Goal: Answer question/provide support: Share knowledge or assist other users

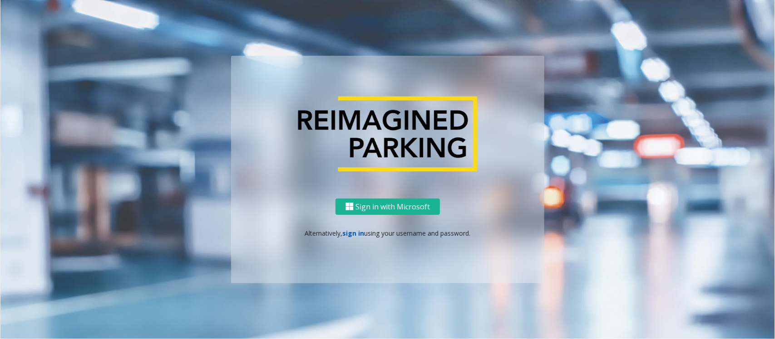
click at [352, 232] on link "sign in" at bounding box center [354, 233] width 22 height 9
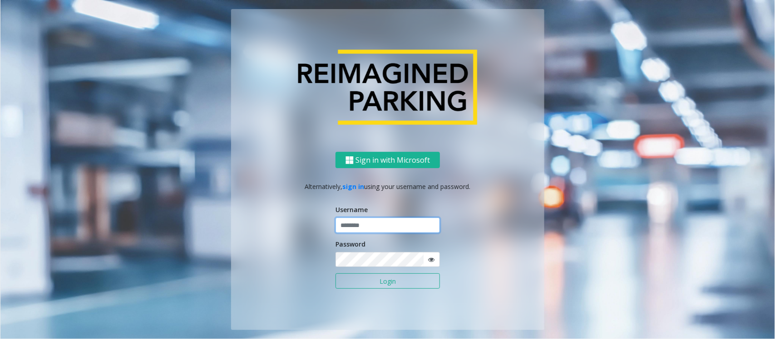
click at [360, 228] on input "text" at bounding box center [387, 225] width 104 height 15
type input "**********"
click at [357, 286] on button "Login" at bounding box center [387, 281] width 104 height 15
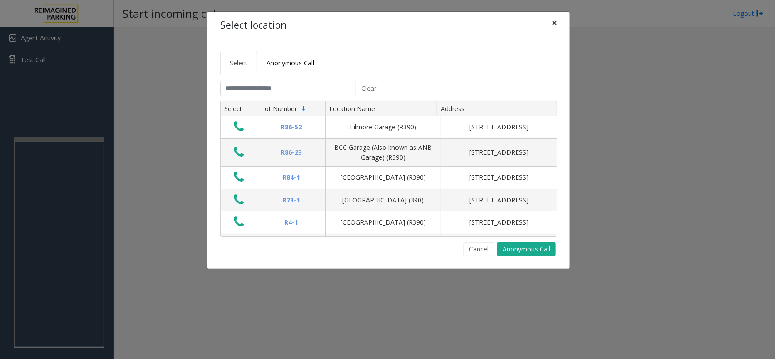
drag, startPoint x: 550, startPoint y: 27, endPoint x: 354, endPoint y: 50, distance: 196.9
click at [550, 27] on button "×" at bounding box center [554, 23] width 18 height 22
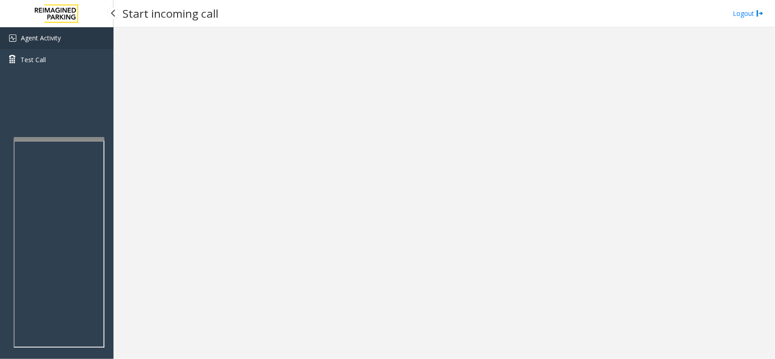
click at [42, 34] on span "Agent Activity" at bounding box center [41, 38] width 40 height 9
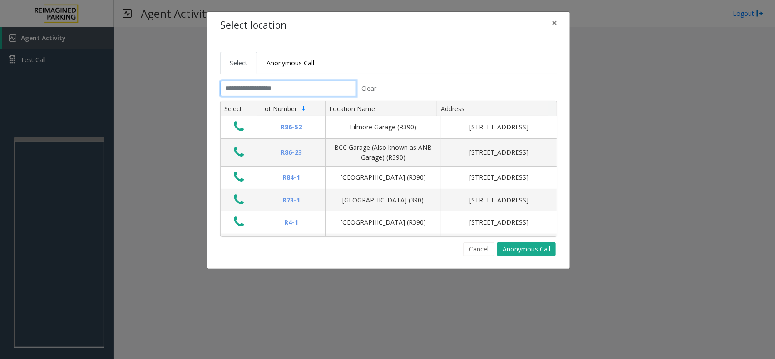
click at [280, 92] on input "text" at bounding box center [288, 88] width 136 height 15
click at [320, 84] on input "text" at bounding box center [288, 88] width 136 height 15
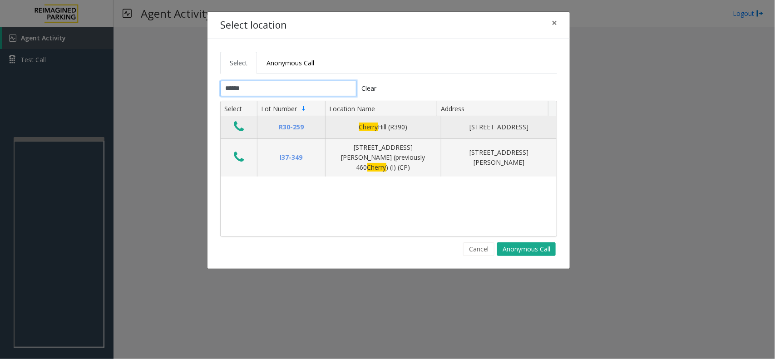
type input "******"
click at [239, 132] on icon "Data table" at bounding box center [239, 126] width 10 height 13
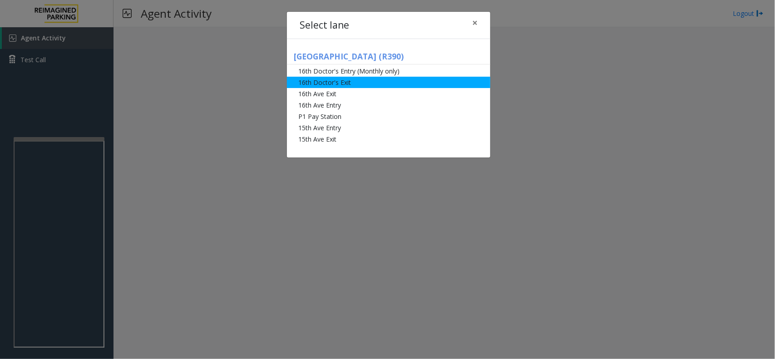
click at [357, 84] on li "16th Doctor's Exit" at bounding box center [388, 82] width 203 height 11
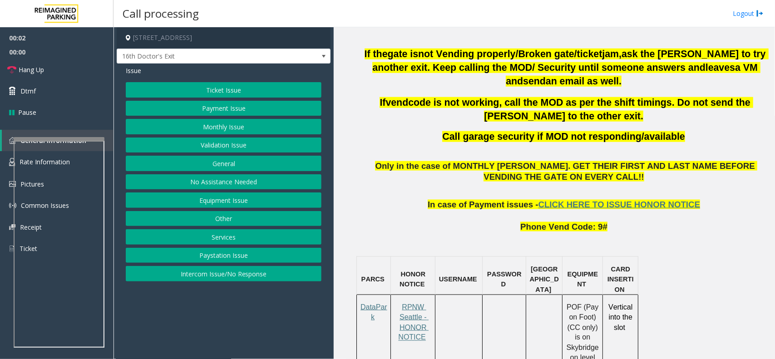
scroll to position [397, 0]
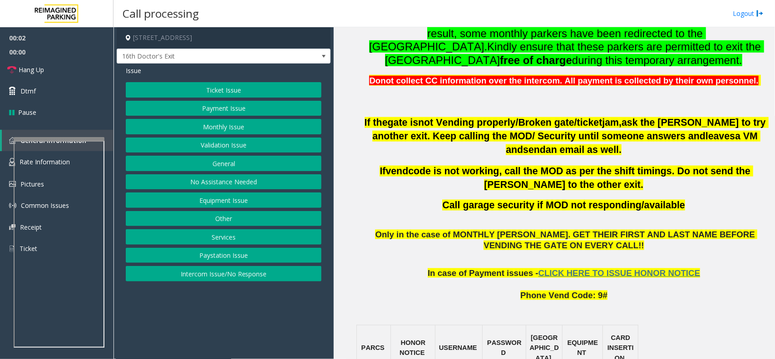
click at [230, 131] on button "Monthly Issue" at bounding box center [224, 126] width 196 height 15
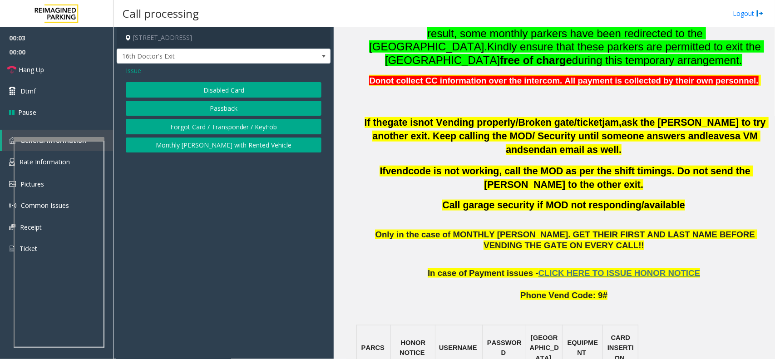
click at [233, 93] on button "Disabled Card" at bounding box center [224, 89] width 196 height 15
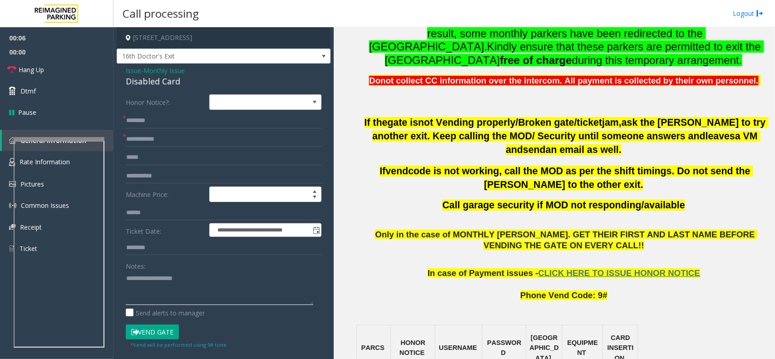
click at [172, 277] on textarea at bounding box center [219, 288] width 187 height 34
paste textarea "**********"
click at [158, 82] on div "Disabled Card" at bounding box center [224, 81] width 196 height 12
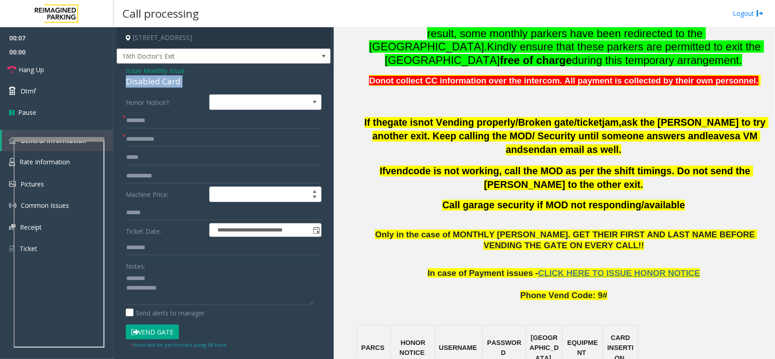
copy div "Disabled Card"
click at [166, 274] on textarea at bounding box center [219, 288] width 187 height 34
paste textarea "**********"
type textarea "**********"
click at [150, 139] on input "text" at bounding box center [224, 139] width 196 height 15
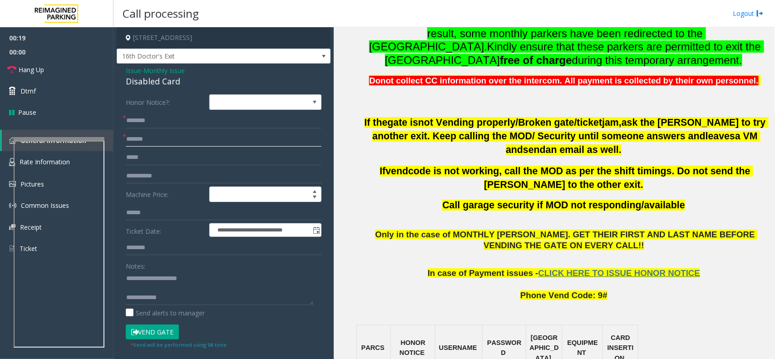
type input "*******"
click at [193, 126] on input "text" at bounding box center [224, 120] width 196 height 15
click at [198, 123] on input "text" at bounding box center [224, 120] width 196 height 15
type input "**********"
click at [166, 329] on button "Vend Gate" at bounding box center [152, 331] width 53 height 15
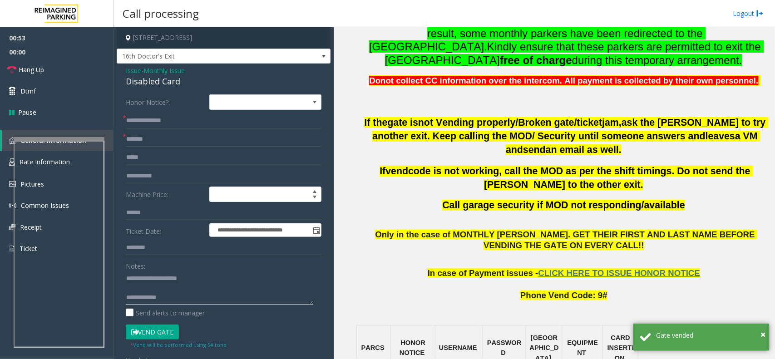
click at [214, 305] on textarea at bounding box center [219, 288] width 187 height 34
paste textarea "**********"
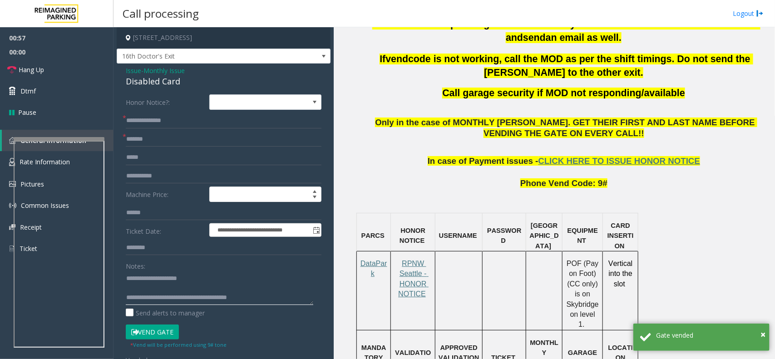
scroll to position [510, 0]
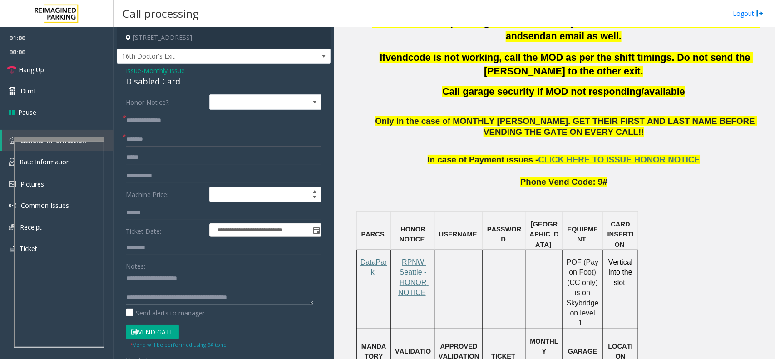
type textarea "**********"
drag, startPoint x: 594, startPoint y: 169, endPoint x: 519, endPoint y: 167, distance: 74.9
click at [519, 167] on p "Phone Vend Code: 9#" at bounding box center [564, 183] width 412 height 34
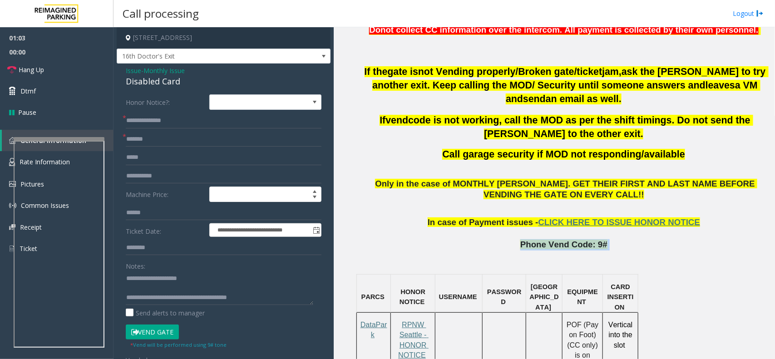
scroll to position [397, 0]
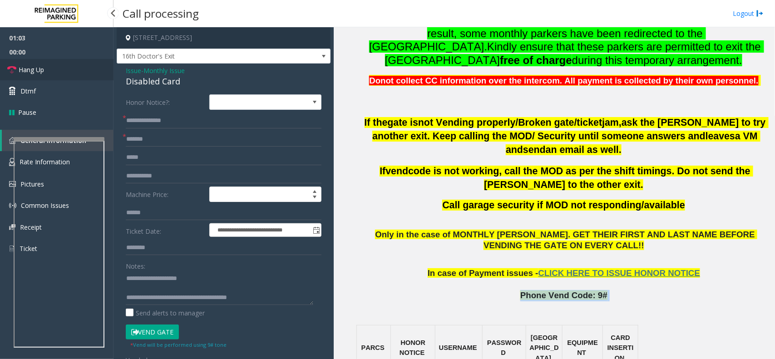
click at [37, 71] on span "Hang Up" at bounding box center [31, 70] width 25 height 10
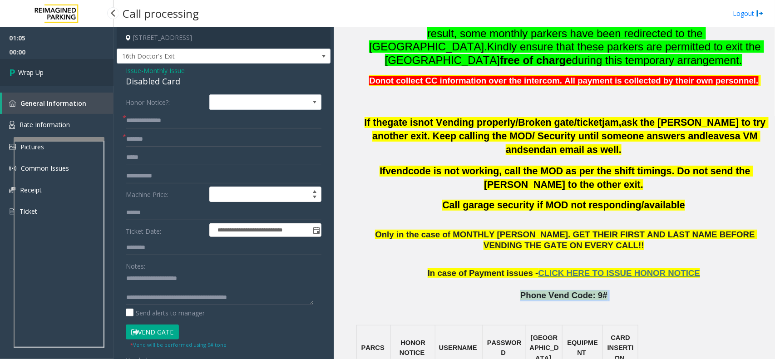
click at [31, 69] on span "Wrap Up" at bounding box center [30, 73] width 25 height 10
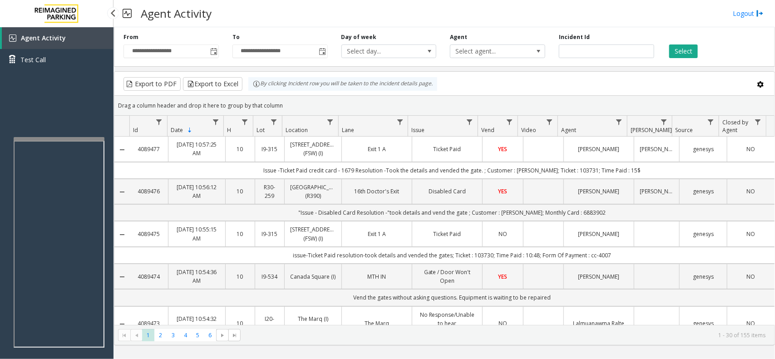
click at [69, 38] on link "Agent Activity" at bounding box center [58, 38] width 112 height 22
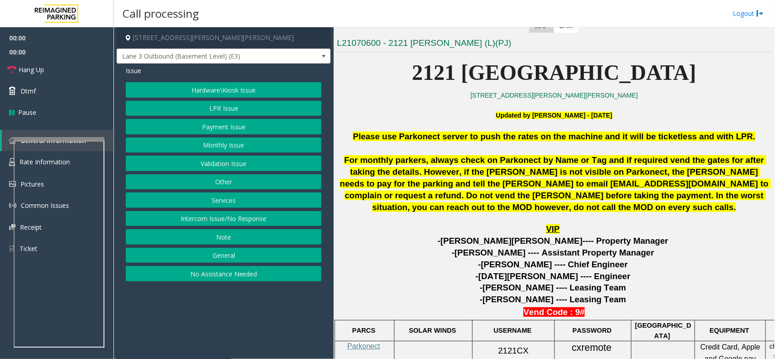
scroll to position [227, 0]
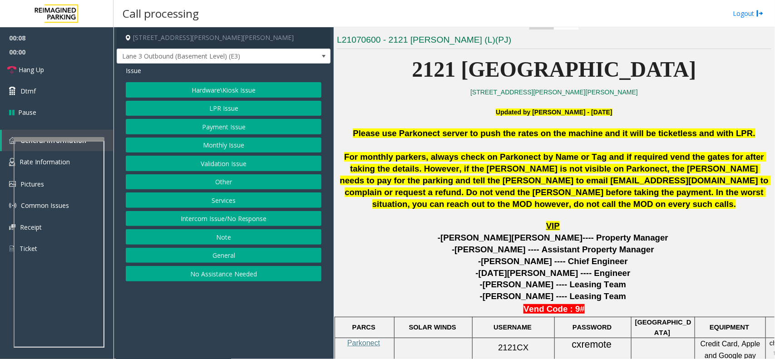
click at [229, 225] on button "Intercom Issue/No Response" at bounding box center [224, 218] width 196 height 15
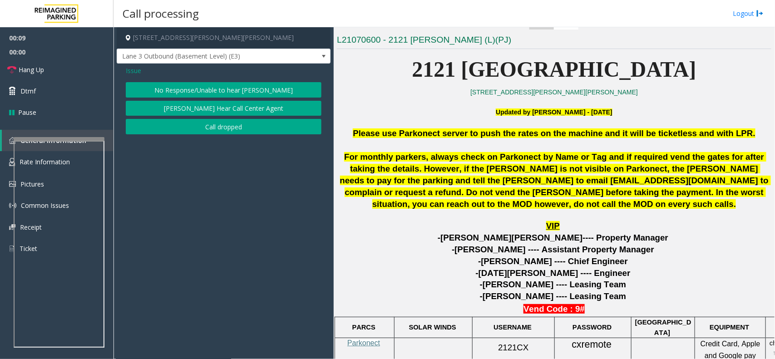
click at [242, 87] on button "No Response/Unable to hear [PERSON_NAME]" at bounding box center [224, 89] width 196 height 15
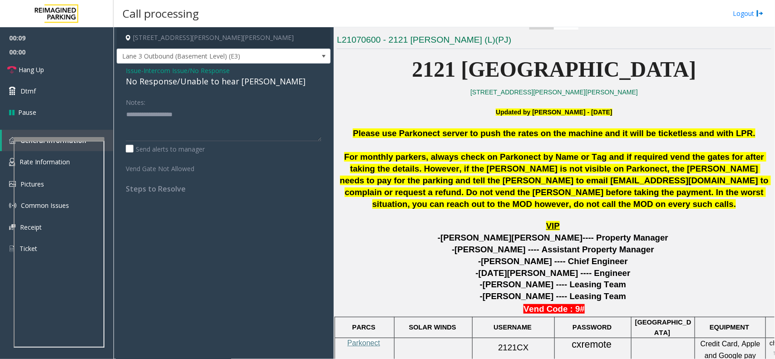
click at [221, 76] on div "No Response/Unable to hear [PERSON_NAME]" at bounding box center [224, 81] width 196 height 12
click at [217, 81] on div "No Response/Unable to hear [PERSON_NAME]" at bounding box center [224, 81] width 196 height 12
type textarea "**********"
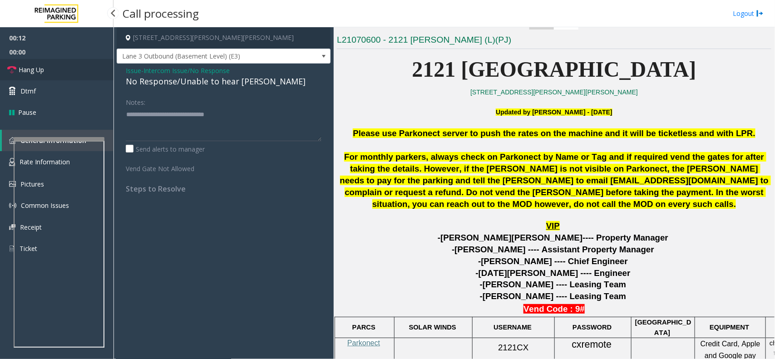
click at [73, 69] on link "Hang Up" at bounding box center [56, 69] width 113 height 21
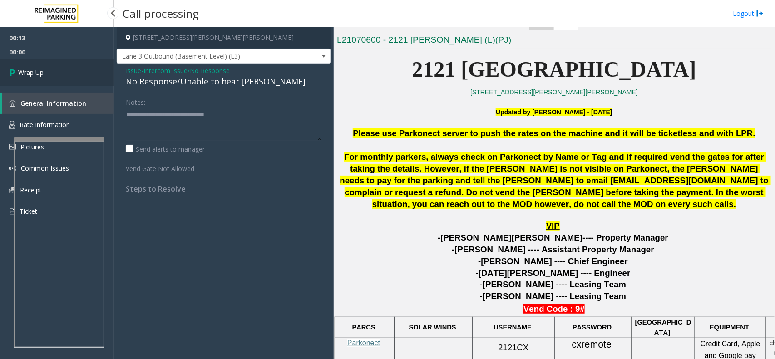
click at [38, 66] on link "Wrap Up" at bounding box center [56, 72] width 113 height 27
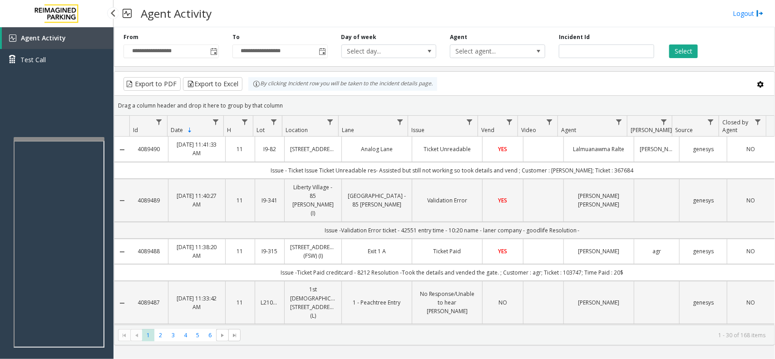
click at [84, 35] on link "Agent Activity" at bounding box center [58, 38] width 112 height 22
click at [93, 30] on link "Agent Activity" at bounding box center [58, 38] width 112 height 22
click at [46, 39] on span "Agent Activity" at bounding box center [43, 38] width 45 height 9
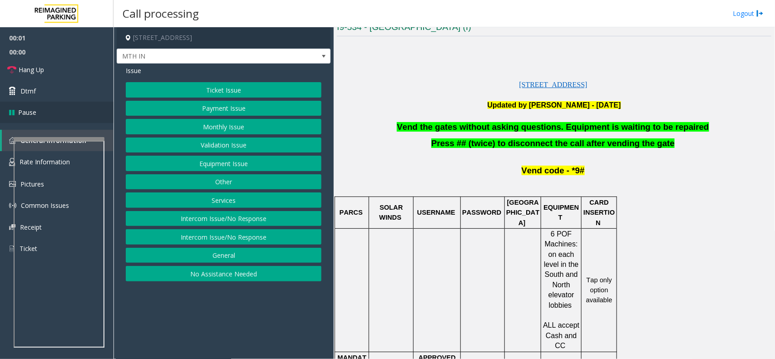
scroll to position [227, 0]
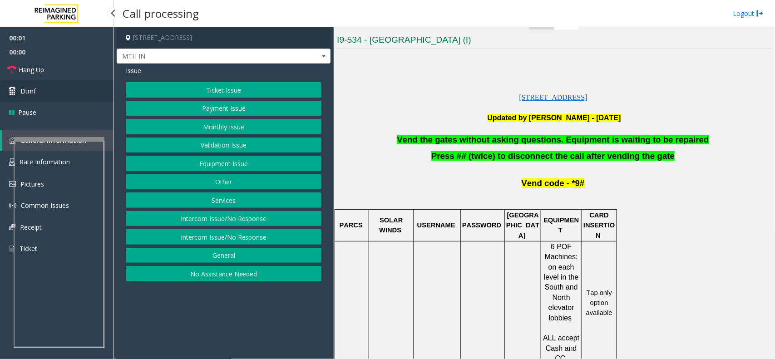
click at [33, 82] on link "Dtmf" at bounding box center [56, 90] width 113 height 21
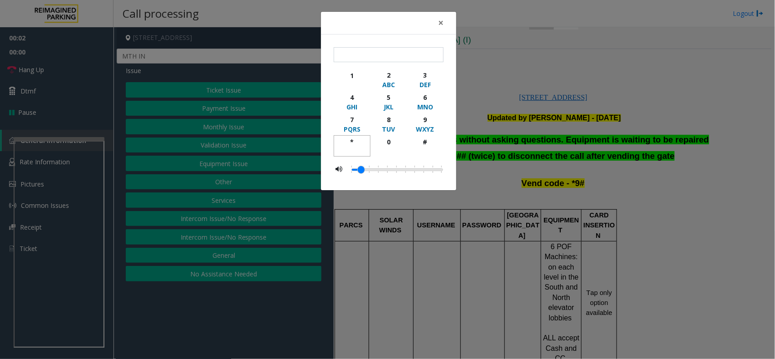
click at [350, 142] on div "*" at bounding box center [351, 142] width 25 height 10
click at [421, 113] on button "9 WXYZ" at bounding box center [425, 124] width 37 height 22
click at [427, 137] on div "#" at bounding box center [424, 142] width 25 height 10
type input "***"
click at [439, 26] on span "×" at bounding box center [440, 22] width 5 height 13
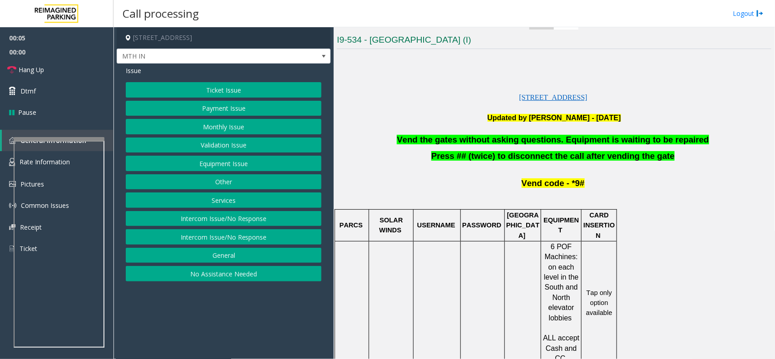
click at [221, 161] on button "Equipment Issue" at bounding box center [224, 163] width 196 height 15
click at [227, 160] on button "Gate / Door Won't Open" at bounding box center [224, 163] width 196 height 15
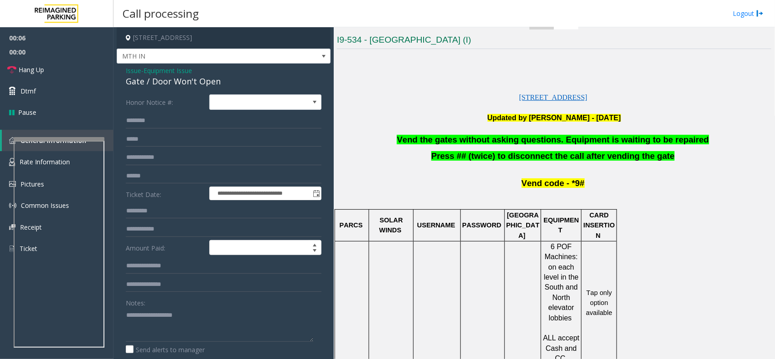
click at [504, 142] on span "Vend the gates without asking questions. Equipment is waiting to be repaired" at bounding box center [553, 140] width 312 height 10
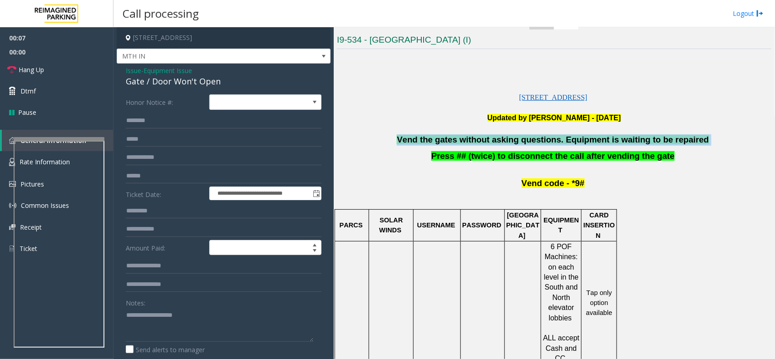
click at [504, 142] on span "Vend the gates without asking questions. Equipment is waiting to be repaired" at bounding box center [553, 140] width 312 height 10
copy p "Vend the gates without asking questions. Equipment is waiting to be repaired"
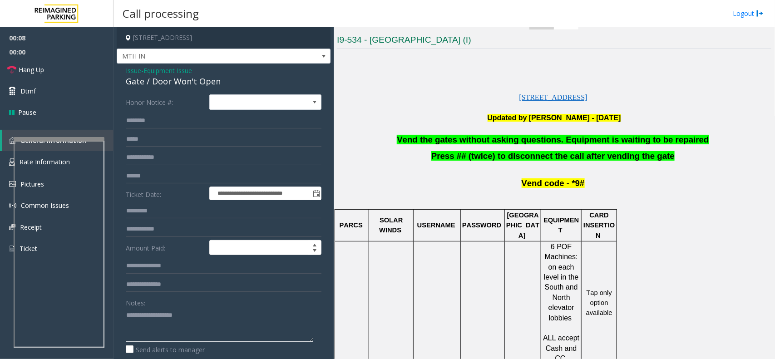
paste textarea "**********"
click at [214, 319] on textarea at bounding box center [219, 325] width 187 height 34
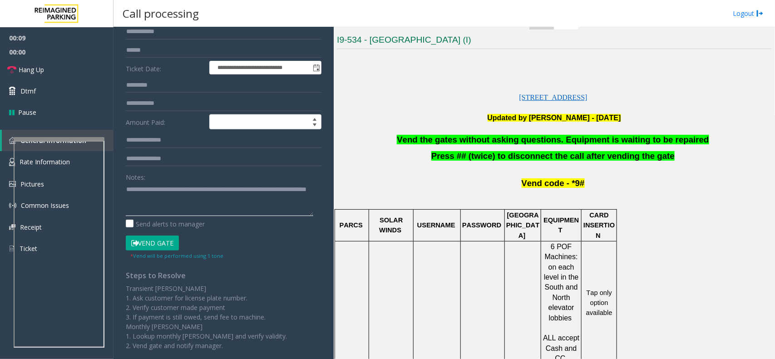
scroll to position [126, 0]
click at [176, 250] on button "Vend Gate" at bounding box center [152, 242] width 53 height 15
drag, startPoint x: 172, startPoint y: 242, endPoint x: 218, endPoint y: 252, distance: 47.0
click at [172, 242] on button "Vend Gate" at bounding box center [152, 242] width 53 height 15
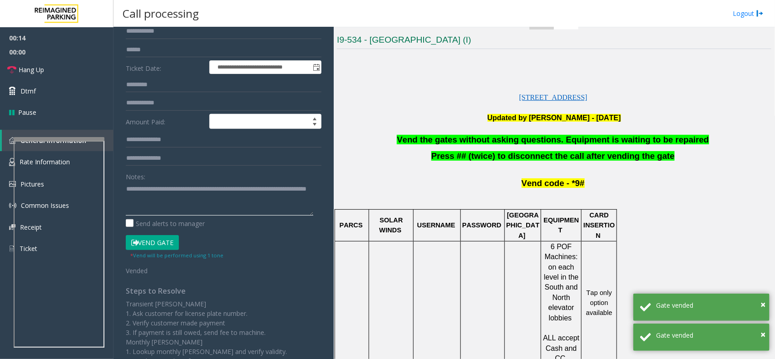
click at [177, 207] on textarea at bounding box center [219, 199] width 187 height 34
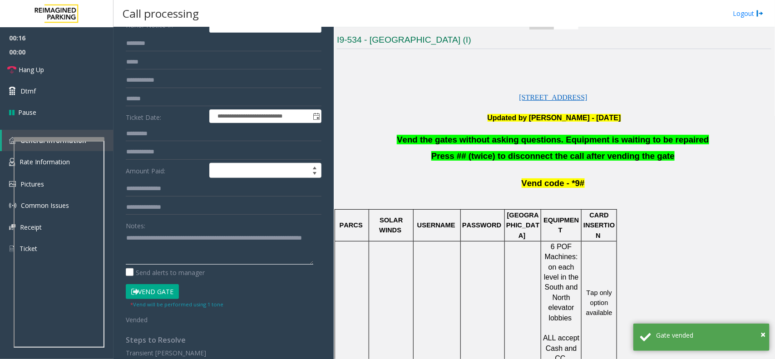
scroll to position [0, 0]
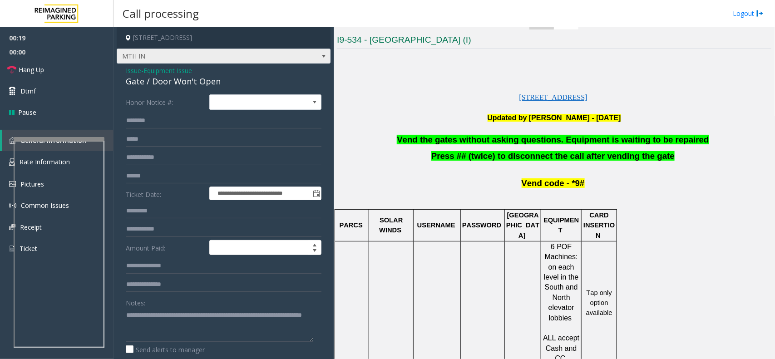
click at [162, 54] on span "MTH IN" at bounding box center [202, 56] width 170 height 15
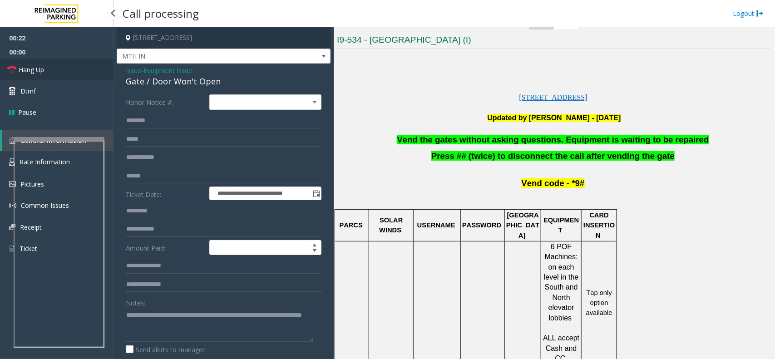
click at [58, 59] on link "Hang Up" at bounding box center [56, 69] width 113 height 21
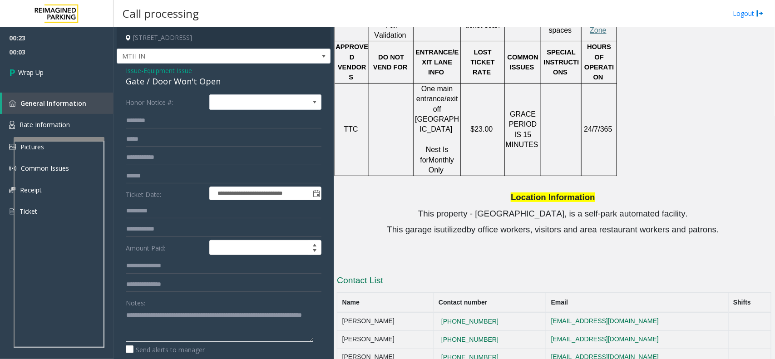
drag, startPoint x: 83, startPoint y: 309, endPoint x: 8, endPoint y: 288, distance: 78.2
click at [8, 288] on app-root "**********" at bounding box center [387, 179] width 775 height 359
paste textarea
click at [198, 327] on textarea at bounding box center [219, 325] width 187 height 34
paste textarea "**********"
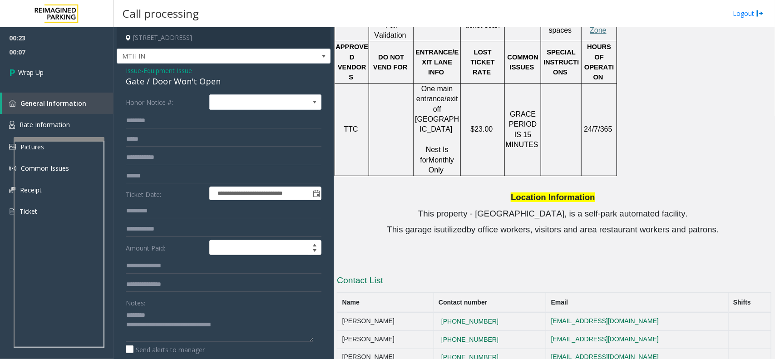
click at [180, 78] on div "Gate / Door Won't Open" at bounding box center [224, 81] width 196 height 12
copy div "Gate / Door Won't Open"
click at [176, 314] on textarea at bounding box center [219, 325] width 187 height 34
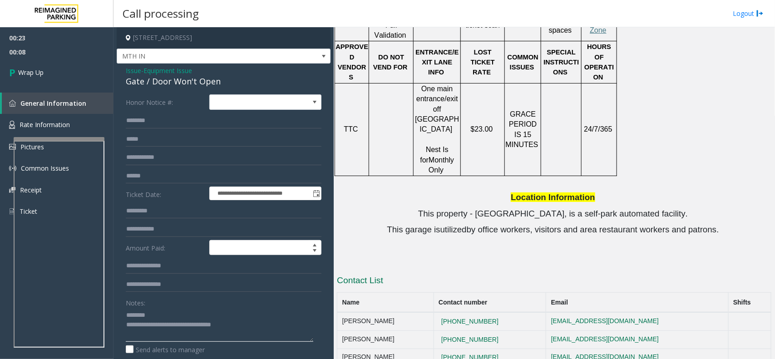
paste textarea "**********"
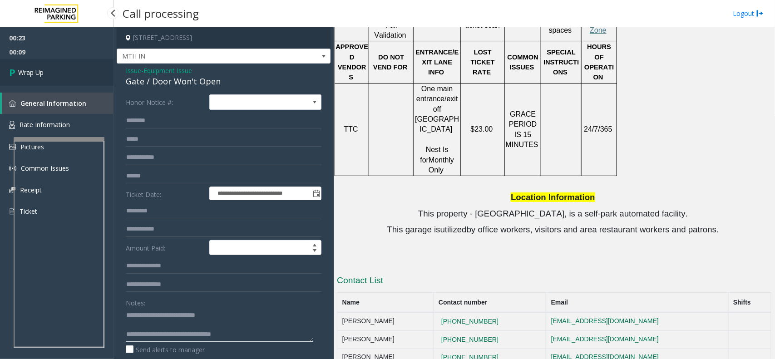
type textarea "**********"
click at [51, 76] on link "Wrap Up" at bounding box center [56, 72] width 113 height 27
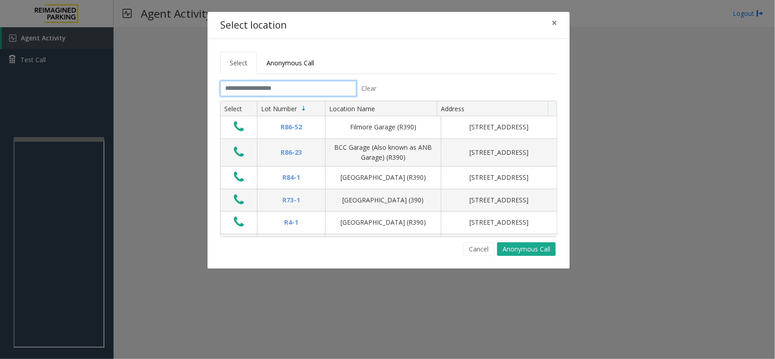
click at [269, 83] on input "text" at bounding box center [288, 88] width 136 height 15
click at [270, 89] on input "text" at bounding box center [288, 88] width 136 height 15
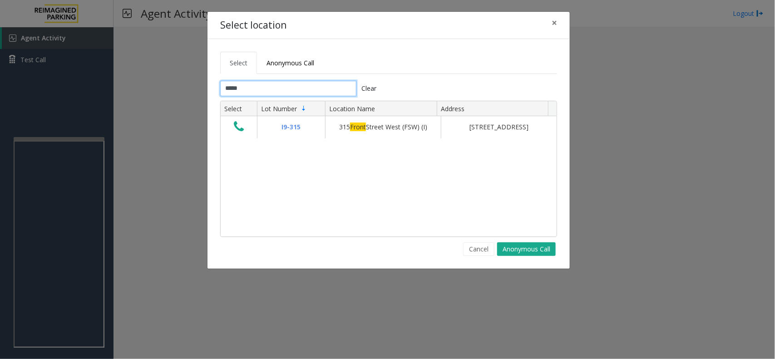
type input "*****"
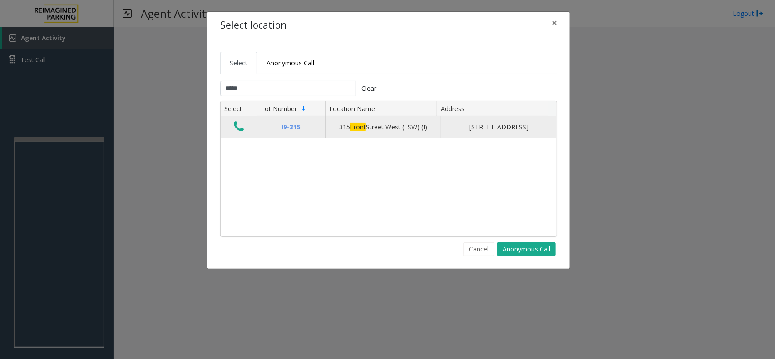
drag, startPoint x: 207, startPoint y: 132, endPoint x: 240, endPoint y: 128, distance: 33.0
click at [221, 132] on div "Select location × Select Anonymous Call ***** Clear Select Lot Number Location …" at bounding box center [388, 140] width 363 height 258
click at [243, 126] on icon "Data table" at bounding box center [239, 126] width 10 height 13
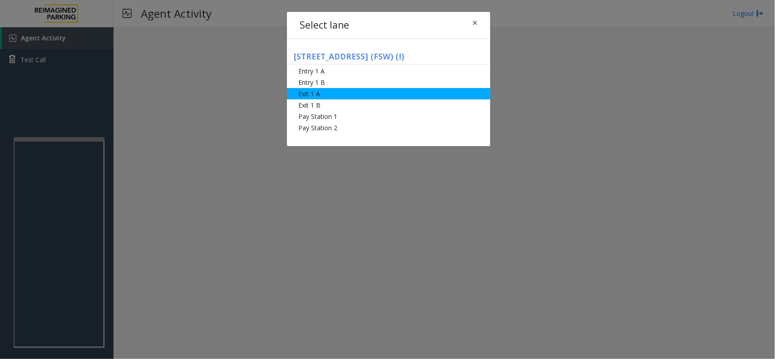
click at [339, 92] on li "Exit 1 A" at bounding box center [388, 93] width 203 height 11
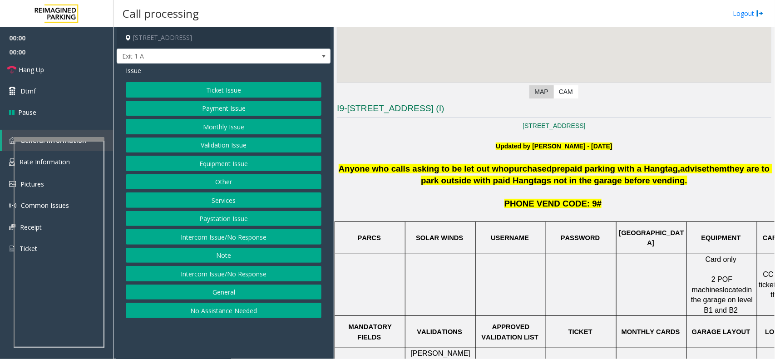
scroll to position [170, 0]
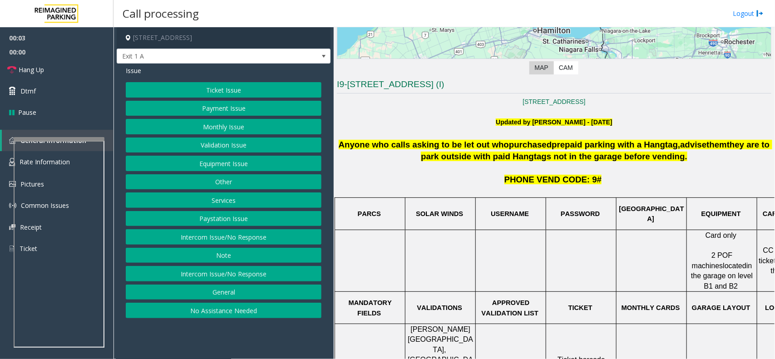
click at [218, 82] on button "Ticket Issue" at bounding box center [224, 89] width 196 height 15
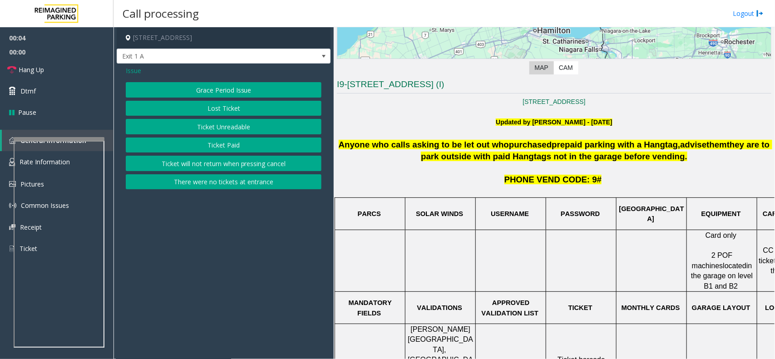
click at [211, 121] on button "Ticket Unreadable" at bounding box center [224, 126] width 196 height 15
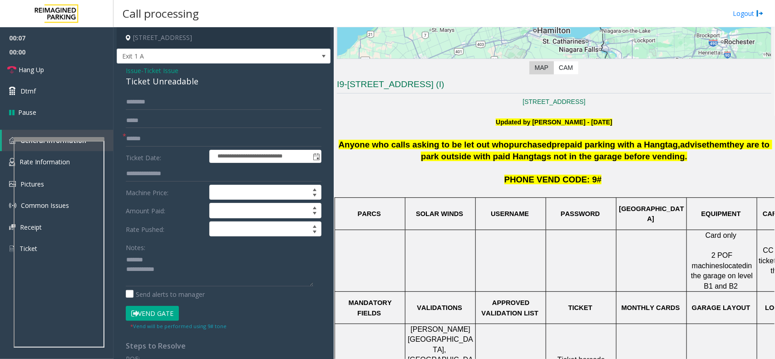
click at [170, 79] on div "Ticket Unreadable" at bounding box center [224, 81] width 196 height 12
click at [171, 81] on div "Ticket Unreadable" at bounding box center [224, 81] width 196 height 12
copy div "Ticket Unreadable"
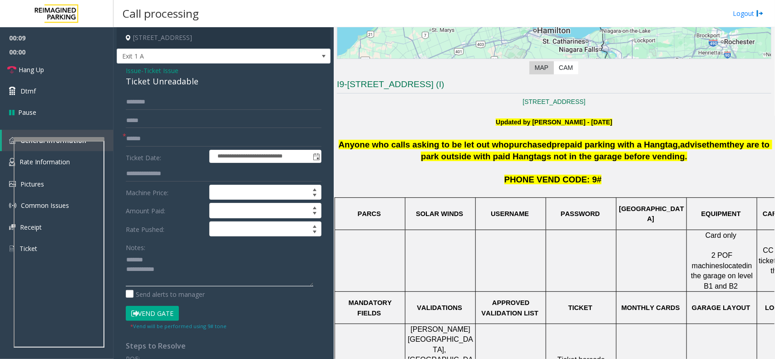
click at [157, 256] on textarea at bounding box center [219, 269] width 187 height 34
paste textarea "**********"
click at [205, 269] on textarea at bounding box center [219, 269] width 187 height 34
click at [207, 279] on textarea at bounding box center [219, 269] width 187 height 34
paste textarea "**********"
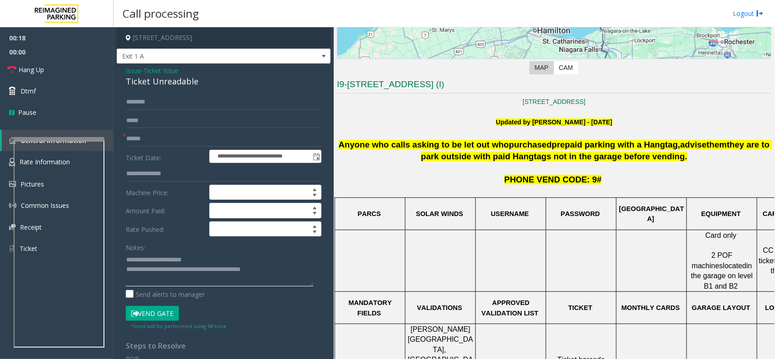
scroll to position [340, 0]
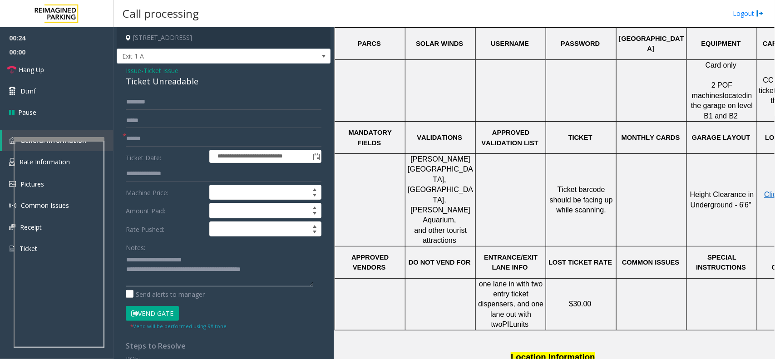
type textarea "**********"
click at [547, 278] on div at bounding box center [545, 304] width 3 height 52
click at [128, 72] on span "Issue" at bounding box center [133, 71] width 15 height 10
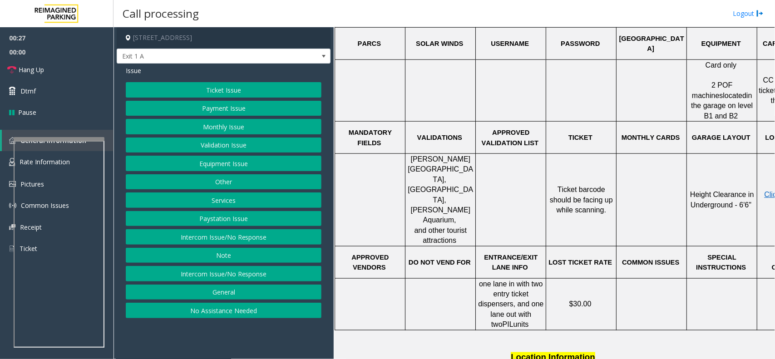
click at [202, 85] on button "Ticket Issue" at bounding box center [224, 89] width 196 height 15
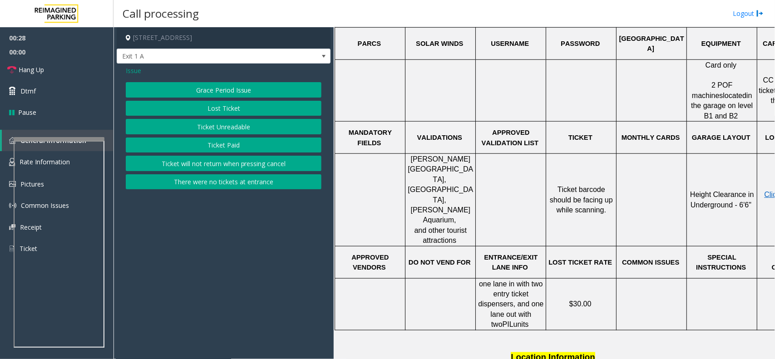
click at [232, 146] on button "Ticket Paid" at bounding box center [224, 144] width 196 height 15
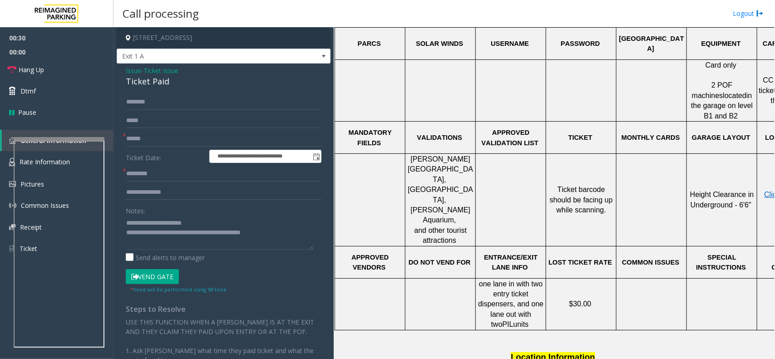
click at [155, 84] on div "Ticket Paid" at bounding box center [224, 81] width 196 height 12
copy div "Ticket Paid"
click at [152, 223] on textarea at bounding box center [219, 233] width 187 height 34
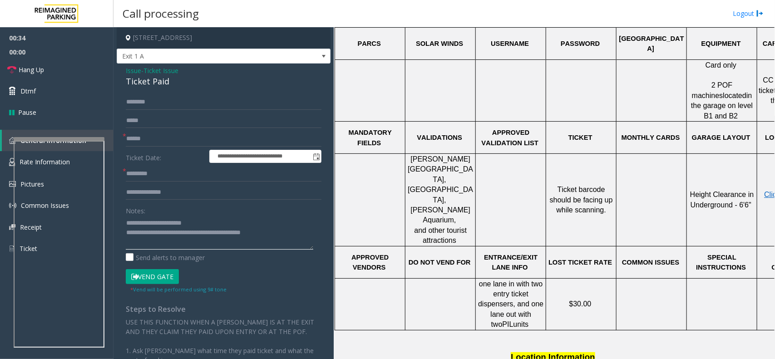
drag, startPoint x: 144, startPoint y: 221, endPoint x: 221, endPoint y: 218, distance: 77.2
click at [221, 218] on textarea at bounding box center [219, 233] width 187 height 34
paste textarea
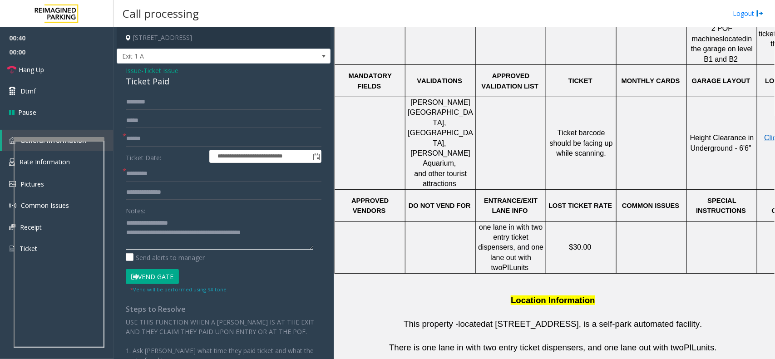
scroll to position [397, 66]
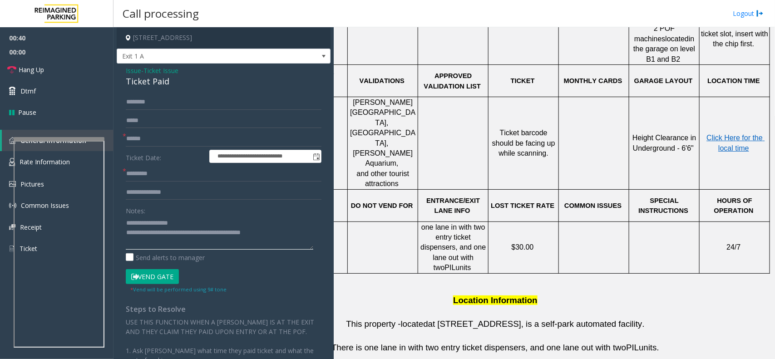
type textarea "**********"
click at [716, 101] on td "Click Here for the local time" at bounding box center [734, 143] width 70 height 93
click at [712, 134] on span "Click Here for the local time" at bounding box center [735, 143] width 58 height 18
paste input "********"
click at [168, 173] on input "text" at bounding box center [224, 173] width 196 height 15
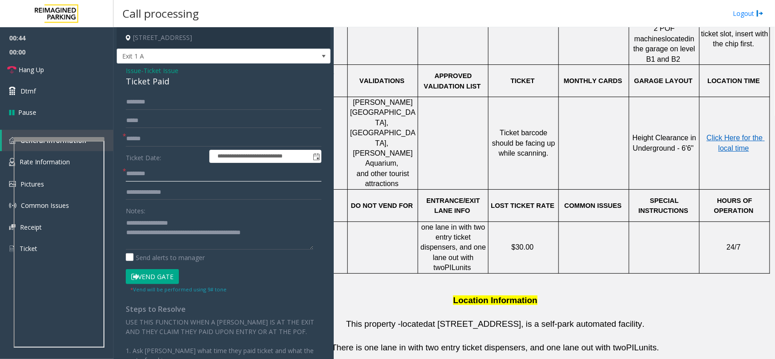
type input "********"
click at [162, 132] on input "text" at bounding box center [224, 138] width 196 height 15
type input "*******"
click at [175, 107] on input "text" at bounding box center [224, 101] width 196 height 15
click at [144, 94] on div "**********" at bounding box center [224, 262] width 214 height 396
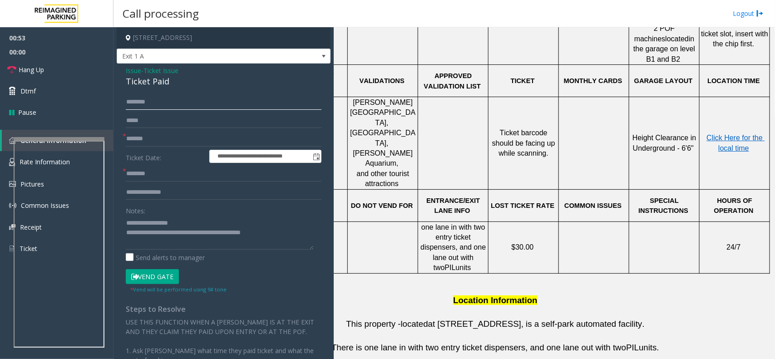
click at [145, 95] on input "text" at bounding box center [224, 101] width 196 height 15
type input "*****"
click at [287, 231] on textarea at bounding box center [219, 233] width 187 height 34
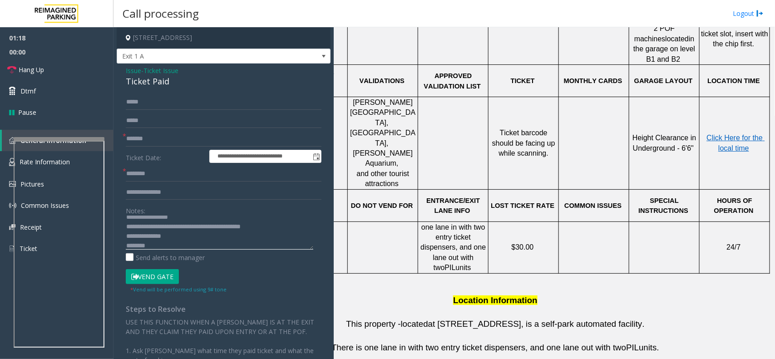
scroll to position [10, 0]
drag, startPoint x: 159, startPoint y: 243, endPoint x: 123, endPoint y: 237, distance: 36.9
click at [123, 237] on div "**********" at bounding box center [223, 272] width 209 height 356
click at [126, 223] on textarea at bounding box center [219, 233] width 187 height 34
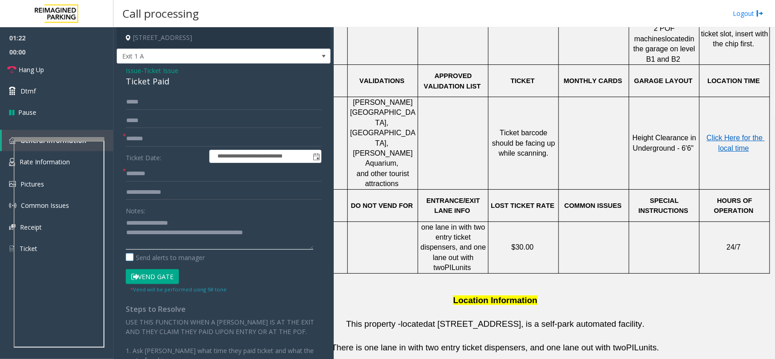
paste textarea "**********"
click at [151, 273] on button "Vend Gate" at bounding box center [152, 276] width 53 height 15
click at [167, 246] on textarea at bounding box center [219, 233] width 187 height 34
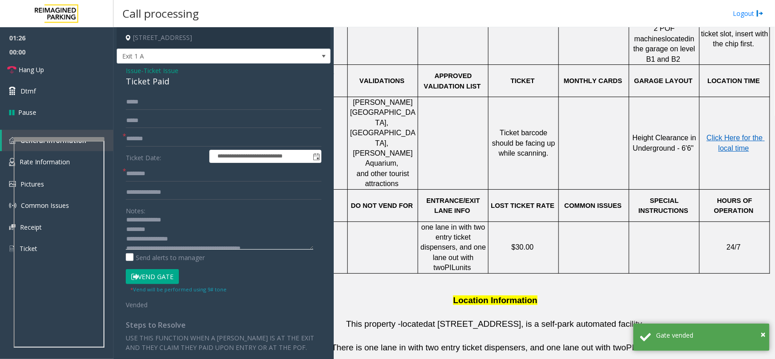
scroll to position [0, 0]
drag, startPoint x: 156, startPoint y: 233, endPoint x: 118, endPoint y: 233, distance: 37.7
click at [118, 233] on div "**********" at bounding box center [224, 270] width 214 height 412
type textarea "**********"
click at [155, 191] on input "text" at bounding box center [224, 192] width 196 height 15
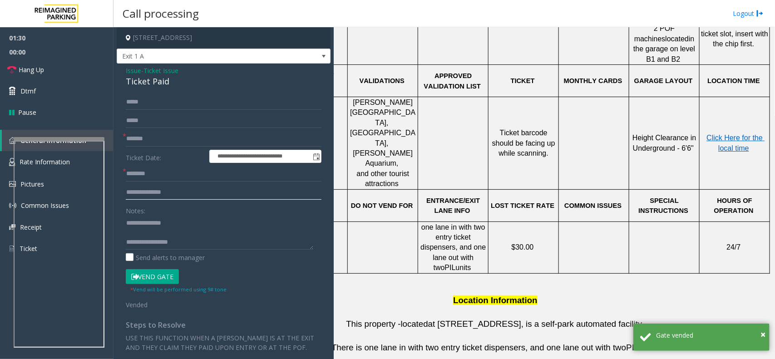
paste input "********"
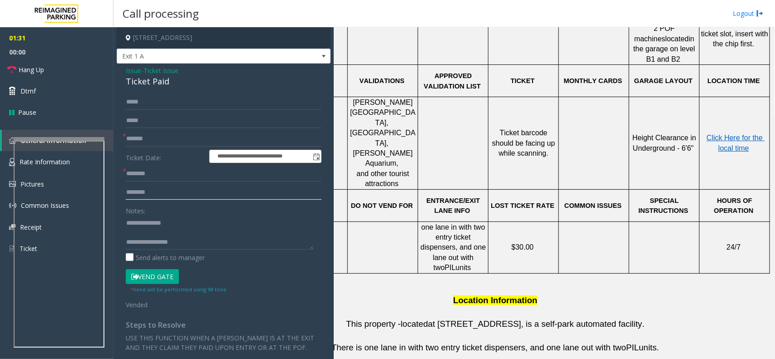
type input "********"
click at [160, 236] on textarea at bounding box center [219, 233] width 187 height 34
drag, startPoint x: 163, startPoint y: 221, endPoint x: 184, endPoint y: 221, distance: 20.9
click at [184, 221] on textarea at bounding box center [219, 233] width 187 height 34
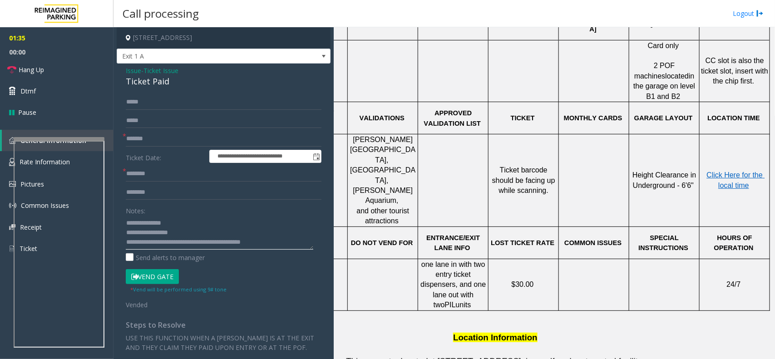
scroll to position [340, 66]
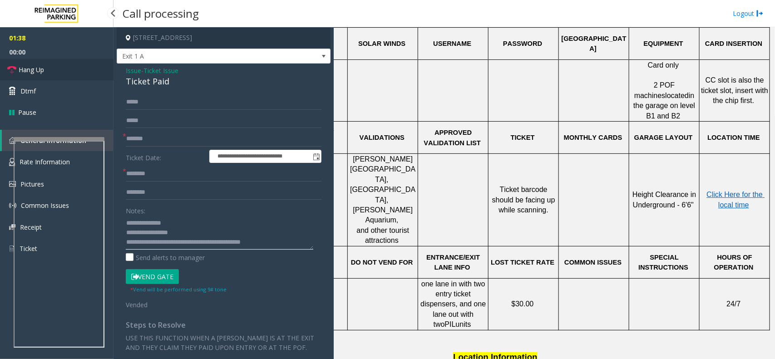
type textarea "**********"
drag, startPoint x: 54, startPoint y: 69, endPoint x: 64, endPoint y: 69, distance: 10.0
click at [54, 69] on link "Hang Up" at bounding box center [56, 69] width 113 height 21
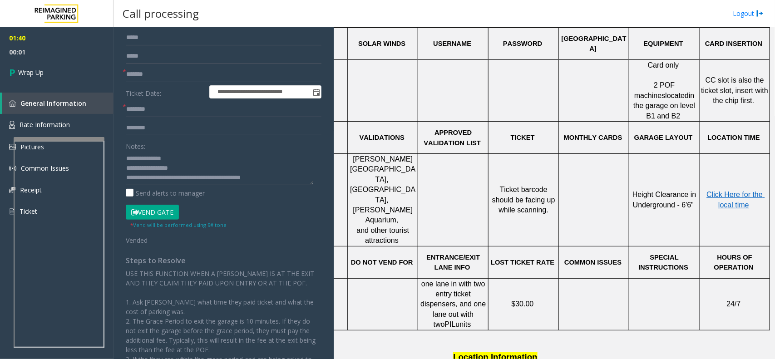
scroll to position [0, 0]
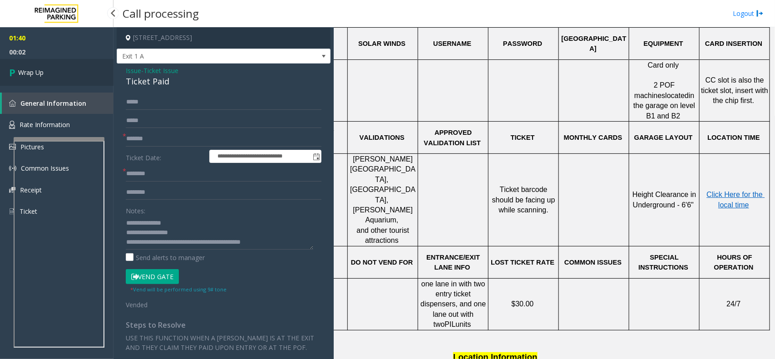
click at [55, 59] on link "Wrap Up" at bounding box center [56, 72] width 113 height 27
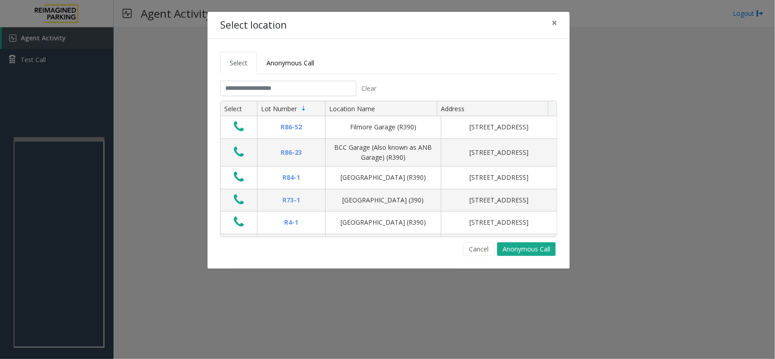
click at [244, 98] on tab "Clear Select Lot Number Location Name Address R86-52 Filmore Garage (R390) 175 …" at bounding box center [388, 168] width 337 height 175
click at [236, 97] on tab "Clear Select Lot Number Location Name Address R86-52 Filmore Garage (R390) 175 …" at bounding box center [388, 168] width 337 height 175
click at [233, 93] on input "text" at bounding box center [288, 88] width 136 height 15
click at [268, 91] on input "text" at bounding box center [288, 88] width 136 height 15
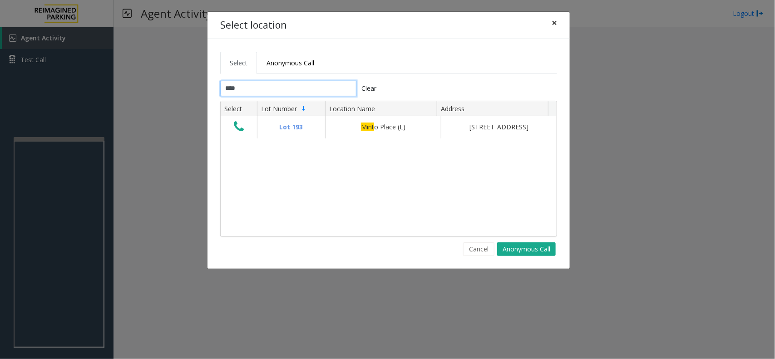
type input "****"
click at [559, 23] on button "×" at bounding box center [554, 23] width 18 height 22
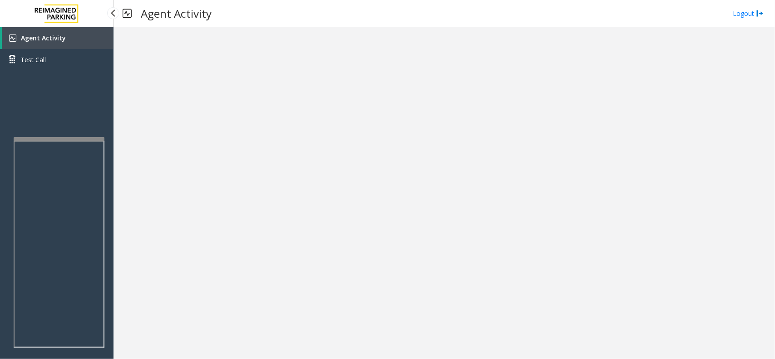
click at [50, 34] on span "Agent Activity" at bounding box center [43, 38] width 45 height 9
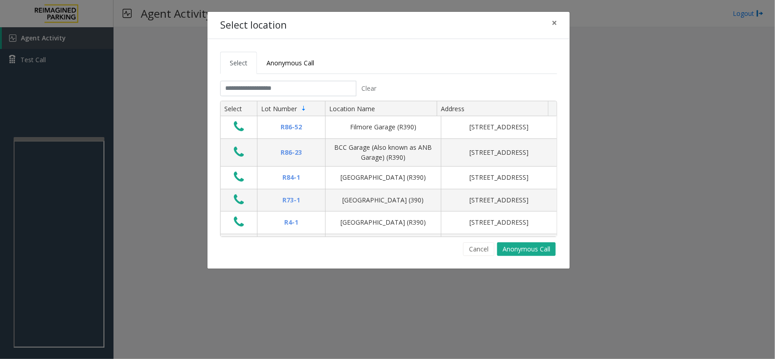
drag, startPoint x: 269, startPoint y: 77, endPoint x: 268, endPoint y: 89, distance: 11.9
click at [269, 77] on tabset "Select Anonymous Call Clear Select Lot Number Location Name Address R86-52 Film…" at bounding box center [388, 154] width 337 height 204
click at [267, 90] on input "text" at bounding box center [288, 88] width 136 height 15
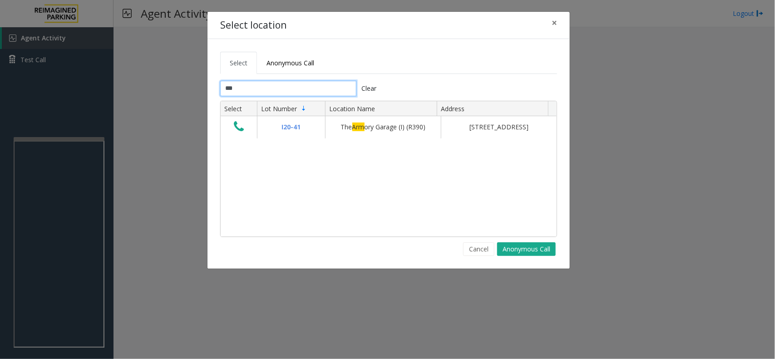
type input "***"
click at [364, 84] on button "Clear" at bounding box center [368, 88] width 25 height 15
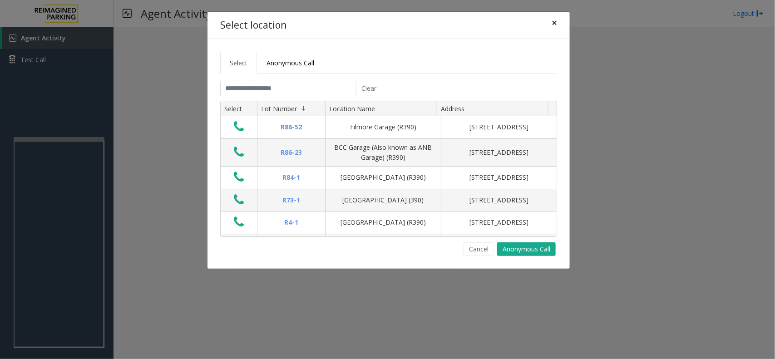
click at [559, 19] on button "×" at bounding box center [554, 23] width 18 height 22
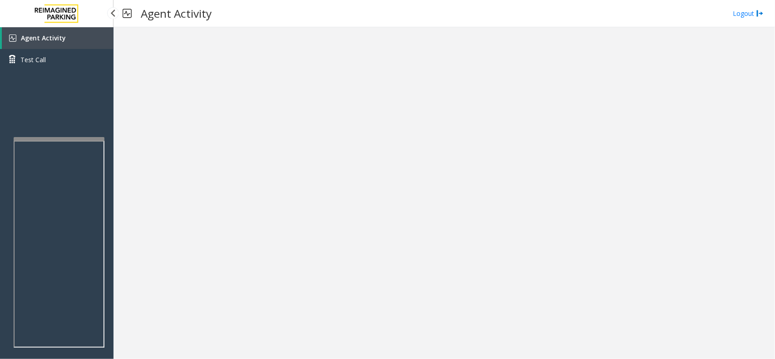
click at [54, 37] on span "Agent Activity" at bounding box center [43, 38] width 45 height 9
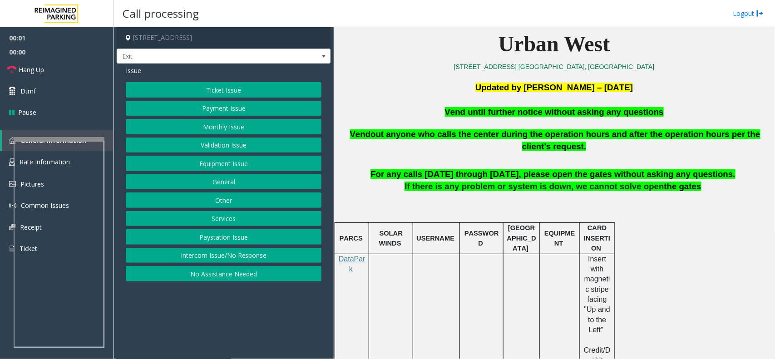
scroll to position [227, 0]
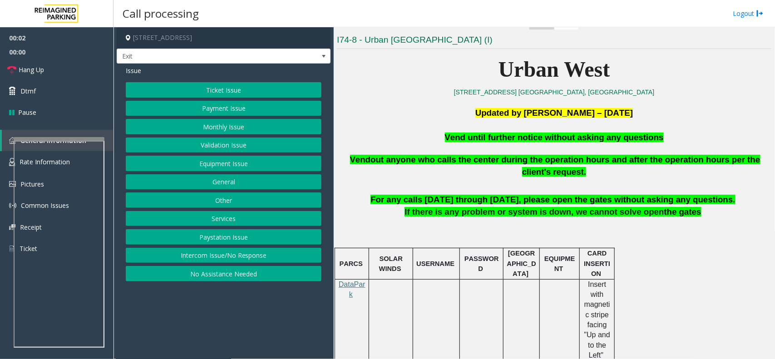
click at [552, 141] on span "Vend until further notice without asking any questions" at bounding box center [554, 137] width 219 height 10
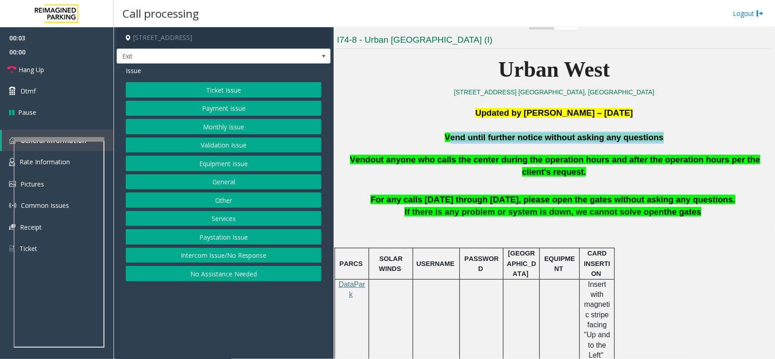
click at [552, 141] on span "Vend until further notice without asking any questions" at bounding box center [554, 137] width 219 height 10
copy span "Vend until further notice without asking any questions"
click at [235, 167] on button "Equipment Issue" at bounding box center [224, 163] width 196 height 15
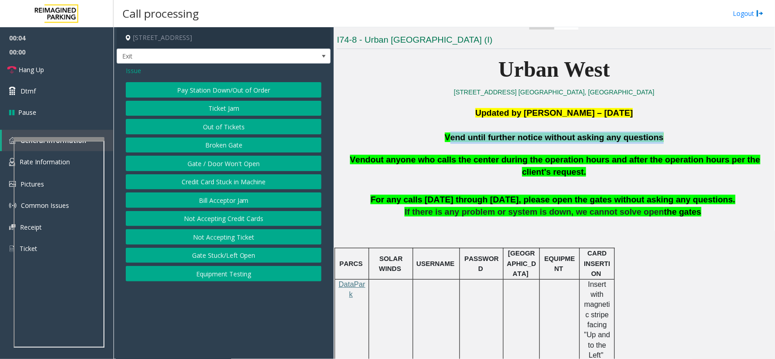
click at [233, 168] on button "Gate / Door Won't Open" at bounding box center [224, 163] width 196 height 15
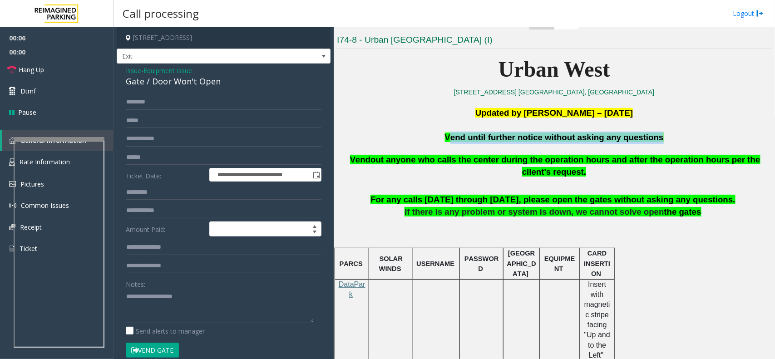
click at [160, 352] on button "Vend Gate" at bounding box center [152, 350] width 53 height 15
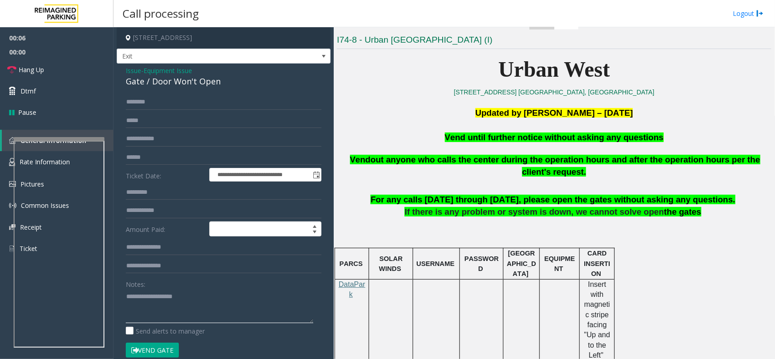
click at [165, 306] on textarea at bounding box center [219, 306] width 187 height 34
paste textarea "**********"
type textarea "**********"
click at [32, 66] on span "Hang Up" at bounding box center [31, 70] width 25 height 10
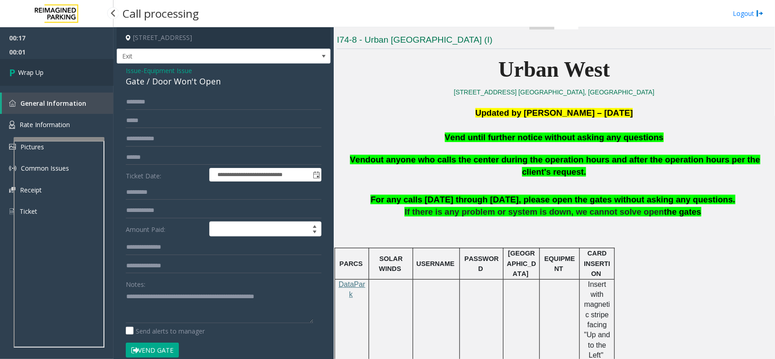
click at [32, 66] on link "Wrap Up" at bounding box center [56, 72] width 113 height 27
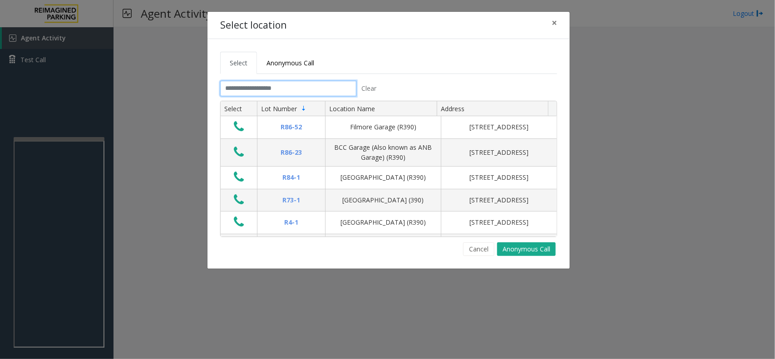
click at [240, 82] on input "text" at bounding box center [288, 88] width 136 height 15
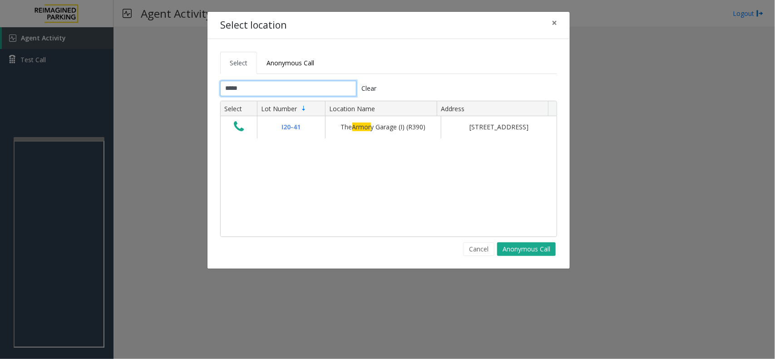
type input "*****"
click at [39, 215] on div "Select location × Select Anonymous Call ***** Clear Select Lot Number Location …" at bounding box center [387, 179] width 775 height 359
drag, startPoint x: 557, startPoint y: 22, endPoint x: 536, endPoint y: 29, distance: 22.0
click at [557, 22] on button "×" at bounding box center [554, 23] width 18 height 22
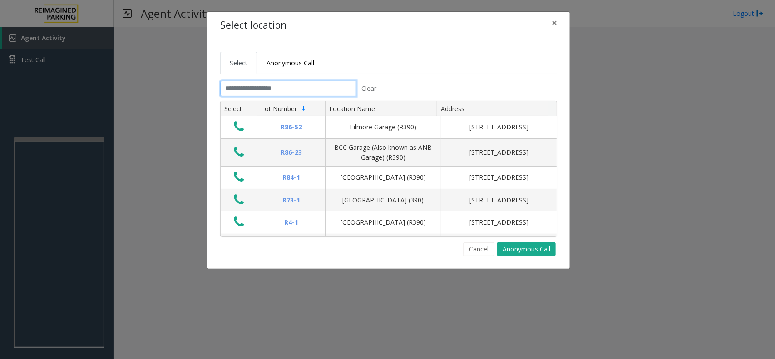
click at [255, 96] on input "text" at bounding box center [288, 88] width 136 height 15
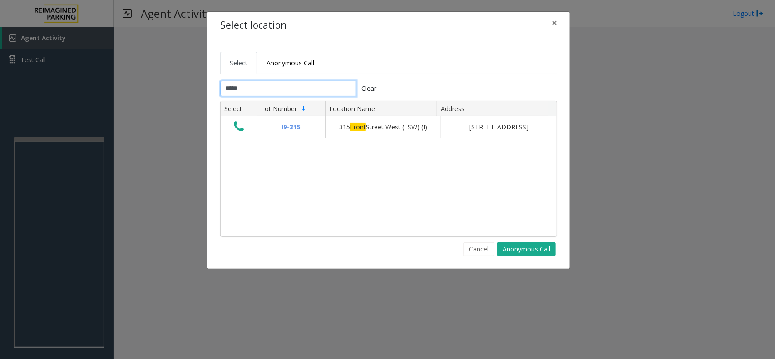
type input "*****"
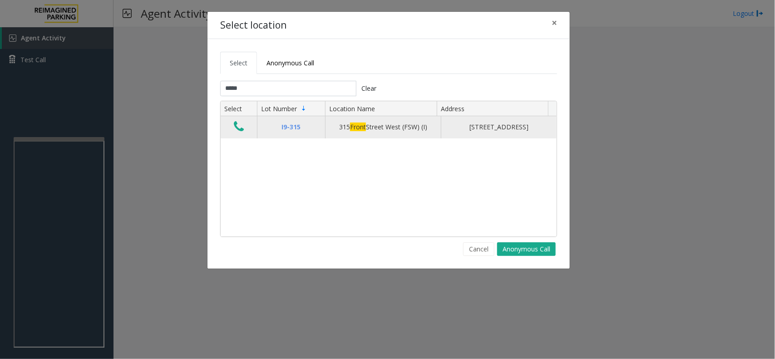
drag, startPoint x: 237, startPoint y: 132, endPoint x: 240, endPoint y: 138, distance: 6.3
click at [237, 132] on icon "Data table" at bounding box center [239, 126] width 10 height 13
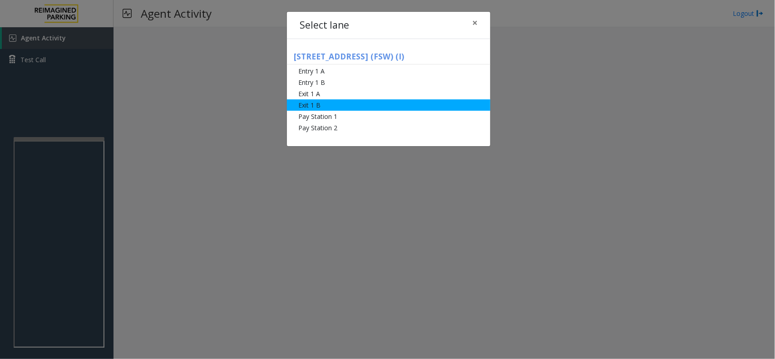
click at [342, 105] on li "Exit 1 B" at bounding box center [388, 104] width 203 height 11
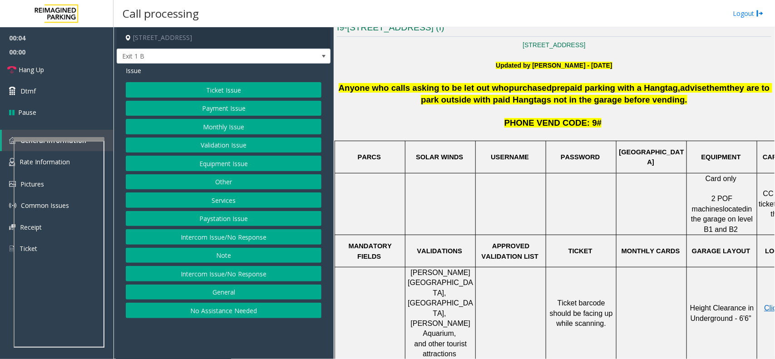
scroll to position [227, 66]
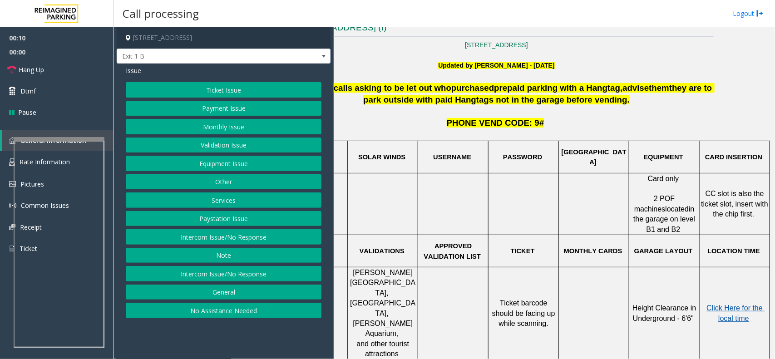
click at [731, 304] on span "Click Here for the local time" at bounding box center [735, 313] width 58 height 18
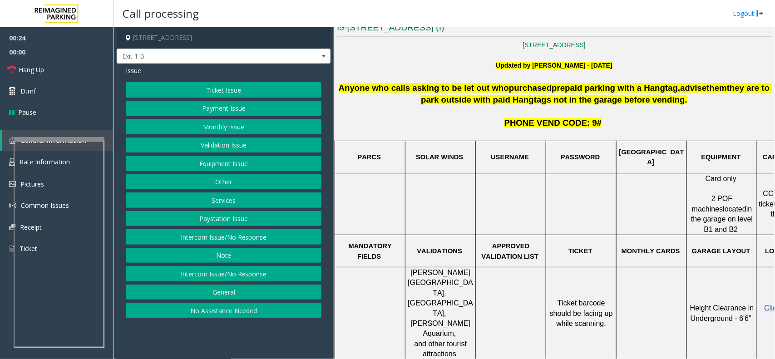
drag, startPoint x: 549, startPoint y: 275, endPoint x: 596, endPoint y: 301, distance: 52.8
click at [596, 301] on td "Ticket barcode should be facing up while scanning." at bounding box center [581, 313] width 70 height 93
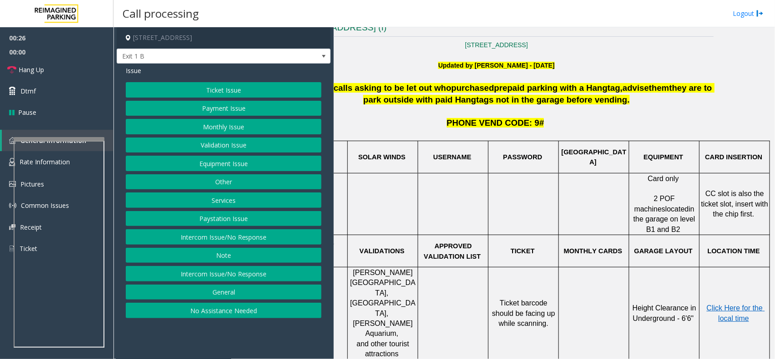
scroll to position [227, 66]
click at [54, 186] on div at bounding box center [59, 186] width 91 height 4
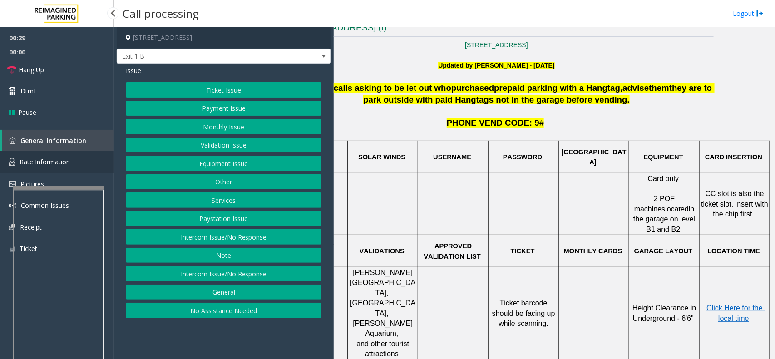
click at [41, 157] on span "Rate Information" at bounding box center [45, 161] width 50 height 9
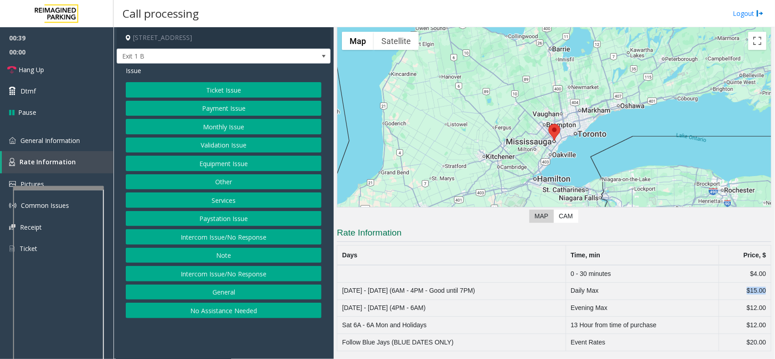
drag, startPoint x: 758, startPoint y: 291, endPoint x: 734, endPoint y: 292, distance: 24.1
click at [734, 292] on td "$15.00" at bounding box center [745, 290] width 52 height 17
drag, startPoint x: 397, startPoint y: 291, endPoint x: 512, endPoint y: 289, distance: 114.8
click at [510, 289] on td "Monday - Friday (6AM - 4PM - Good until 7PM)" at bounding box center [451, 290] width 228 height 17
click at [513, 289] on td "Monday - Friday (6AM - 4PM - Good until 7PM)" at bounding box center [451, 290] width 228 height 17
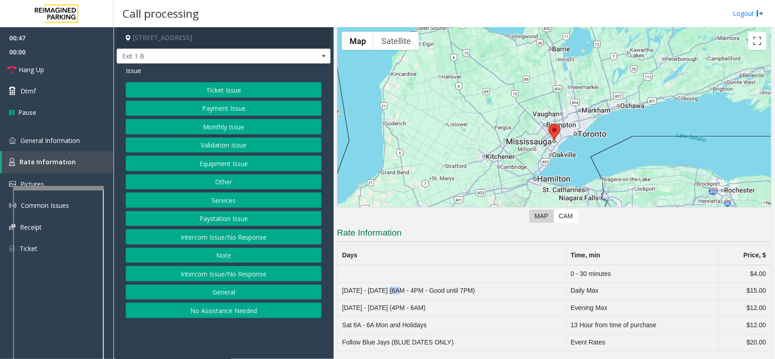
drag, startPoint x: 390, startPoint y: 289, endPoint x: 402, endPoint y: 289, distance: 11.8
click at [402, 289] on td "Monday - Friday (6AM - 4PM - Good until 7PM)" at bounding box center [451, 290] width 228 height 17
drag, startPoint x: 456, startPoint y: 292, endPoint x: 482, endPoint y: 289, distance: 25.6
click at [482, 289] on td "Monday - Friday (6AM - 4PM - Good until 7PM)" at bounding box center [451, 290] width 228 height 17
click at [393, 300] on td "Monday - Friday (4PM - 6AM)" at bounding box center [451, 307] width 228 height 17
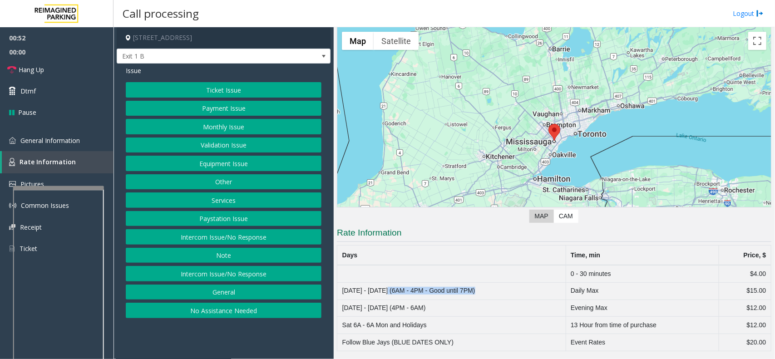
drag, startPoint x: 388, startPoint y: 291, endPoint x: 479, endPoint y: 289, distance: 90.8
click at [479, 289] on td "Monday - Friday (6AM - 4PM - Good until 7PM)" at bounding box center [451, 290] width 228 height 17
click at [487, 289] on td "Monday - Friday (6AM - 4PM - Good until 7PM)" at bounding box center [451, 290] width 228 height 17
drag, startPoint x: 34, startPoint y: 133, endPoint x: 51, endPoint y: 138, distance: 17.6
click at [34, 133] on link "General Information" at bounding box center [56, 140] width 113 height 21
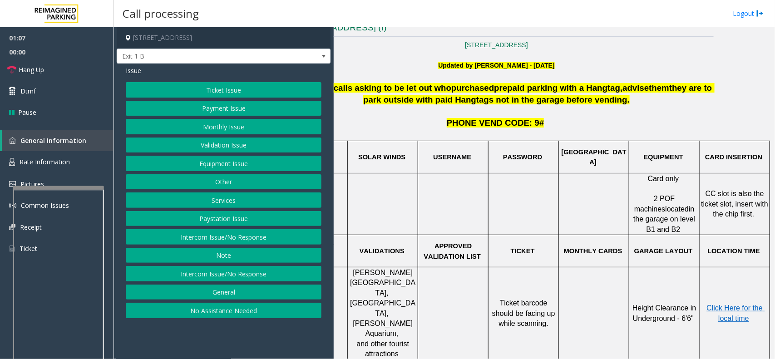
scroll to position [227, 0]
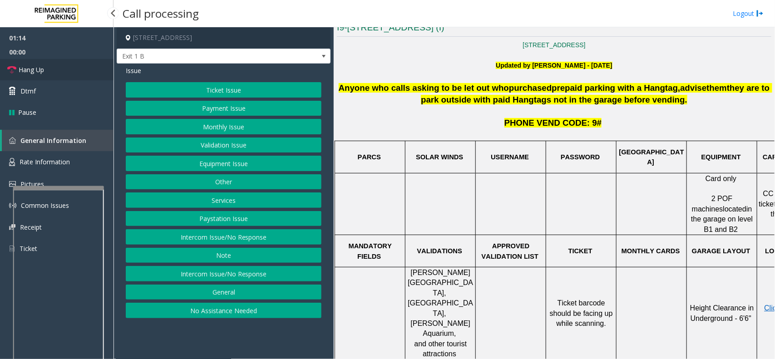
drag, startPoint x: 33, startPoint y: 69, endPoint x: 123, endPoint y: 125, distance: 106.4
click at [33, 69] on span "Hang Up" at bounding box center [31, 70] width 25 height 10
click at [245, 198] on button "Services" at bounding box center [224, 199] width 196 height 15
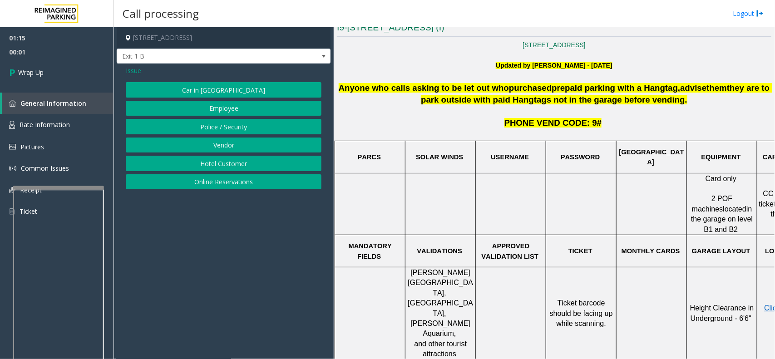
click at [139, 69] on span "Issue" at bounding box center [133, 71] width 15 height 10
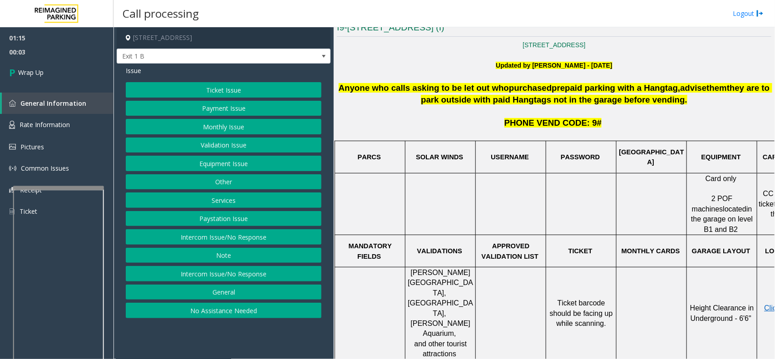
click at [233, 178] on button "Other" at bounding box center [224, 181] width 196 height 15
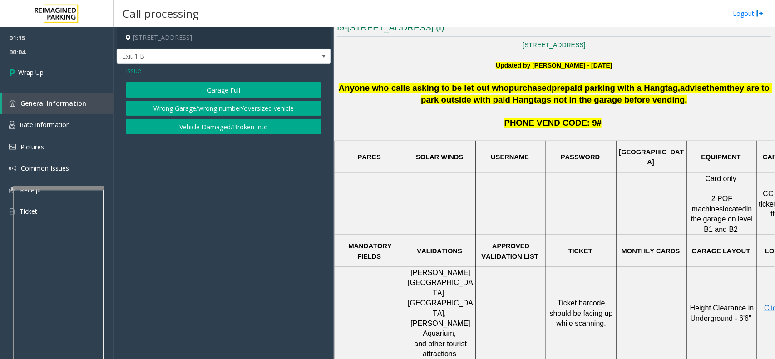
click at [136, 72] on span "Issue" at bounding box center [133, 71] width 15 height 10
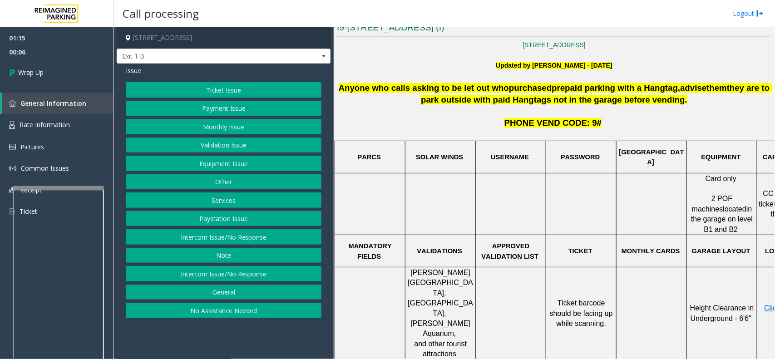
click at [228, 238] on button "Intercom Issue/No Response" at bounding box center [224, 236] width 196 height 15
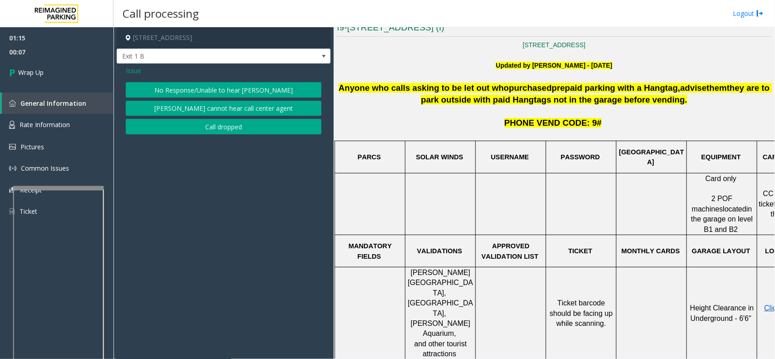
click at [128, 69] on span "Issue" at bounding box center [133, 71] width 15 height 10
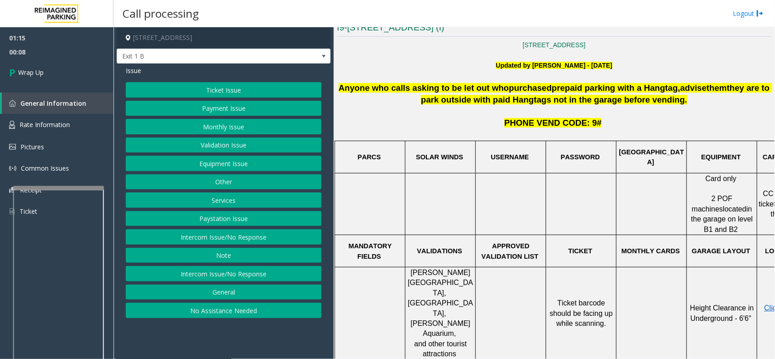
click at [230, 168] on button "Equipment Issue" at bounding box center [224, 163] width 196 height 15
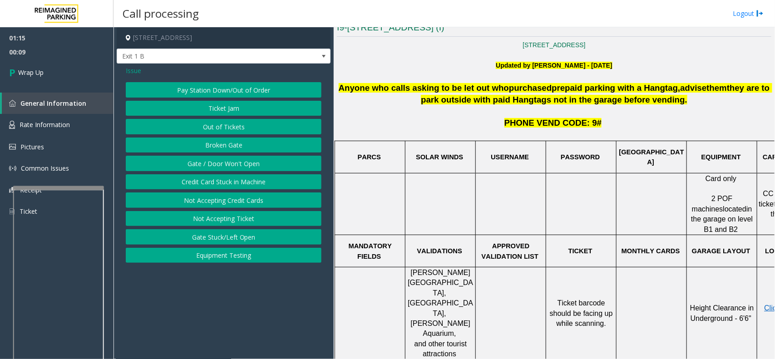
click at [232, 162] on button "Gate / Door Won't Open" at bounding box center [224, 163] width 196 height 15
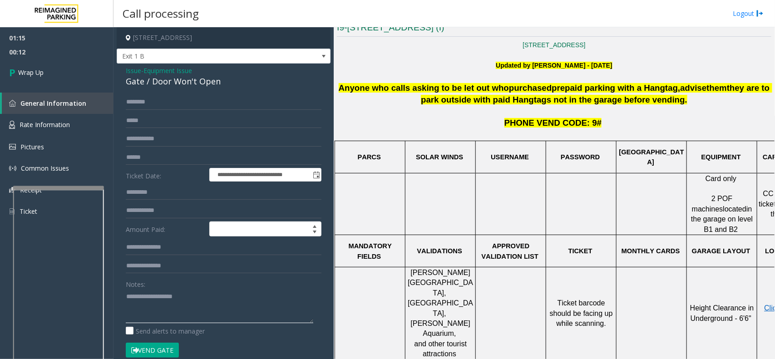
click at [200, 316] on textarea at bounding box center [219, 306] width 187 height 34
paste textarea "**********"
click at [168, 88] on div "Gate / Door Won't Open" at bounding box center [224, 81] width 196 height 12
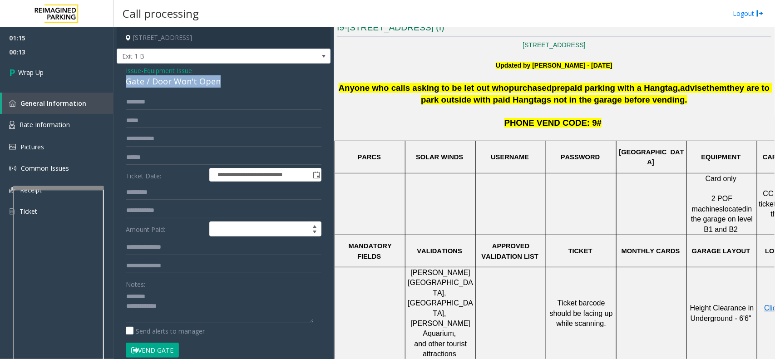
copy div "Gate / Door Won't Open"
click at [194, 299] on textarea at bounding box center [219, 306] width 187 height 34
paste textarea "**********"
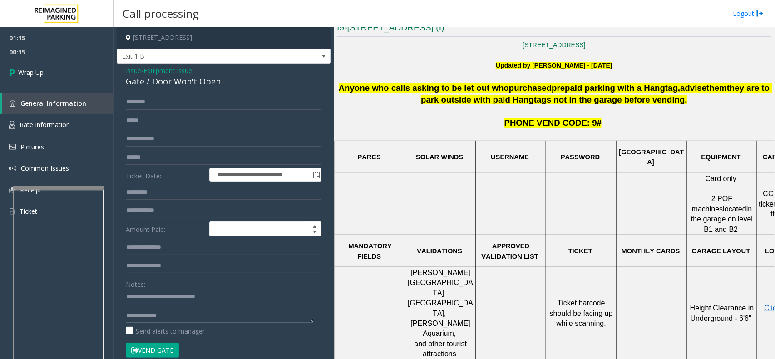
click at [212, 318] on textarea at bounding box center [219, 306] width 187 height 34
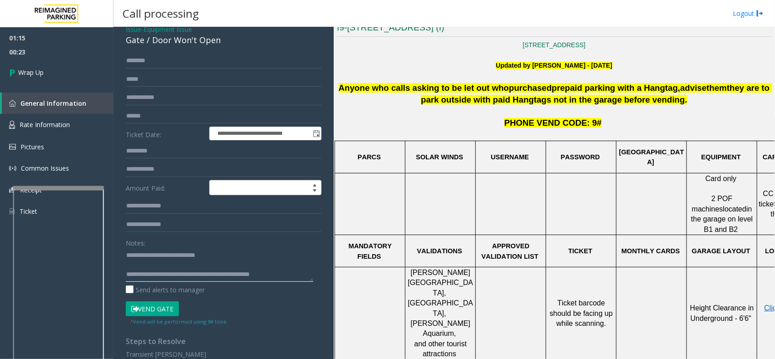
scroll to position [0, 0]
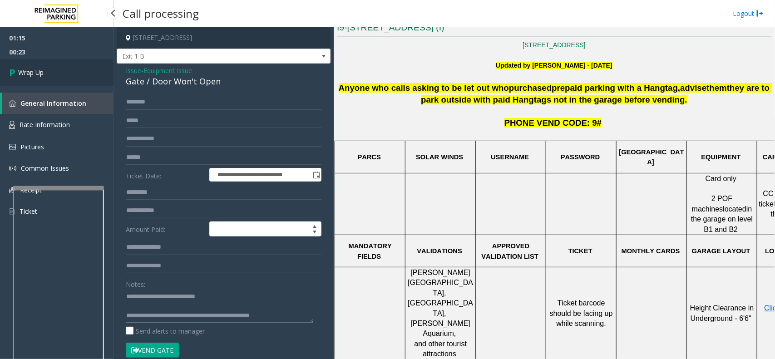
type textarea "**********"
click at [8, 71] on link "Wrap Up" at bounding box center [56, 72] width 113 height 27
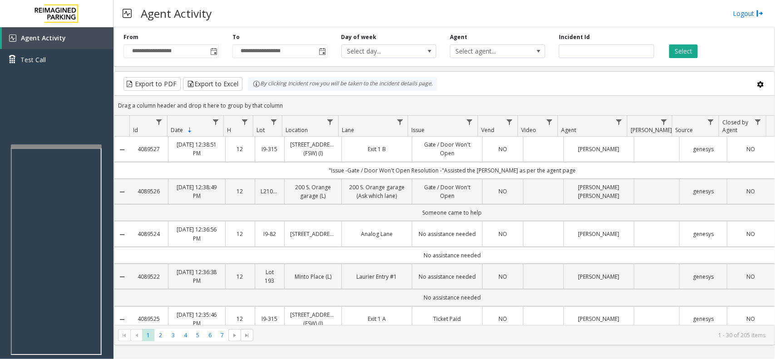
click at [49, 147] on div at bounding box center [56, 146] width 91 height 4
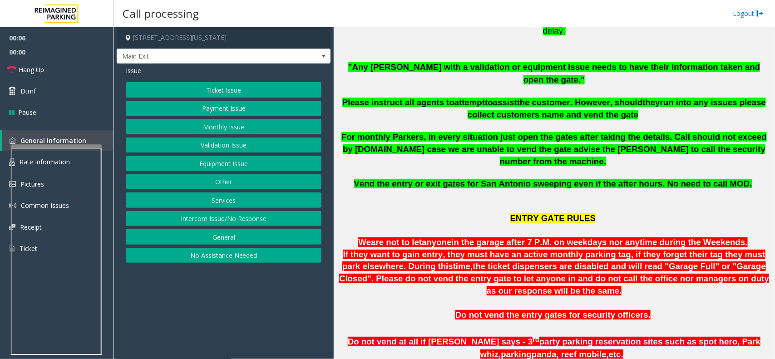
scroll to position [340, 0]
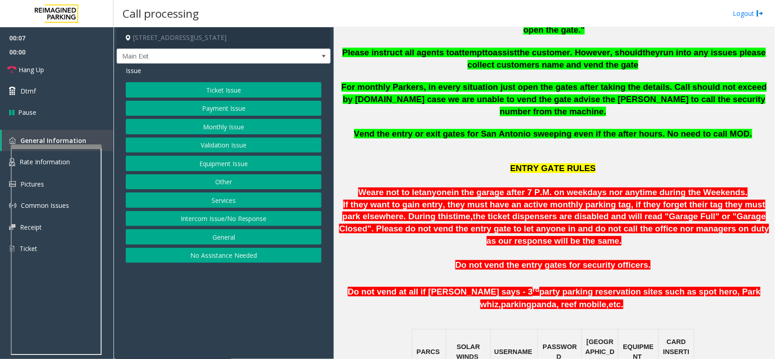
click at [203, 221] on button "Intercom Issue/No Response" at bounding box center [224, 218] width 196 height 15
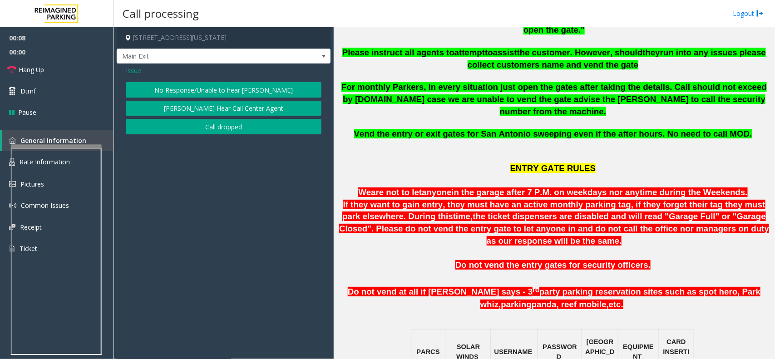
drag, startPoint x: 219, startPoint y: 89, endPoint x: 207, endPoint y: 91, distance: 11.9
click at [218, 89] on button "No Response/Unable to hear [PERSON_NAME]" at bounding box center [224, 89] width 196 height 15
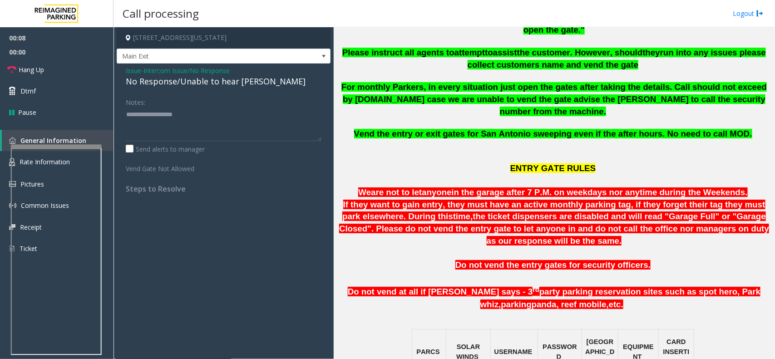
click at [207, 89] on div "Issue - Intercom Issue/No Response No Response/Unable to hear parker Notes: Sen…" at bounding box center [224, 133] width 214 height 139
click at [206, 84] on div "No Response/Unable to hear [PERSON_NAME]" at bounding box center [224, 81] width 196 height 12
copy div "No Response/Unable to hear [PERSON_NAME]"
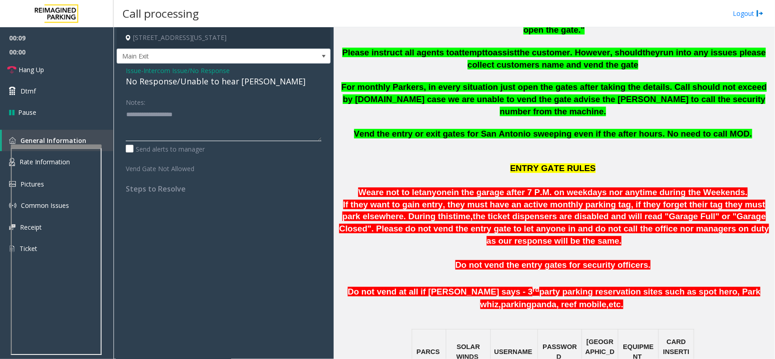
click at [209, 130] on textarea at bounding box center [224, 124] width 196 height 34
paste textarea "**********"
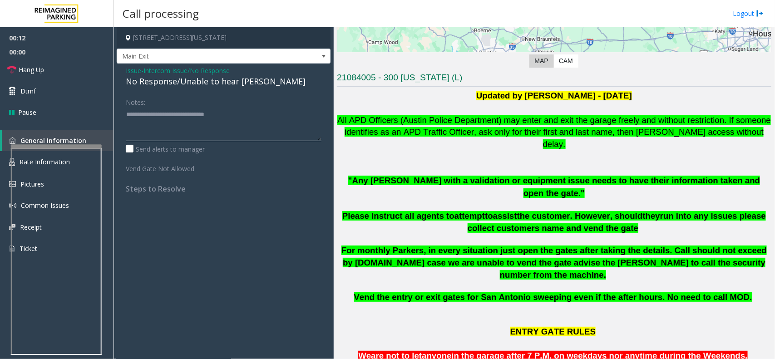
scroll to position [170, 0]
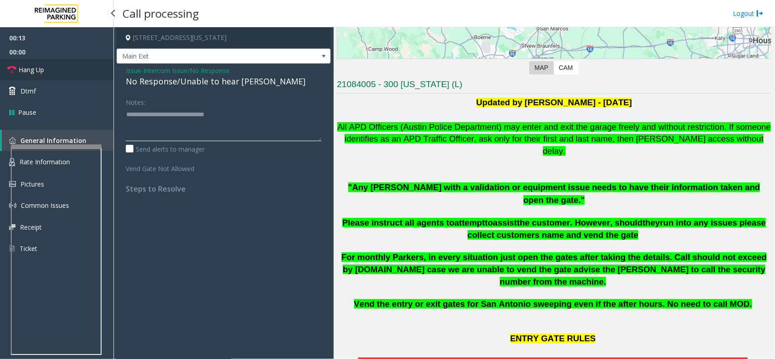
type textarea "**********"
click at [40, 72] on span "Hang Up" at bounding box center [31, 70] width 25 height 10
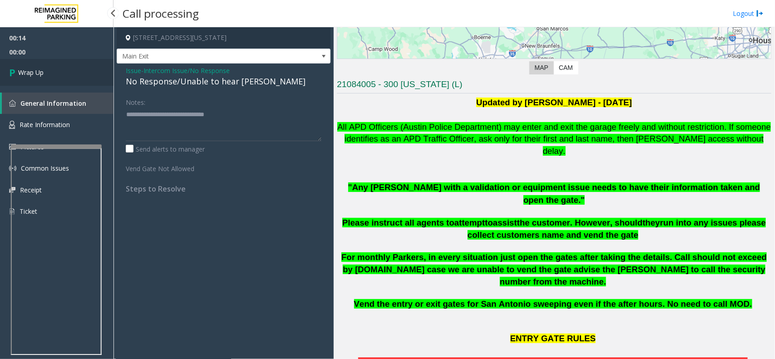
click at [35, 69] on span "Wrap Up" at bounding box center [30, 73] width 25 height 10
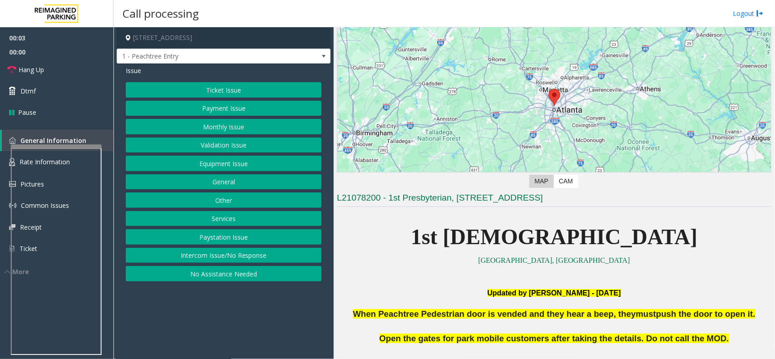
scroll to position [113, 0]
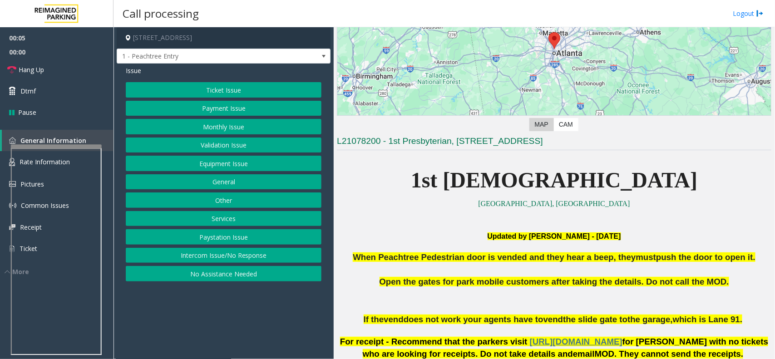
drag, startPoint x: 225, startPoint y: 280, endPoint x: 230, endPoint y: 256, distance: 23.7
click at [225, 280] on button "No Assistance Needed" at bounding box center [224, 273] width 196 height 15
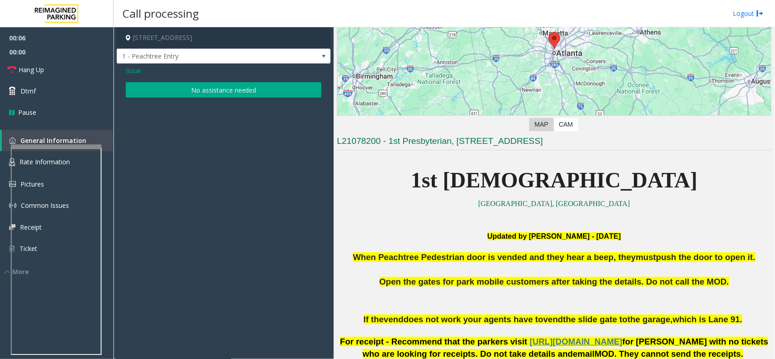
click at [226, 91] on button "No assistance needed" at bounding box center [224, 89] width 196 height 15
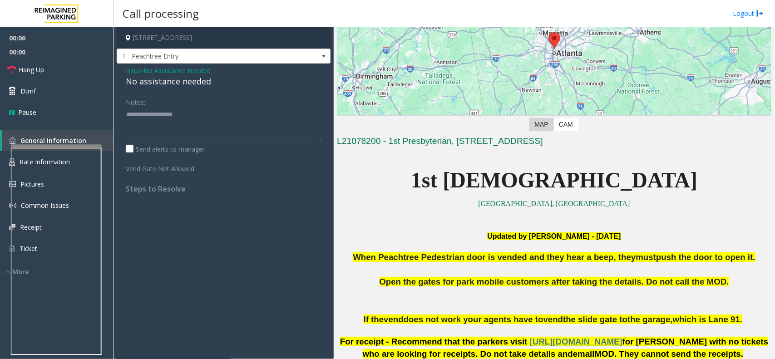
click at [191, 83] on div "No assistance needed" at bounding box center [224, 81] width 196 height 12
copy div "No assistance needed"
paste textarea "**********"
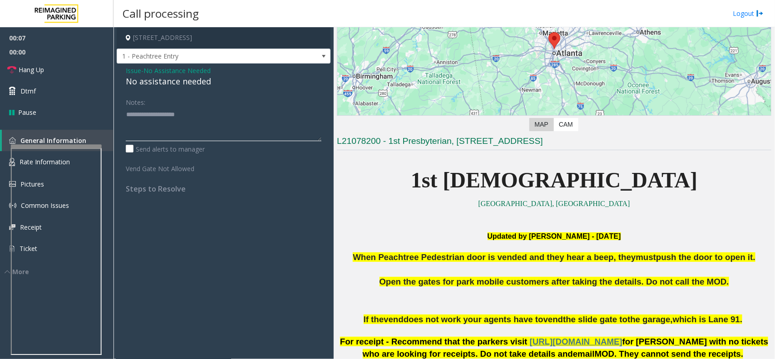
click at [191, 112] on textarea at bounding box center [224, 124] width 196 height 34
type textarea "**********"
click at [49, 90] on link "Dtmf" at bounding box center [56, 90] width 113 height 21
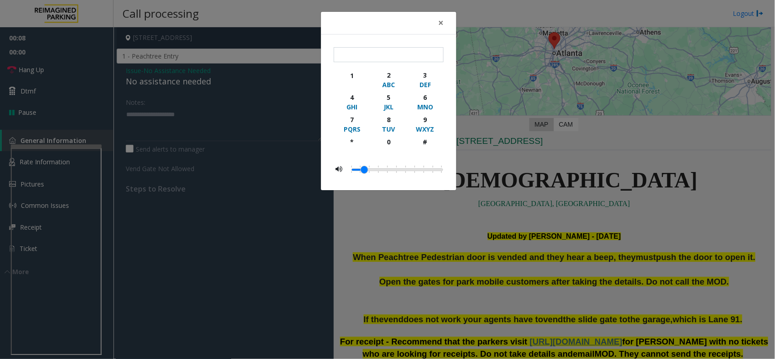
click at [48, 76] on div "× 1 2 ABC 3 DEF 4 GHI 5 JKL 6 MNO 7 PQRS 8 TUV 9 WXYZ * 0 #" at bounding box center [387, 179] width 775 height 359
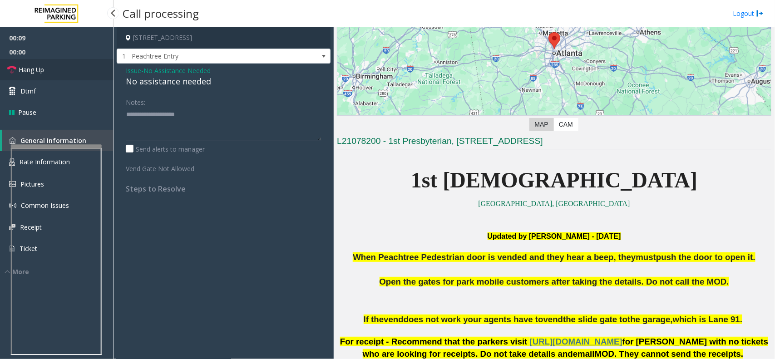
click at [69, 72] on link "Hang Up" at bounding box center [56, 69] width 113 height 21
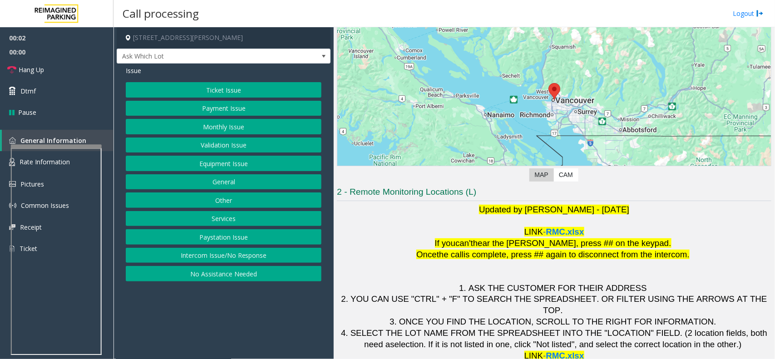
scroll to position [75, 0]
click at [232, 86] on button "Ticket Issue" at bounding box center [224, 89] width 196 height 15
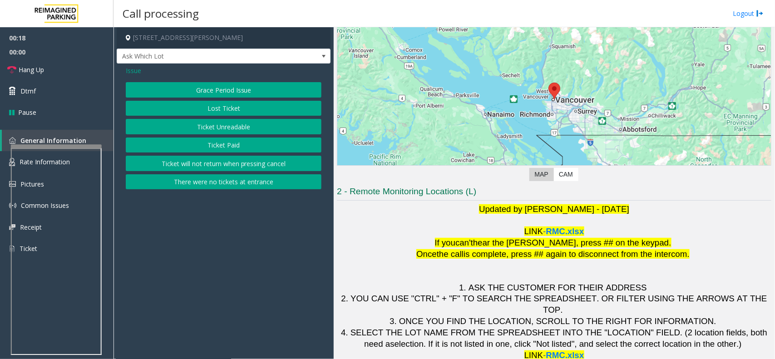
click at [136, 73] on span "Issue" at bounding box center [133, 71] width 15 height 10
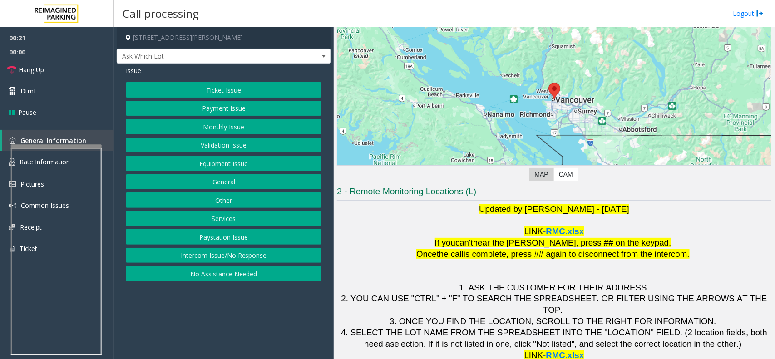
click at [248, 147] on button "Validation Issue" at bounding box center [224, 144] width 196 height 15
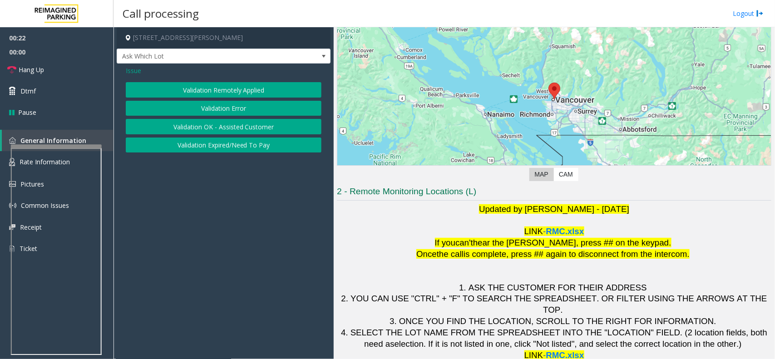
drag, startPoint x: 243, startPoint y: 107, endPoint x: 717, endPoint y: 110, distance: 474.2
click at [243, 108] on button "Validation Error" at bounding box center [224, 108] width 196 height 15
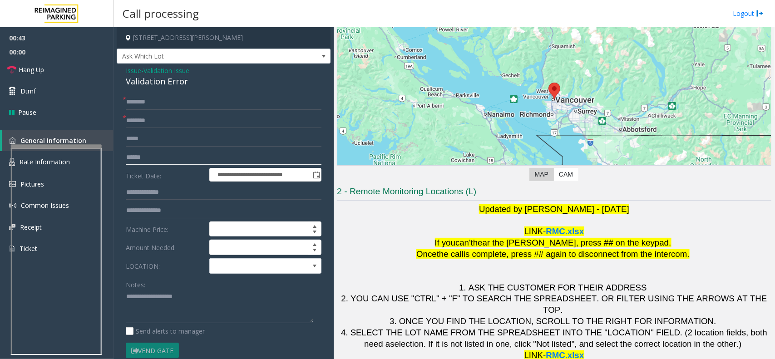
click at [166, 163] on input "text" at bounding box center [224, 157] width 196 height 15
click at [175, 122] on input "text" at bounding box center [224, 120] width 196 height 15
type input "******"
click at [162, 162] on input "text" at bounding box center [224, 157] width 196 height 15
type input "*******"
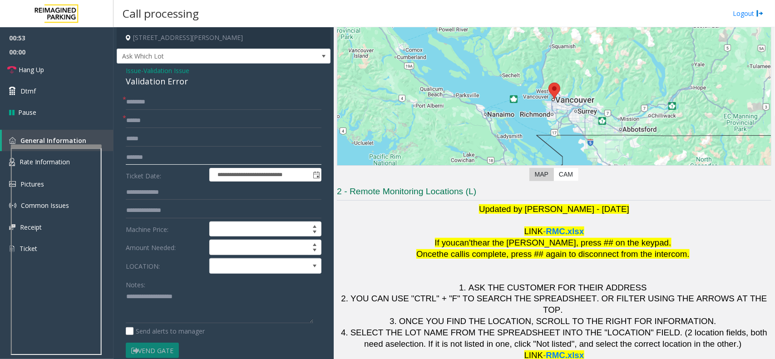
drag, startPoint x: 157, startPoint y: 156, endPoint x: 98, endPoint y: 157, distance: 59.0
click at [66, 10] on app-root "**********" at bounding box center [387, 179] width 775 height 359
type input "*******"
click at [242, 261] on span at bounding box center [254, 266] width 89 height 15
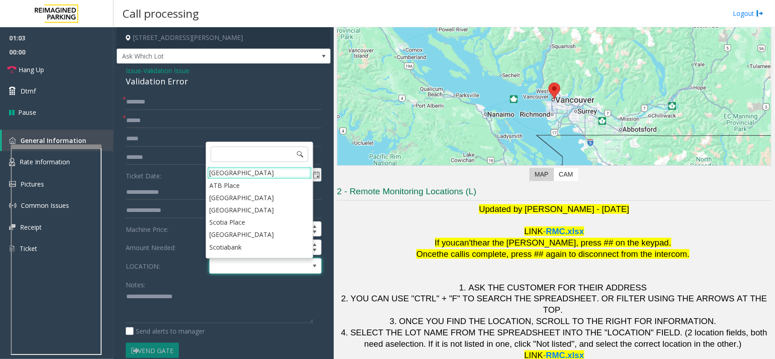
click at [241, 173] on Village "Mount Royal Village" at bounding box center [259, 173] width 105 height 12
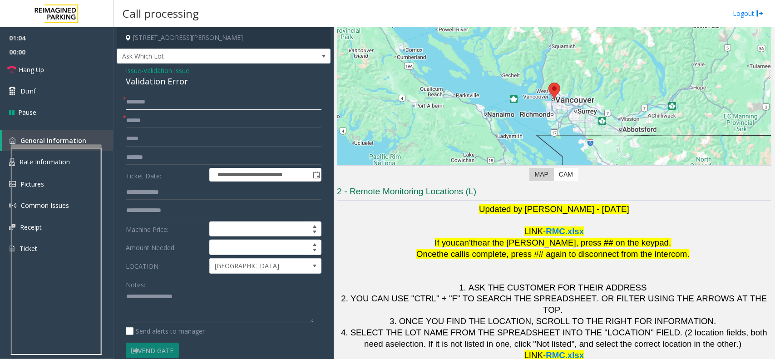
click at [175, 103] on input "text" at bounding box center [224, 101] width 196 height 15
click at [135, 101] on input "text" at bounding box center [224, 101] width 196 height 15
type input "******"
drag, startPoint x: 102, startPoint y: 113, endPoint x: 96, endPoint y: 116, distance: 6.5
click at [76, 113] on app-root "**********" at bounding box center [387, 179] width 775 height 359
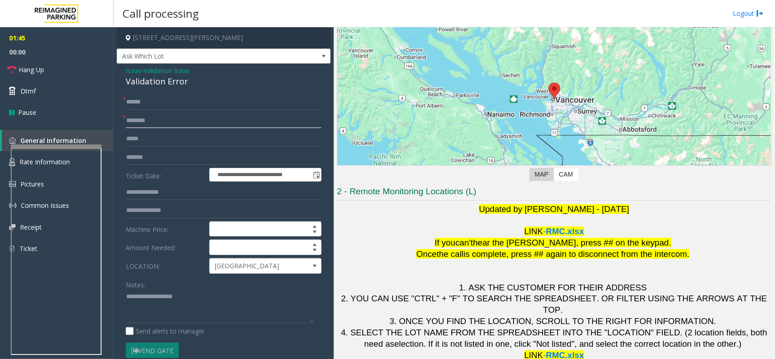
click at [177, 121] on input "text" at bounding box center [224, 120] width 196 height 15
type input "******"
click at [42, 75] on link "Hang Up" at bounding box center [56, 69] width 113 height 21
click at [244, 293] on textarea at bounding box center [219, 306] width 187 height 34
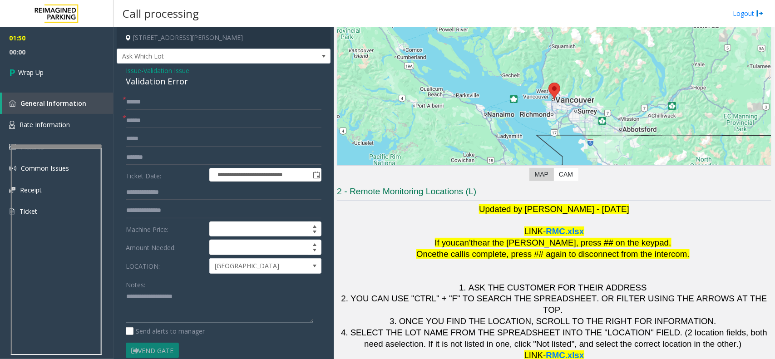
paste textarea "**********"
click at [211, 324] on div "Notes: Send alerts to manager" at bounding box center [224, 306] width 196 height 59
click at [178, 82] on div "Validation Error" at bounding box center [224, 81] width 196 height 12
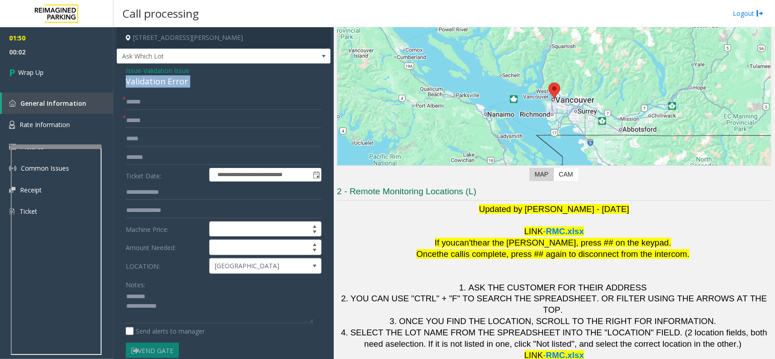
copy div "Validation Error"
click at [162, 291] on textarea at bounding box center [219, 306] width 187 height 34
paste textarea "**********"
click at [185, 316] on textarea at bounding box center [219, 306] width 187 height 34
paste textarea "**********"
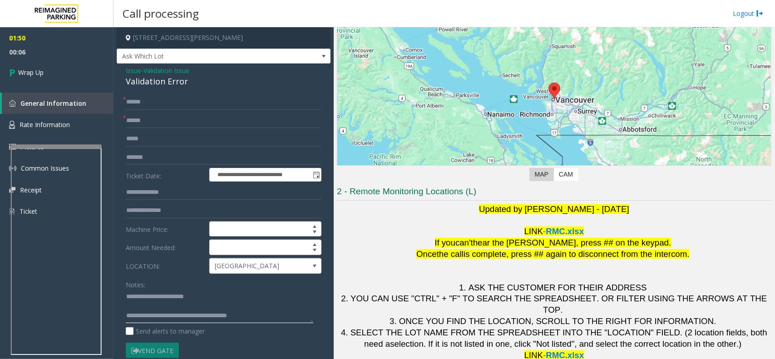
click at [168, 298] on textarea at bounding box center [219, 306] width 187 height 34
click at [152, 305] on textarea at bounding box center [219, 306] width 187 height 34
type textarea "**********"
click at [67, 53] on span "00:08" at bounding box center [56, 52] width 113 height 14
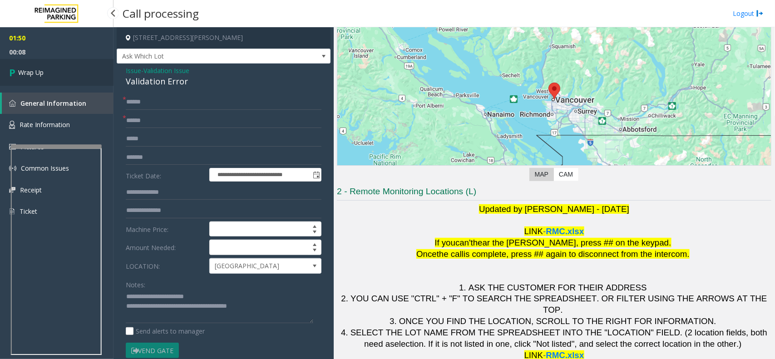
click at [64, 67] on link "Wrap Up" at bounding box center [56, 72] width 113 height 27
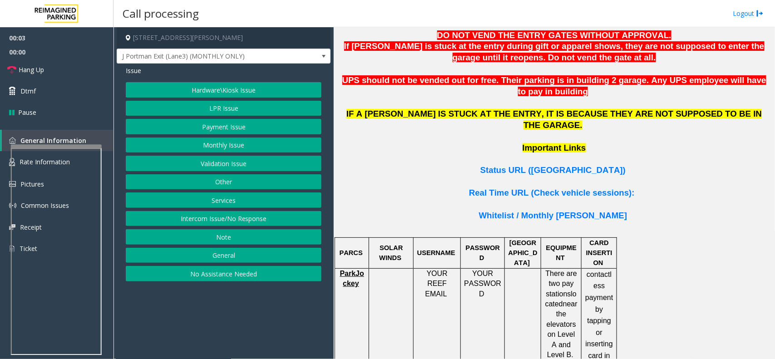
scroll to position [624, 0]
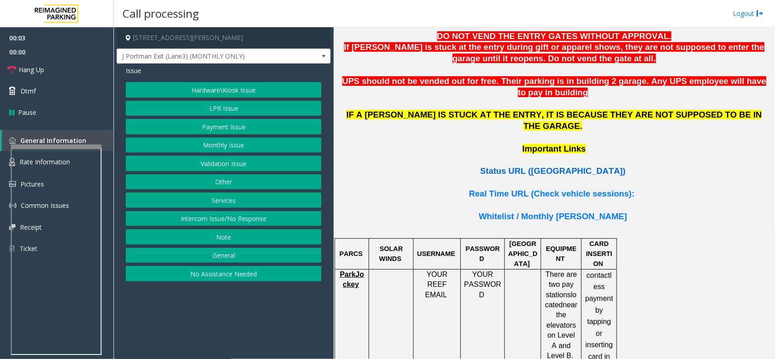
click at [536, 166] on span "Status URL (Vend Gate)" at bounding box center [552, 171] width 145 height 10
click at [234, 120] on button "Payment Issue" at bounding box center [224, 126] width 196 height 15
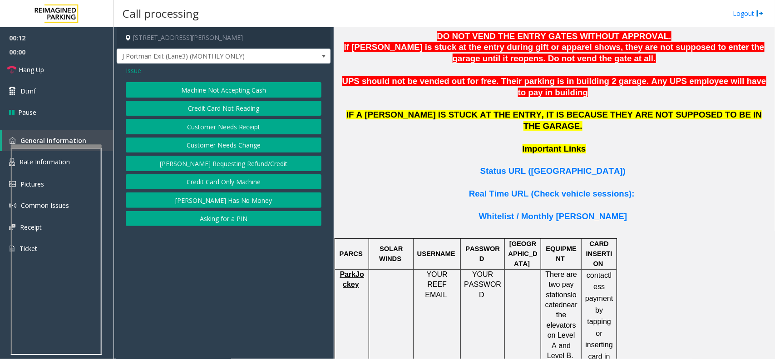
click at [241, 109] on button "Credit Card Not Reading" at bounding box center [224, 108] width 196 height 15
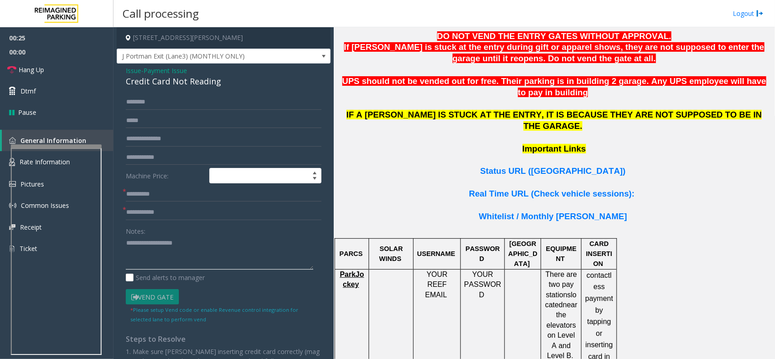
click at [175, 249] on textarea at bounding box center [219, 253] width 187 height 34
click at [190, 248] on textarea at bounding box center [219, 253] width 187 height 34
paste textarea "**********"
type textarea "**********"
click at [157, 198] on input "text" at bounding box center [224, 193] width 196 height 15
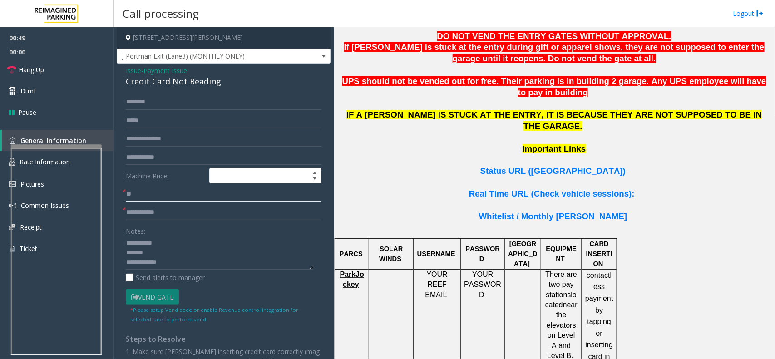
type input "**"
click at [180, 213] on input "text" at bounding box center [224, 212] width 196 height 15
drag, startPoint x: 444, startPoint y: 241, endPoint x: 421, endPoint y: 232, distance: 24.7
click at [425, 270] on span "YOUR REEF EMAIL" at bounding box center [436, 284] width 22 height 28
drag, startPoint x: 230, startPoint y: 82, endPoint x: 135, endPoint y: 84, distance: 94.9
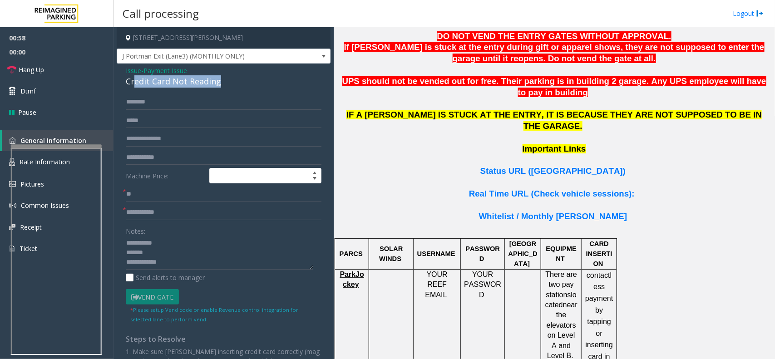
click at [135, 84] on div "Credit Card Not Reading" at bounding box center [224, 81] width 196 height 12
drag, startPoint x: 127, startPoint y: 84, endPoint x: 230, endPoint y: 83, distance: 103.0
click at [230, 83] on div "Credit Card Not Reading" at bounding box center [224, 81] width 196 height 12
click at [157, 252] on textarea at bounding box center [219, 253] width 187 height 34
click at [178, 83] on div "Credit Card Not Reading" at bounding box center [224, 81] width 196 height 12
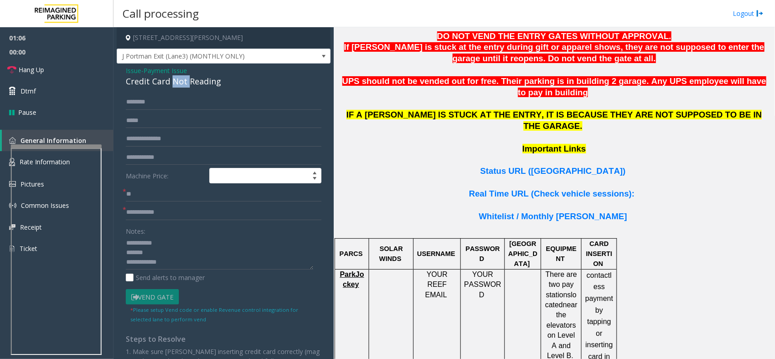
click at [178, 83] on div "Credit Card Not Reading" at bounding box center [224, 81] width 196 height 12
copy div "Credit Card Not Reading"
click at [159, 249] on textarea at bounding box center [219, 253] width 187 height 34
paste textarea "**********"
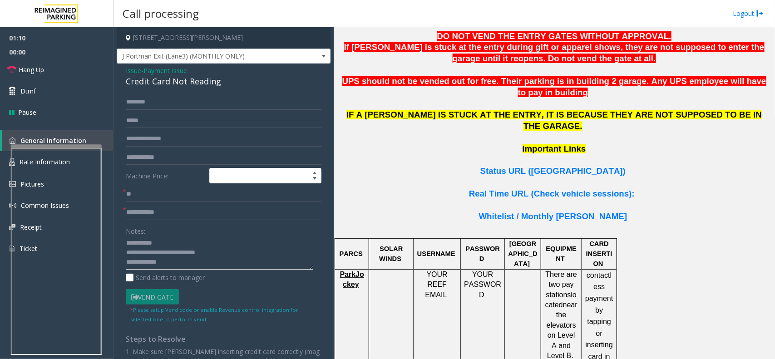
click at [171, 263] on textarea at bounding box center [219, 253] width 187 height 34
type textarea "**********"
click at [126, 69] on span "Issue" at bounding box center [133, 71] width 15 height 10
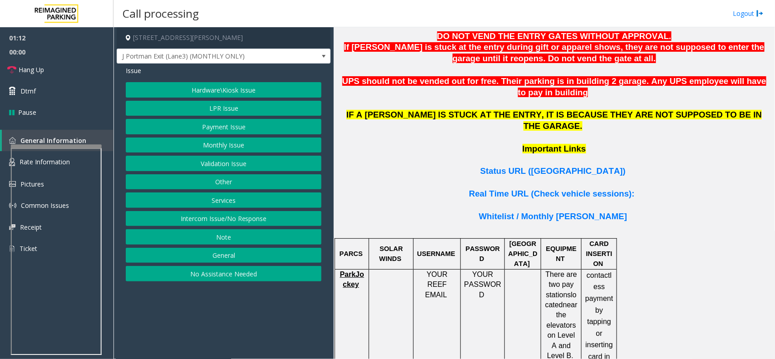
click at [221, 103] on button "LPR Issue" at bounding box center [224, 108] width 196 height 15
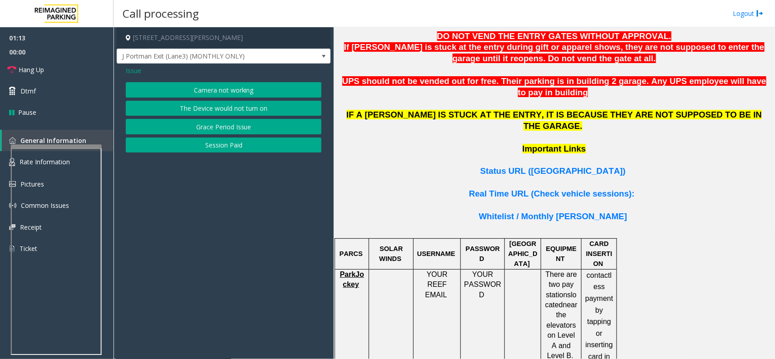
click at [218, 83] on button "Camera not working" at bounding box center [224, 89] width 196 height 15
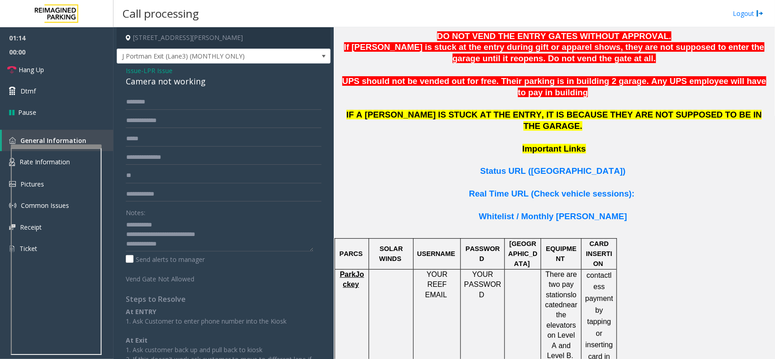
click at [185, 82] on div "Camera not working" at bounding box center [224, 81] width 196 height 12
drag, startPoint x: 145, startPoint y: 235, endPoint x: 234, endPoint y: 237, distance: 88.5
click at [234, 237] on textarea at bounding box center [219, 234] width 187 height 34
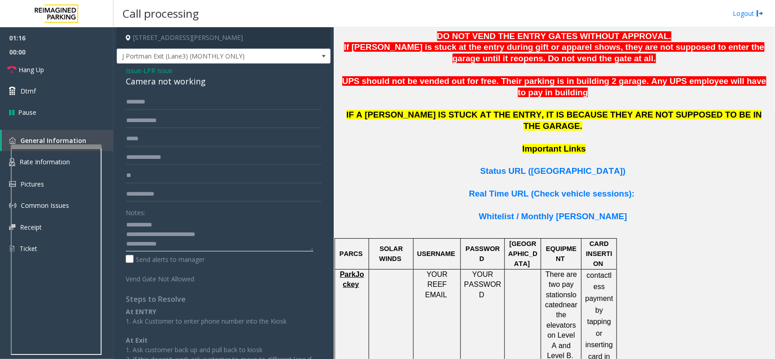
paste textarea
click at [217, 244] on textarea at bounding box center [219, 234] width 187 height 34
click at [139, 225] on textarea at bounding box center [219, 234] width 187 height 34
click at [203, 227] on textarea at bounding box center [219, 234] width 187 height 34
drag, startPoint x: 142, startPoint y: 225, endPoint x: 184, endPoint y: 222, distance: 41.8
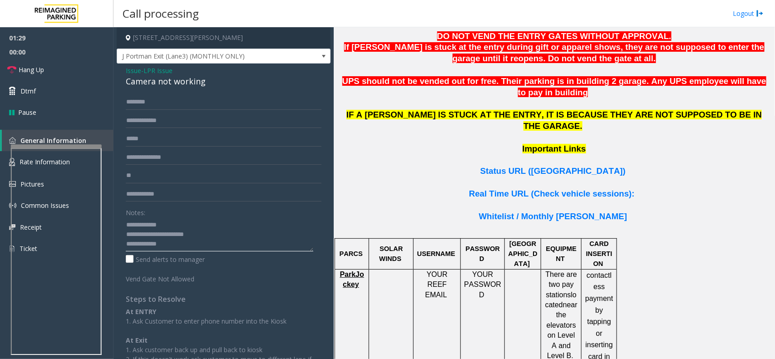
click at [184, 222] on textarea at bounding box center [219, 234] width 187 height 34
type textarea "**********"
click at [169, 118] on input "text" at bounding box center [224, 120] width 196 height 15
paste input "*******"
type input "*******"
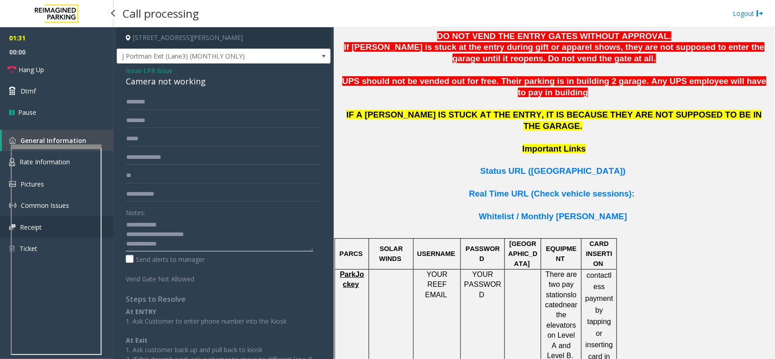
drag, startPoint x: 180, startPoint y: 225, endPoint x: 105, endPoint y: 220, distance: 75.0
click at [105, 220] on app-root "01:31 00:00 Hang Up Dtmf Pause General Information Rate Information Pictures Co…" at bounding box center [387, 179] width 775 height 359
type textarea "**********"
click at [162, 102] on input "text" at bounding box center [224, 101] width 196 height 15
type input "******"
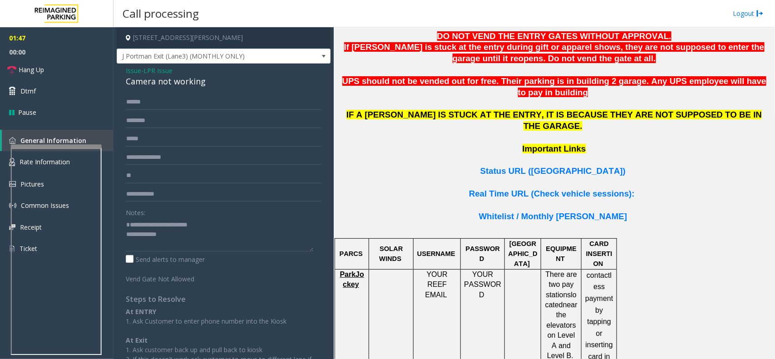
click at [125, 231] on div "****** ******* ** Notes: Send alerts to manager Vend Gate Not Allowed Steps to …" at bounding box center [223, 248] width 209 height 308
click at [126, 231] on textarea at bounding box center [219, 234] width 187 height 34
click at [186, 242] on textarea at bounding box center [219, 234] width 187 height 34
click at [45, 71] on link "Hang Up" at bounding box center [56, 69] width 113 height 21
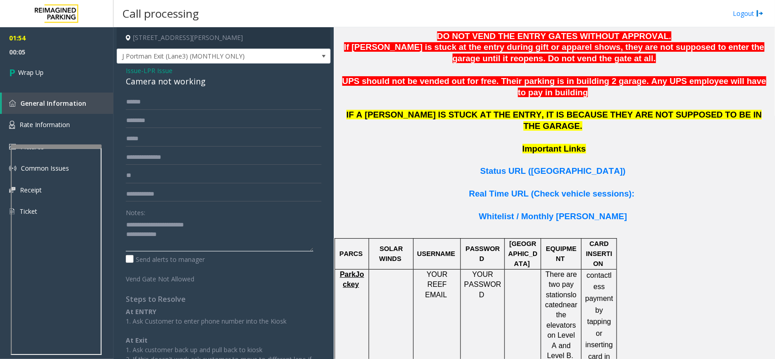
click at [179, 239] on textarea at bounding box center [219, 234] width 187 height 34
paste textarea "**********"
type textarea "**********"
click at [152, 200] on input "text" at bounding box center [224, 193] width 196 height 15
type input "**"
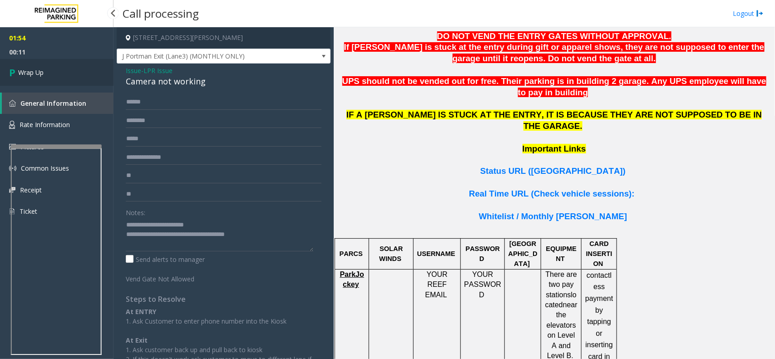
click at [48, 72] on link "Wrap Up" at bounding box center [56, 72] width 113 height 27
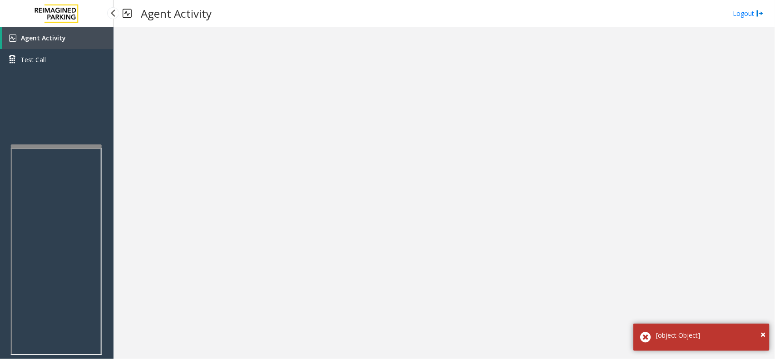
click at [31, 35] on span "Agent Activity" at bounding box center [43, 38] width 45 height 9
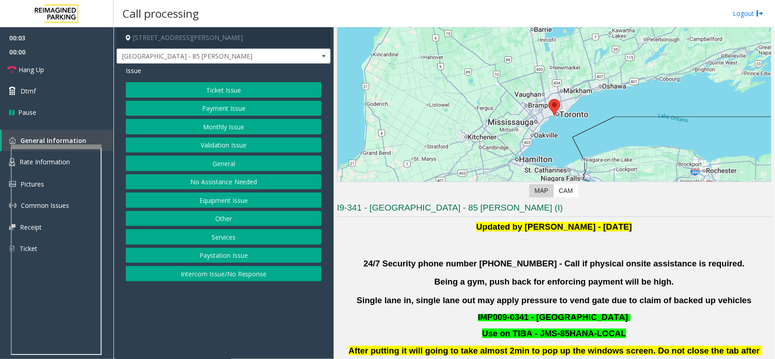
scroll to position [113, 0]
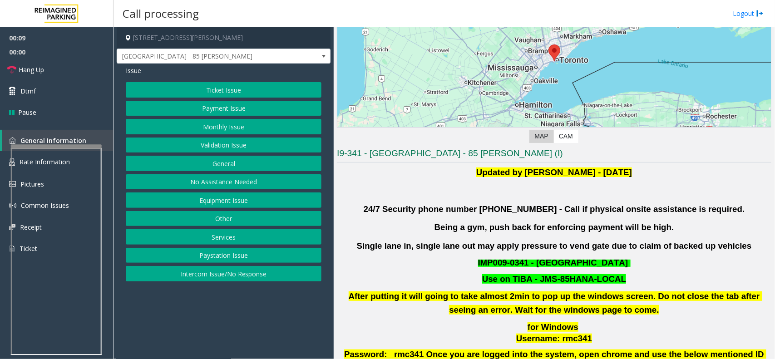
click at [227, 146] on button "Validation Issue" at bounding box center [224, 144] width 196 height 15
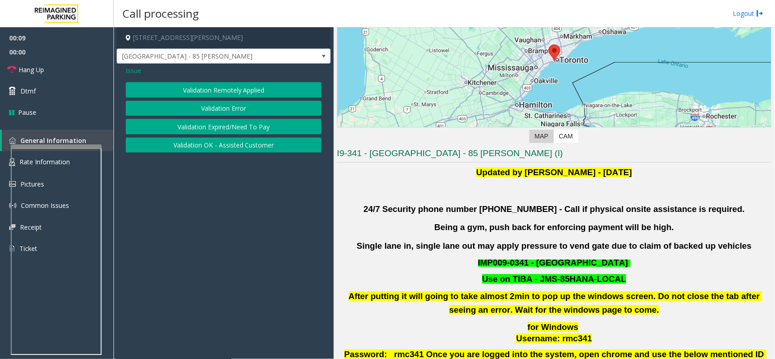
click at [227, 108] on button "Validation Error" at bounding box center [224, 108] width 196 height 15
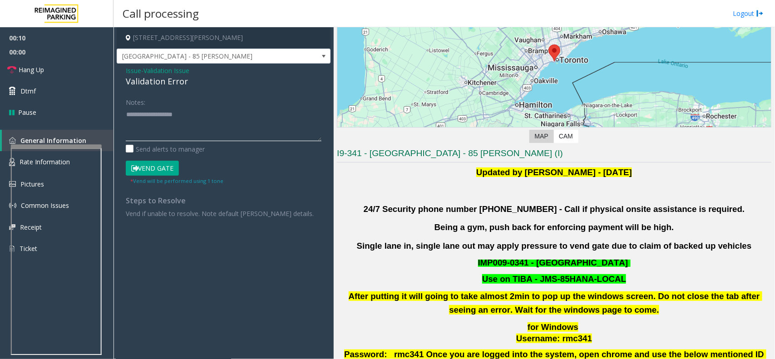
click at [189, 132] on textarea at bounding box center [224, 124] width 196 height 34
paste textarea "**********"
click at [128, 114] on textarea at bounding box center [224, 124] width 196 height 34
click at [217, 134] on textarea at bounding box center [224, 124] width 196 height 34
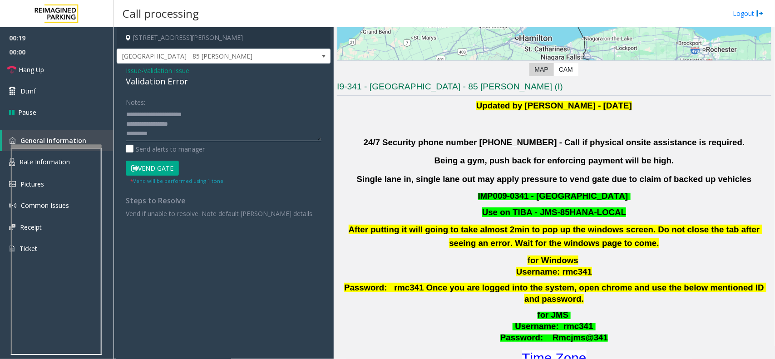
scroll to position [397, 0]
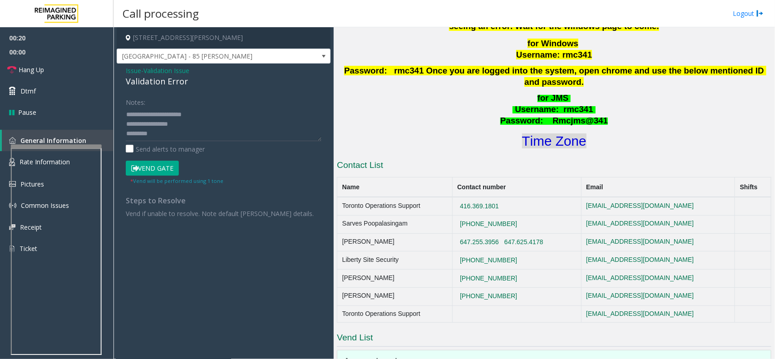
click at [554, 133] on font "Time Zone" at bounding box center [554, 140] width 64 height 15
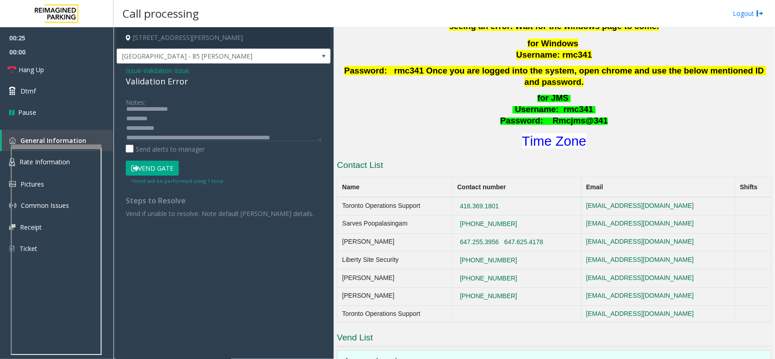
scroll to position [28, 0]
click at [172, 117] on textarea at bounding box center [224, 124] width 196 height 34
click at [178, 118] on textarea at bounding box center [224, 124] width 196 height 34
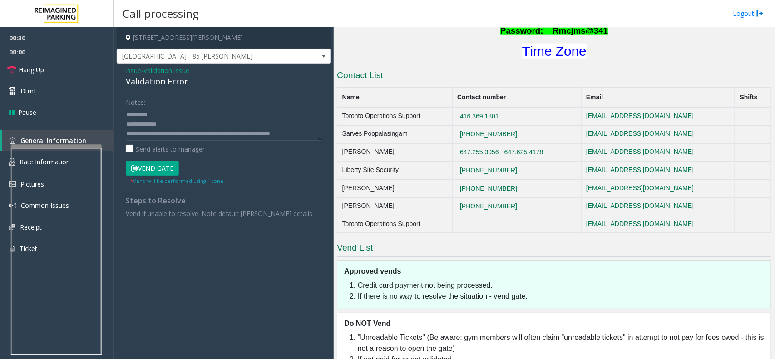
scroll to position [543, 0]
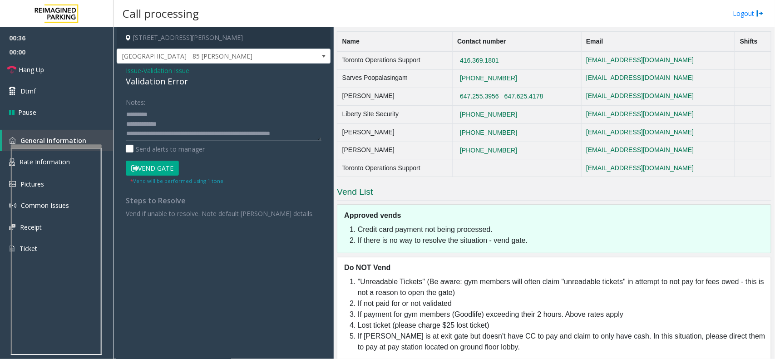
type textarea "**********"
click at [132, 71] on span "Issue" at bounding box center [133, 71] width 15 height 10
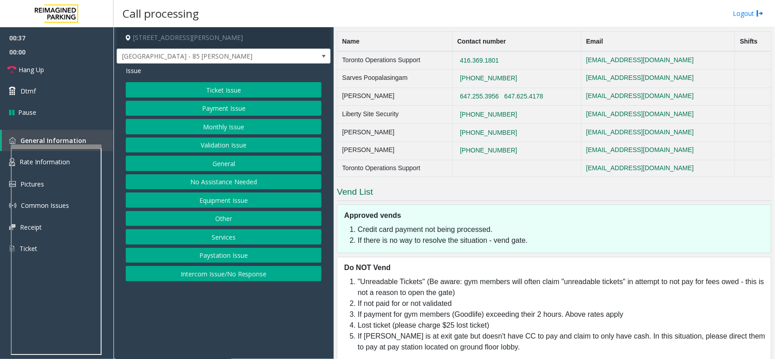
click at [246, 93] on button "Ticket Issue" at bounding box center [224, 89] width 196 height 15
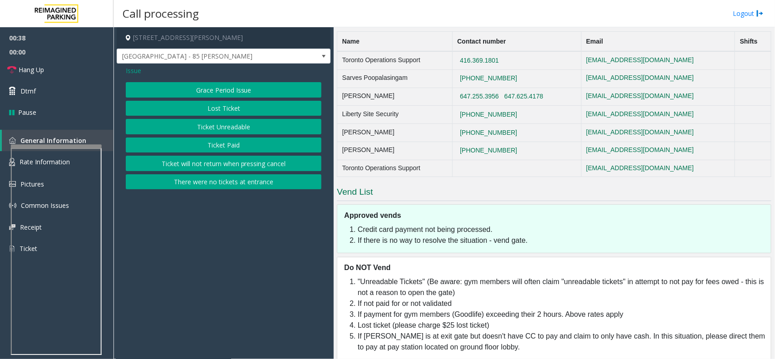
click at [236, 183] on button "There were no tickets at entrance" at bounding box center [224, 181] width 196 height 15
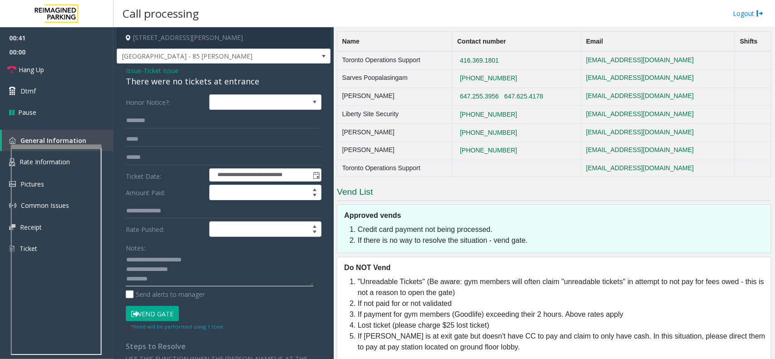
drag, startPoint x: 147, startPoint y: 260, endPoint x: 221, endPoint y: 259, distance: 74.9
click at [221, 259] on textarea at bounding box center [219, 270] width 187 height 34
click at [191, 83] on div "There were no tickets at entrance" at bounding box center [224, 81] width 196 height 12
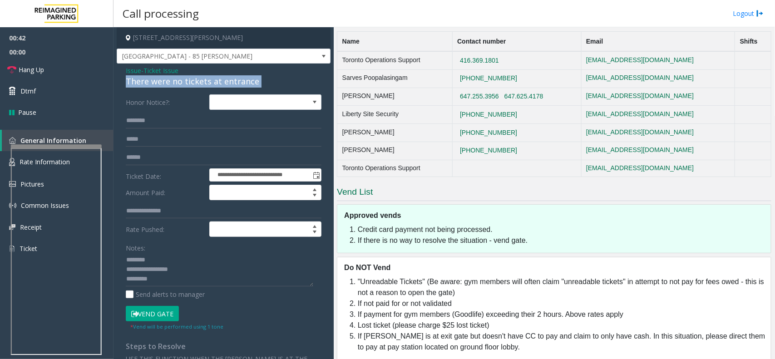
click at [191, 83] on div "There were no tickets at entrance" at bounding box center [224, 81] width 196 height 12
click at [170, 261] on textarea at bounding box center [219, 270] width 187 height 34
paste textarea "**********"
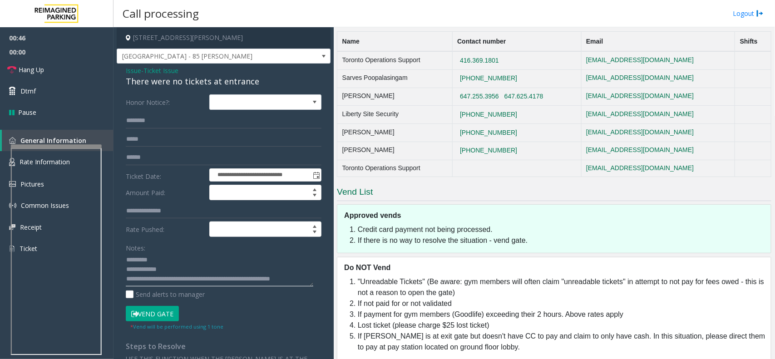
scroll to position [0, 0]
drag, startPoint x: 147, startPoint y: 280, endPoint x: 125, endPoint y: 273, distance: 22.4
click at [126, 273] on textarea at bounding box center [219, 270] width 187 height 34
click at [177, 277] on textarea at bounding box center [219, 270] width 187 height 34
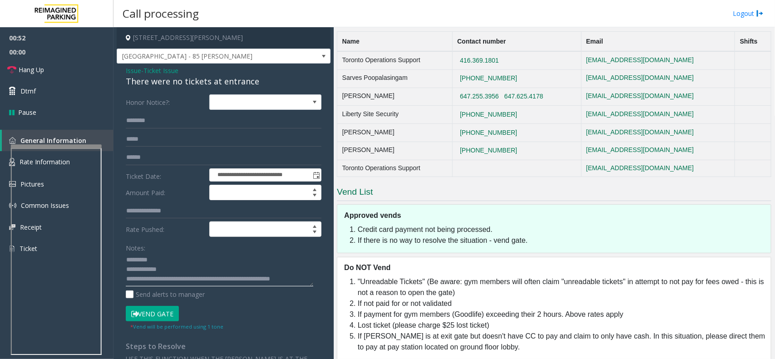
drag, startPoint x: 166, startPoint y: 262, endPoint x: 123, endPoint y: 275, distance: 44.6
click at [123, 275] on div "**********" at bounding box center [223, 295] width 209 height 402
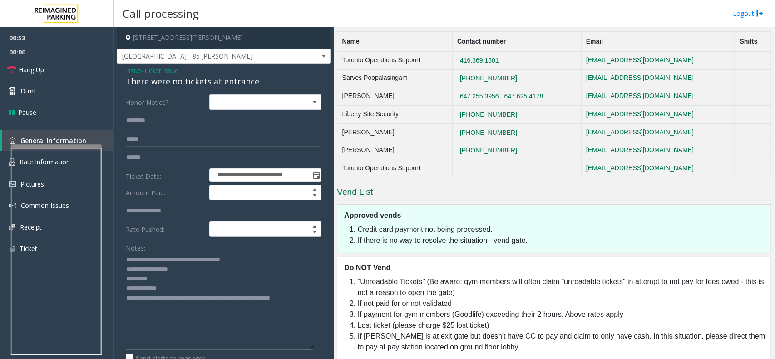
drag, startPoint x: 312, startPoint y: 285, endPoint x: 212, endPoint y: 312, distance: 103.2
click at [282, 358] on html "**********" at bounding box center [387, 179] width 775 height 359
click at [191, 289] on textarea at bounding box center [219, 307] width 187 height 109
drag, startPoint x: 166, startPoint y: 286, endPoint x: 107, endPoint y: 284, distance: 59.0
click at [107, 284] on app-root "**********" at bounding box center [387, 179] width 775 height 359
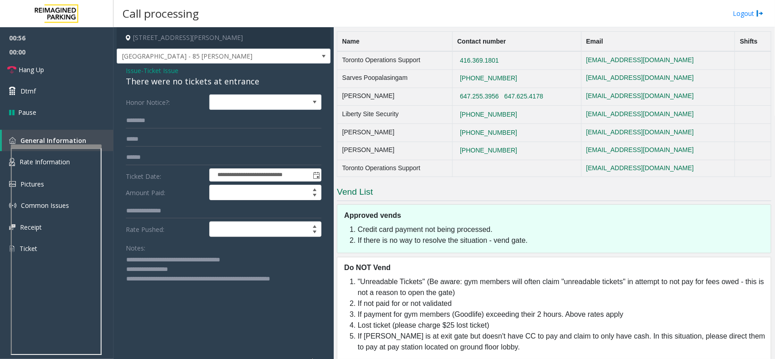
type textarea "**********"
click at [139, 123] on input "text" at bounding box center [224, 120] width 196 height 15
type input "****"
drag, startPoint x: 149, startPoint y: 114, endPoint x: 118, endPoint y: 121, distance: 31.6
click at [118, 121] on div "**********" at bounding box center [224, 322] width 214 height 517
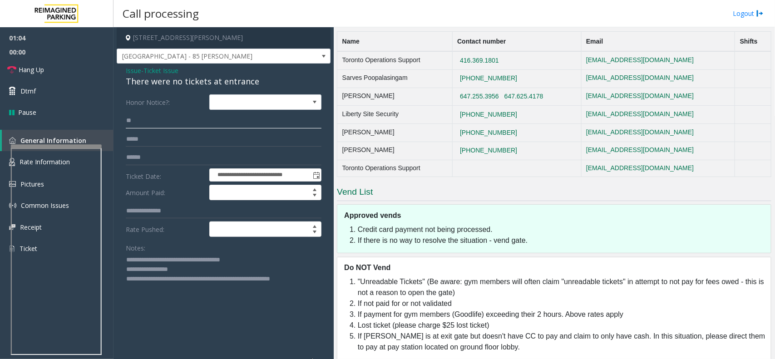
type input "*"
click at [155, 123] on input "text" at bounding box center [224, 120] width 196 height 15
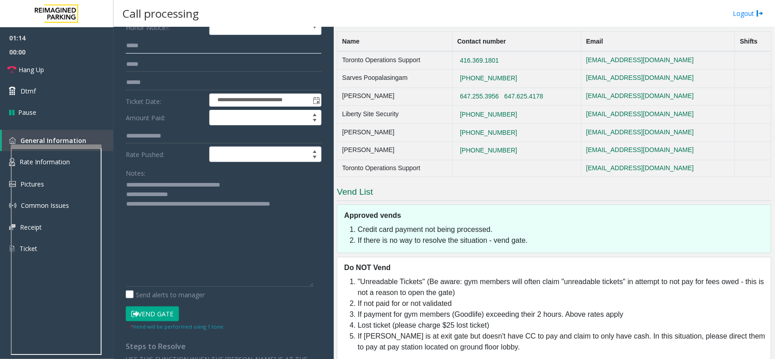
scroll to position [113, 0]
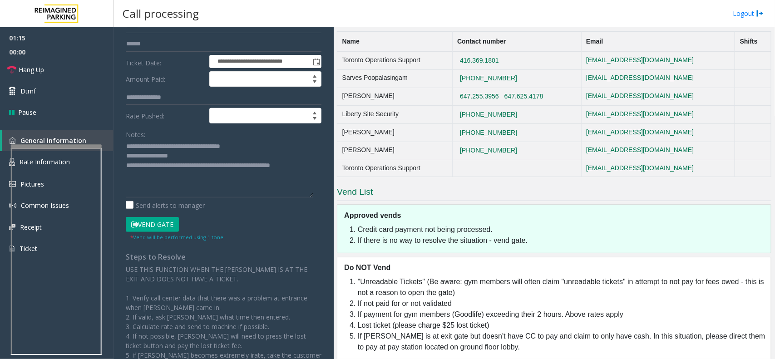
drag, startPoint x: 312, startPoint y: 246, endPoint x: 303, endPoint y: 187, distance: 59.8
click at [303, 187] on textarea at bounding box center [219, 168] width 187 height 58
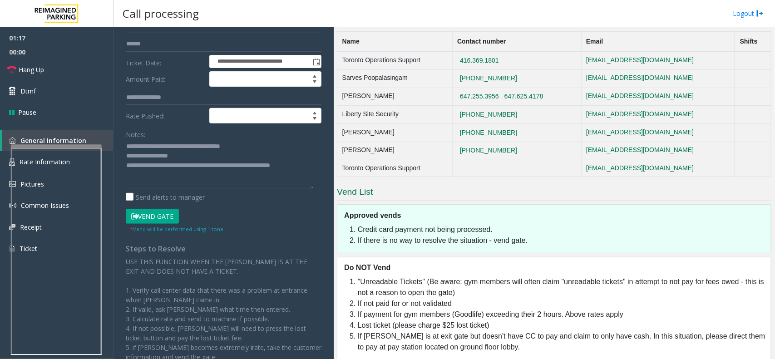
type input "*****"
drag, startPoint x: 162, startPoint y: 168, endPoint x: 173, endPoint y: 173, distance: 12.6
click at [173, 173] on textarea at bounding box center [219, 164] width 187 height 50
drag, startPoint x: 162, startPoint y: 216, endPoint x: 187, endPoint y: 182, distance: 42.7
click at [162, 216] on button "Vend Gate" at bounding box center [152, 216] width 53 height 15
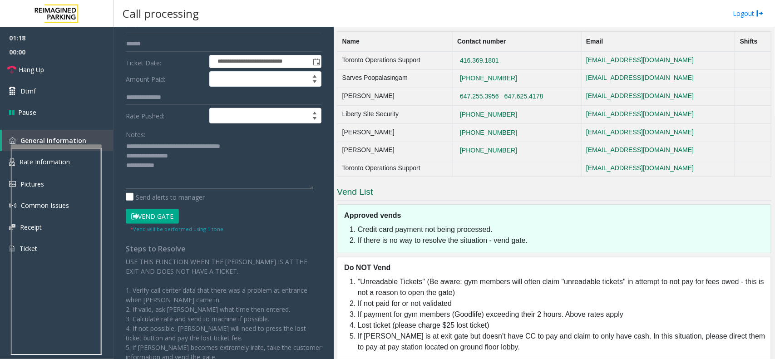
click at [189, 169] on textarea at bounding box center [219, 164] width 187 height 50
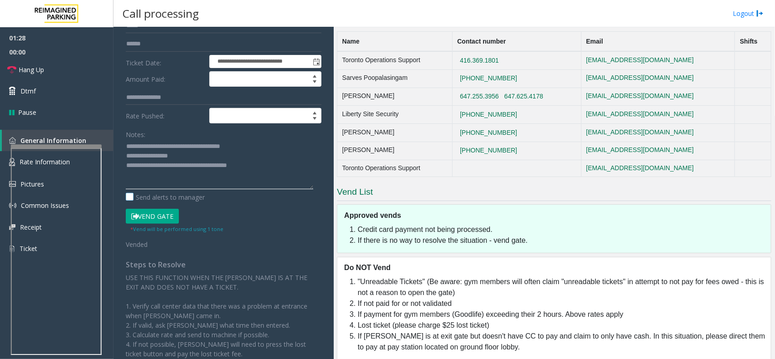
scroll to position [0, 0]
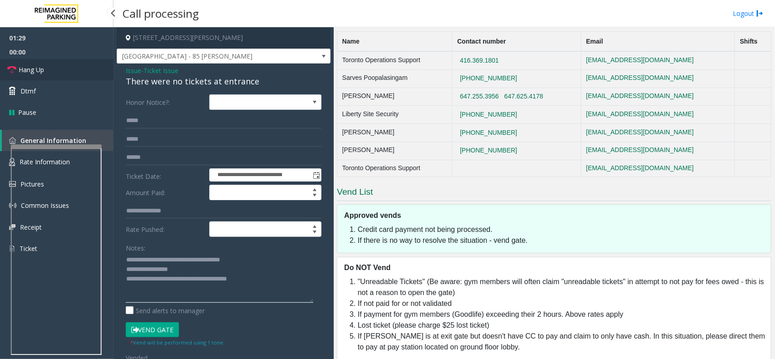
type textarea "**********"
click at [53, 78] on link "Hang Up" at bounding box center [56, 69] width 113 height 21
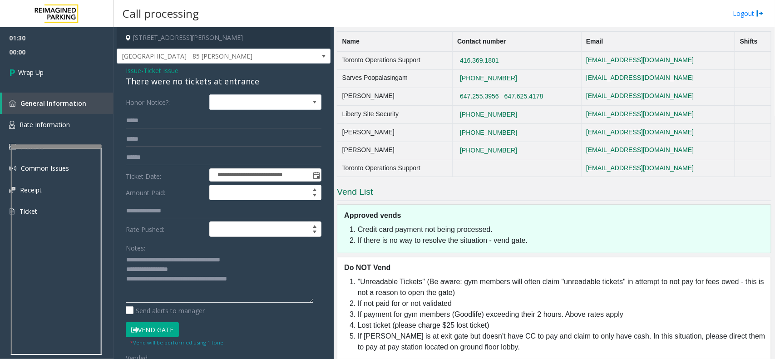
drag, startPoint x: 186, startPoint y: 269, endPoint x: 224, endPoint y: 271, distance: 37.7
click at [221, 271] on textarea at bounding box center [219, 278] width 187 height 50
click at [33, 73] on span "Wrap Up" at bounding box center [30, 73] width 25 height 10
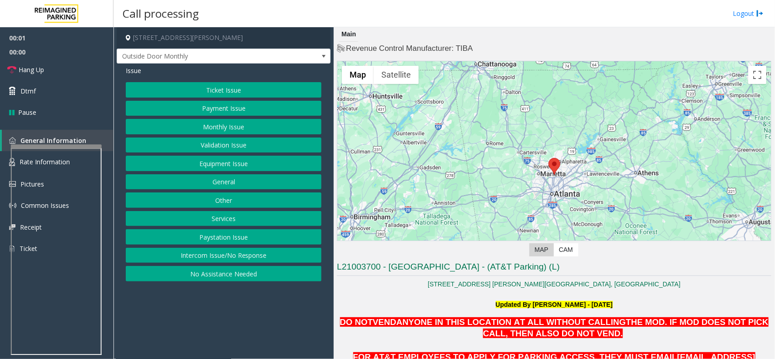
scroll to position [332, 0]
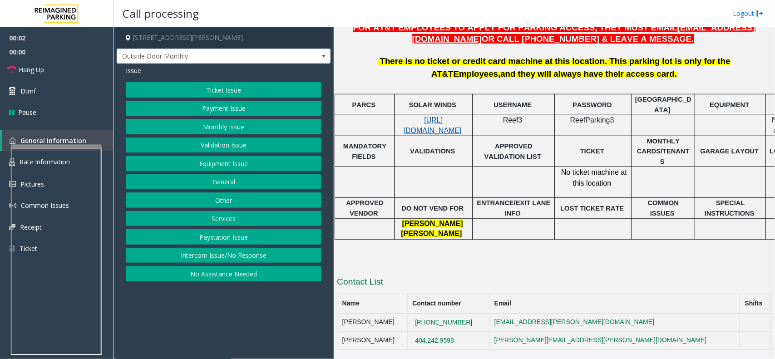
click at [433, 118] on span "https://attatl-web.sp.tibaparking.net/" at bounding box center [432, 125] width 58 height 18
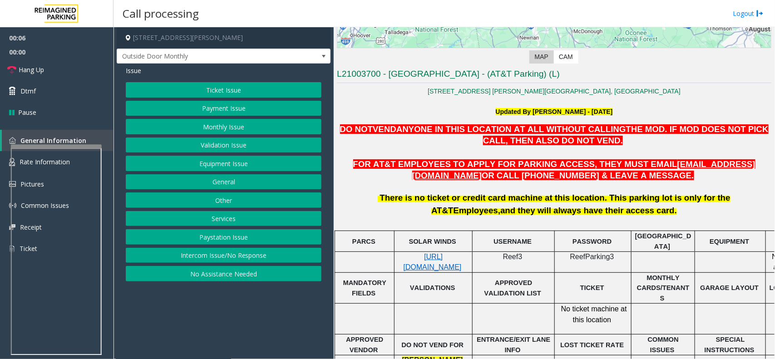
scroll to position [105, 0]
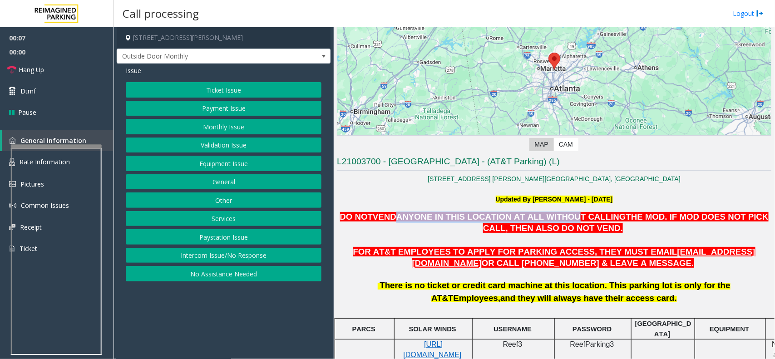
drag, startPoint x: 408, startPoint y: 216, endPoint x: 572, endPoint y: 208, distance: 164.0
click at [549, 208] on div "7010 Peachtree Dunwoody Rd. Sandy Spring, GA Updated By Kunal Singh - 27th Augu…" at bounding box center [554, 332] width 434 height 317
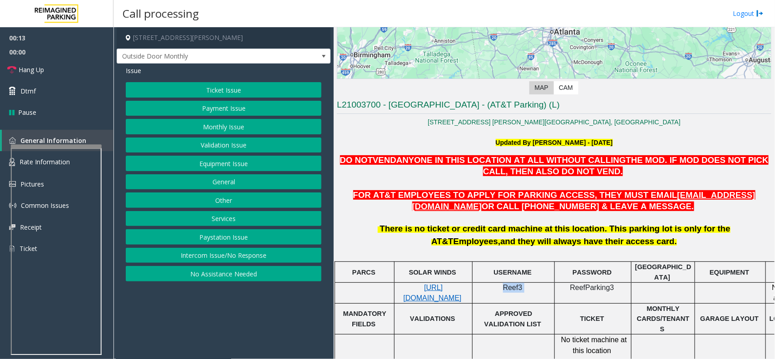
drag, startPoint x: 522, startPoint y: 285, endPoint x: 498, endPoint y: 284, distance: 24.1
click at [498, 284] on p "Reef3" at bounding box center [513, 288] width 75 height 10
click at [510, 293] on td "Reef3" at bounding box center [513, 293] width 82 height 21
drag, startPoint x: 505, startPoint y: 287, endPoint x: 520, endPoint y: 285, distance: 15.1
click at [520, 285] on span "Reef3" at bounding box center [513, 288] width 20 height 8
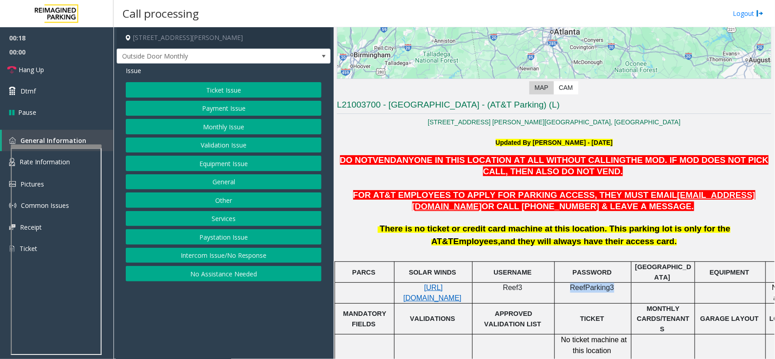
drag, startPoint x: 573, startPoint y: 285, endPoint x: 609, endPoint y: 281, distance: 36.9
click at [610, 284] on span "ReefParking3" at bounding box center [592, 288] width 44 height 8
click at [234, 125] on button "Monthly Issue" at bounding box center [224, 126] width 196 height 15
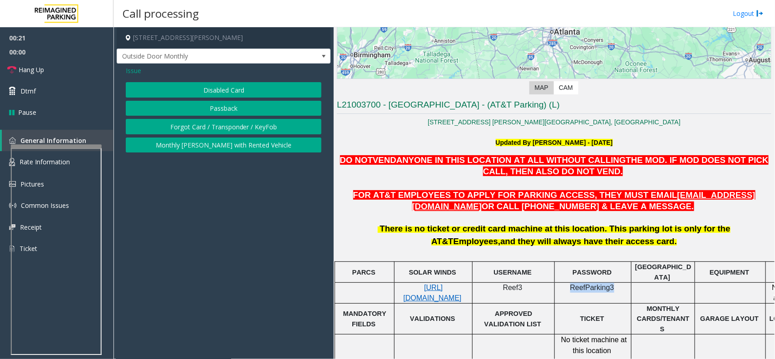
click at [234, 89] on button "Disabled Card" at bounding box center [224, 89] width 196 height 15
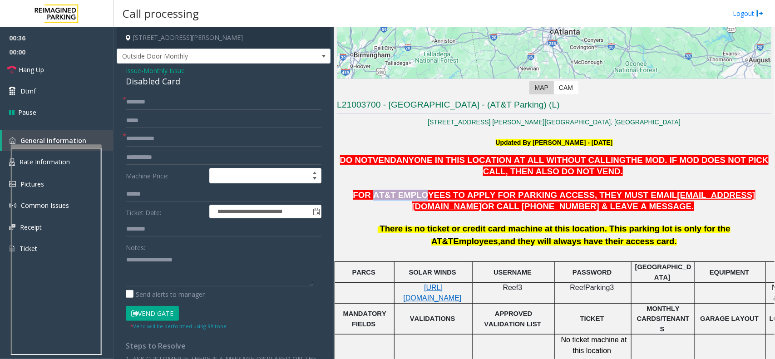
drag, startPoint x: 354, startPoint y: 198, endPoint x: 401, endPoint y: 198, distance: 46.3
click at [401, 198] on span "FOR AT&T EMPLOYEES TO APPLY FOR PARKING ACCESS, THEY MUST EMAIL" at bounding box center [515, 195] width 324 height 10
click at [418, 234] on div "There is no ticket or credit card machine at this location. This parking lot is…" at bounding box center [554, 234] width 434 height 25
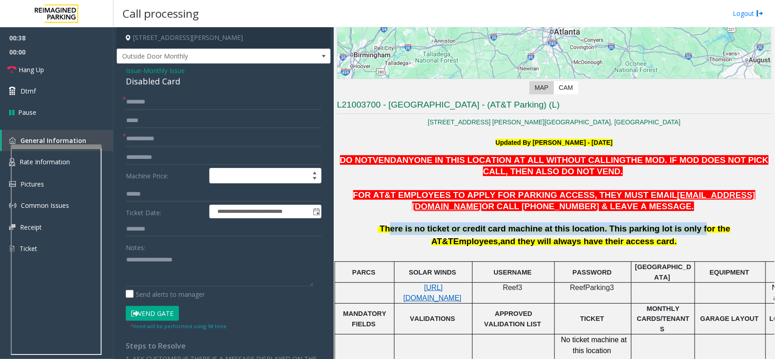
drag, startPoint x: 354, startPoint y: 231, endPoint x: 628, endPoint y: 226, distance: 273.2
click at [628, 226] on span "There is no ticket or credit card machine at this location. This parking lot is…" at bounding box center [555, 235] width 350 height 22
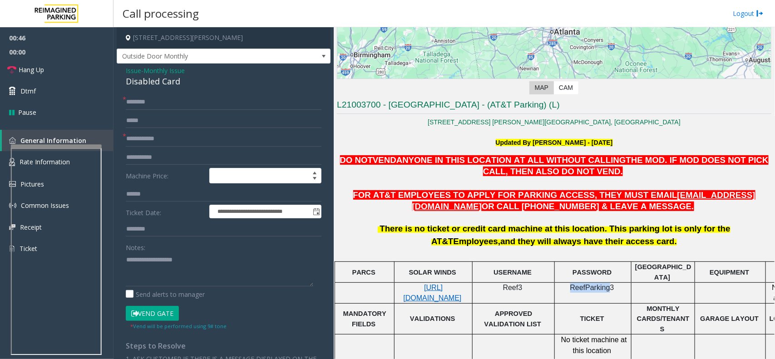
drag, startPoint x: 571, startPoint y: 285, endPoint x: 609, endPoint y: 284, distance: 38.6
click at [609, 284] on p "ReefParking3" at bounding box center [593, 293] width 70 height 20
click at [130, 66] on span "Issue" at bounding box center [133, 71] width 15 height 10
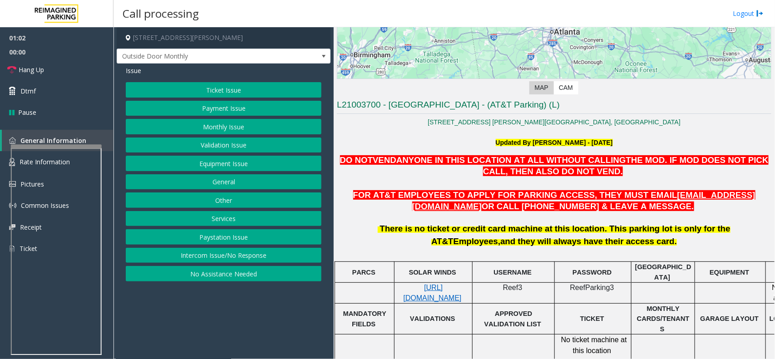
click at [234, 110] on button "Payment Issue" at bounding box center [224, 108] width 196 height 15
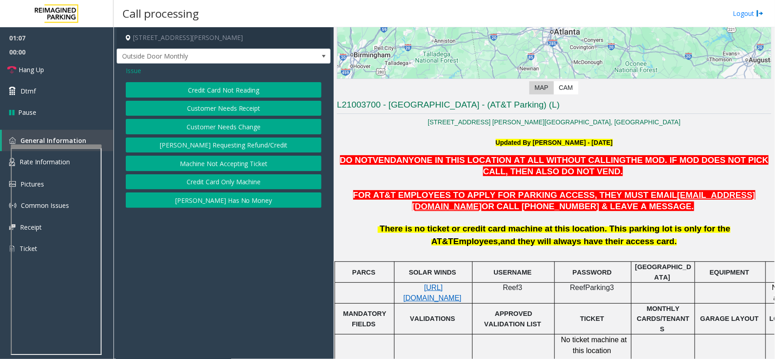
click at [132, 68] on span "Issue" at bounding box center [133, 71] width 15 height 10
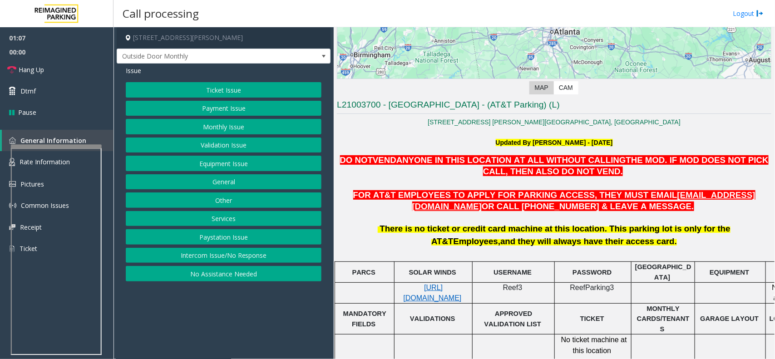
click at [242, 125] on button "Monthly Issue" at bounding box center [224, 126] width 196 height 15
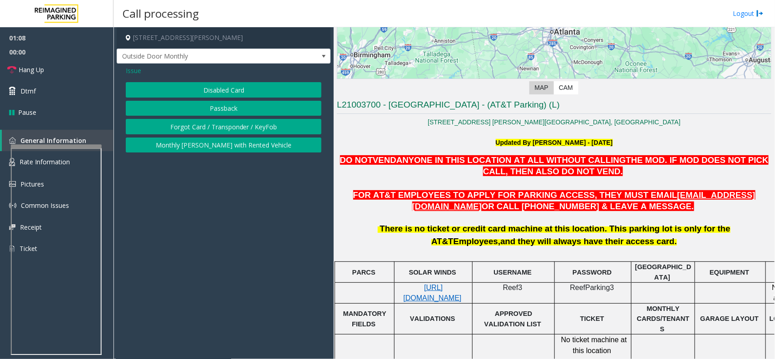
click at [240, 103] on button "Passback" at bounding box center [224, 108] width 196 height 15
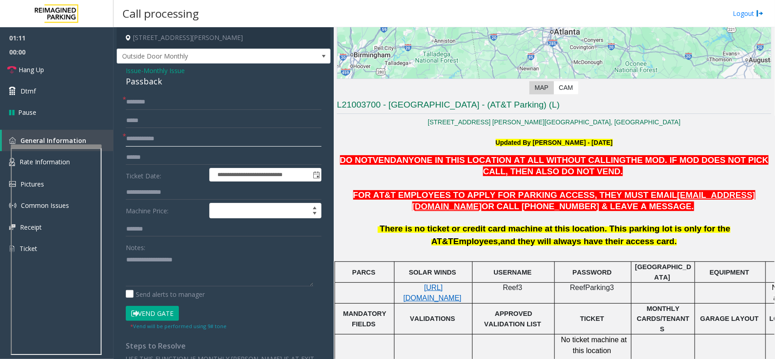
click at [205, 133] on input "text" at bounding box center [224, 138] width 196 height 15
click at [172, 139] on input "text" at bounding box center [224, 138] width 196 height 15
type input "**********"
click at [427, 289] on span "https://attatl-web.sp.tibaparking.net/" at bounding box center [432, 293] width 58 height 18
drag, startPoint x: 520, startPoint y: 286, endPoint x: 501, endPoint y: 288, distance: 19.1
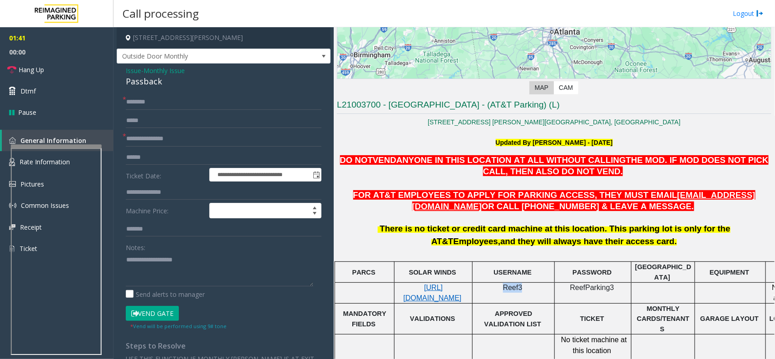
click at [501, 288] on p "Reef3" at bounding box center [513, 288] width 75 height 10
drag, startPoint x: 610, startPoint y: 285, endPoint x: 568, endPoint y: 291, distance: 42.7
click at [568, 291] on p "ReefParking3" at bounding box center [593, 293] width 70 height 20
drag, startPoint x: 573, startPoint y: 287, endPoint x: 610, endPoint y: 285, distance: 37.7
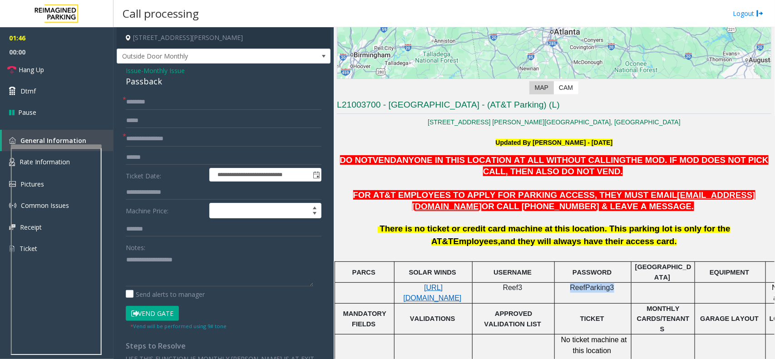
click at [610, 285] on span "ReefParking3" at bounding box center [592, 288] width 44 height 8
click at [151, 104] on input "text" at bounding box center [224, 101] width 196 height 15
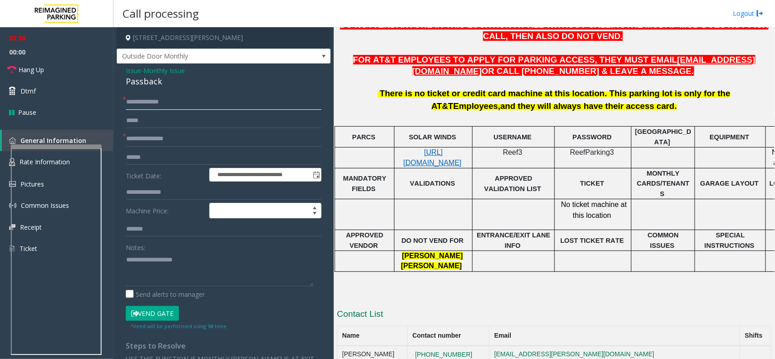
scroll to position [332, 0]
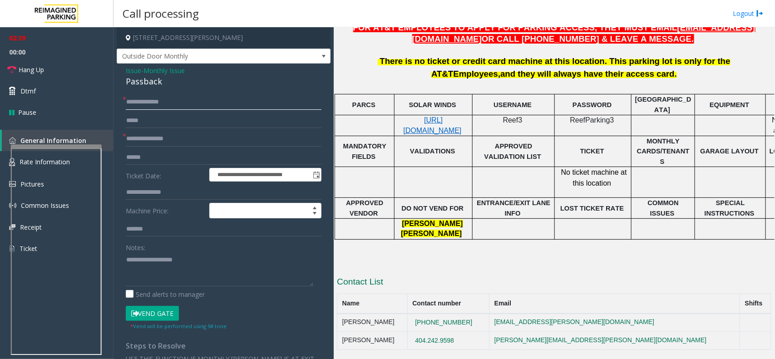
type input "**********"
drag, startPoint x: 491, startPoint y: 314, endPoint x: 438, endPoint y: 314, distance: 53.1
click at [438, 314] on td "(404)927-0295" at bounding box center [448, 323] width 82 height 18
click at [173, 264] on textarea at bounding box center [219, 269] width 187 height 34
paste textarea "**********"
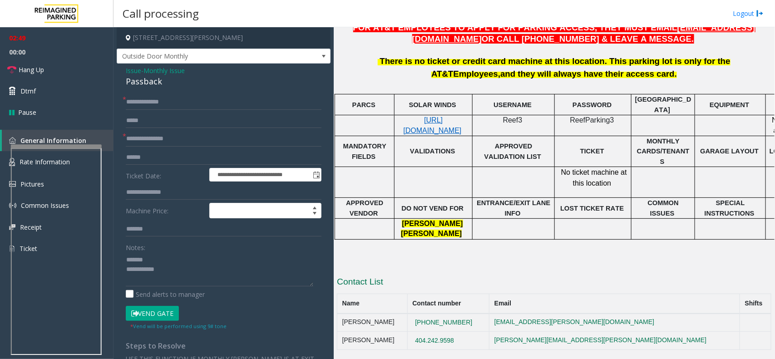
click at [148, 84] on div "Passback" at bounding box center [224, 81] width 196 height 12
click at [164, 260] on textarea at bounding box center [219, 269] width 187 height 34
paste textarea "********"
type textarea "**********"
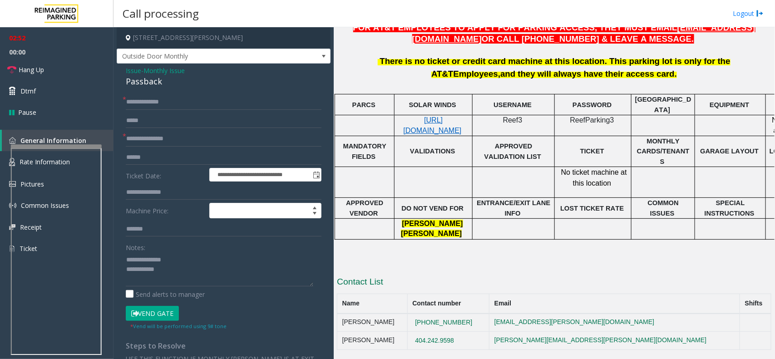
click at [130, 74] on span "Issue" at bounding box center [133, 71] width 15 height 10
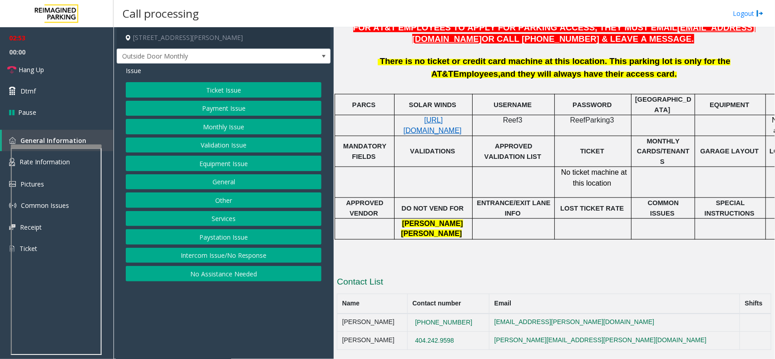
click at [223, 121] on button "Monthly Issue" at bounding box center [224, 126] width 196 height 15
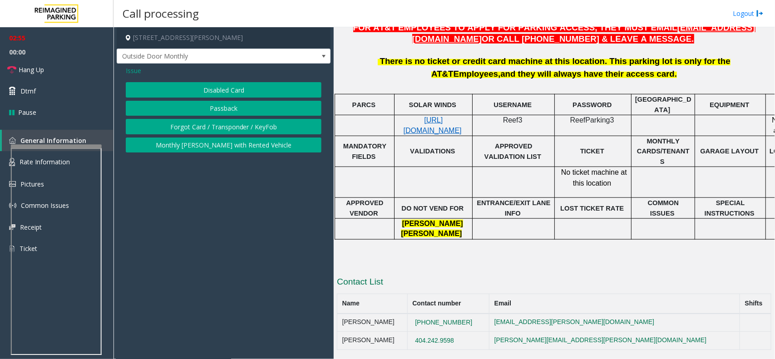
click at [208, 87] on button "Disabled Card" at bounding box center [224, 89] width 196 height 15
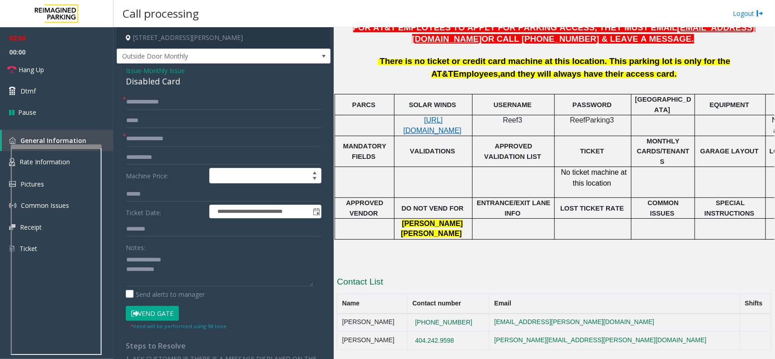
click at [144, 82] on div "Disabled Card" at bounding box center [224, 81] width 196 height 12
drag, startPoint x: 144, startPoint y: 260, endPoint x: 203, endPoint y: 253, distance: 59.3
click at [200, 253] on textarea at bounding box center [219, 269] width 187 height 34
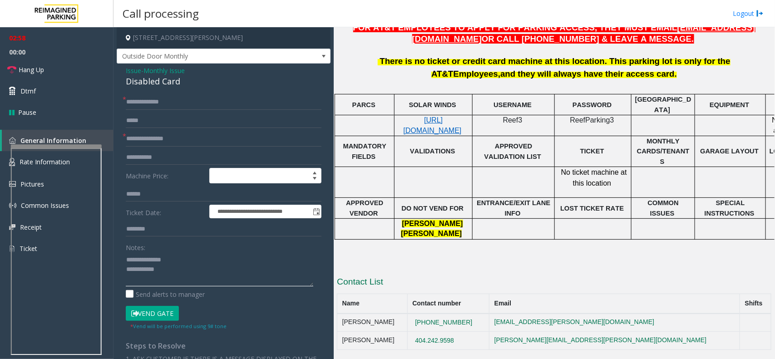
paste textarea "*****"
click at [196, 277] on textarea at bounding box center [219, 269] width 187 height 34
drag, startPoint x: 217, startPoint y: 137, endPoint x: 148, endPoint y: 138, distance: 69.0
click at [148, 138] on input "**********" at bounding box center [224, 138] width 196 height 15
click at [209, 142] on input "**********" at bounding box center [224, 138] width 196 height 15
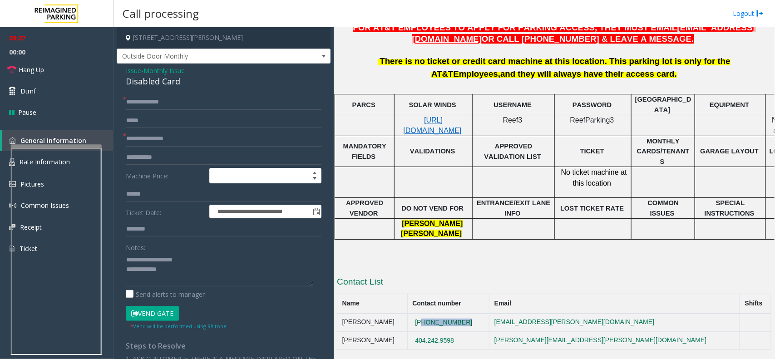
drag, startPoint x: 491, startPoint y: 313, endPoint x: 440, endPoint y: 313, distance: 50.4
click at [440, 314] on td "(404)927-0295" at bounding box center [448, 323] width 82 height 18
click at [489, 314] on td "(404)927-0295" at bounding box center [448, 323] width 82 height 18
drag, startPoint x: 493, startPoint y: 313, endPoint x: 434, endPoint y: 313, distance: 58.5
click at [434, 314] on td "(404)927-0295" at bounding box center [448, 323] width 82 height 18
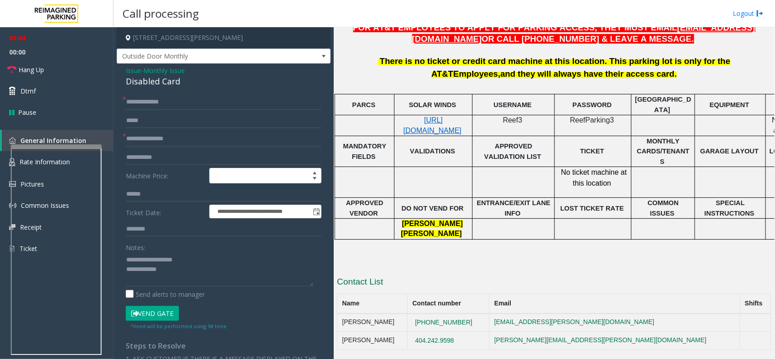
click at [516, 116] on span "Reef3" at bounding box center [513, 120] width 20 height 8
drag, startPoint x: 573, startPoint y: 116, endPoint x: 629, endPoint y: 115, distance: 55.8
click at [629, 115] on div "ReefParking3" at bounding box center [592, 125] width 76 height 20
click at [602, 123] on p "ReefParking3" at bounding box center [593, 125] width 70 height 20
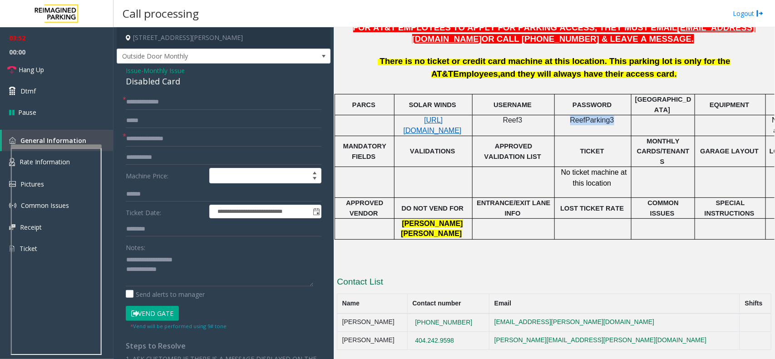
drag, startPoint x: 610, startPoint y: 117, endPoint x: 571, endPoint y: 119, distance: 39.5
click at [571, 119] on p "ReefParking3" at bounding box center [593, 125] width 70 height 20
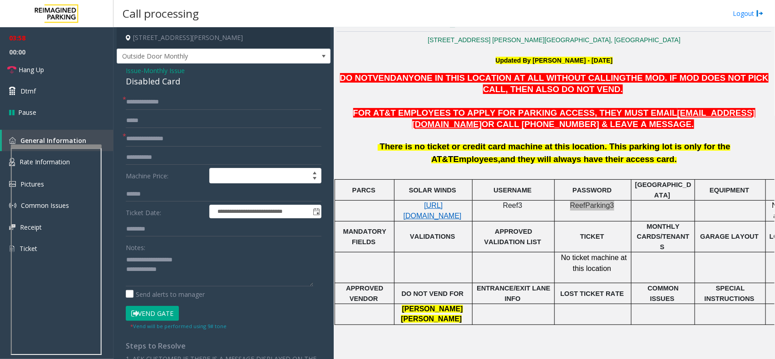
scroll to position [162, 0]
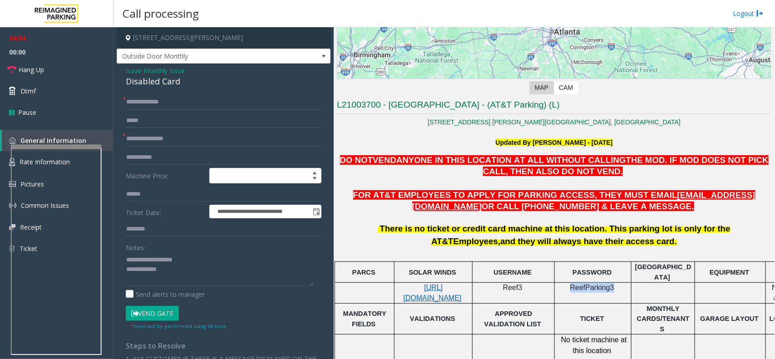
drag, startPoint x: 613, startPoint y: 246, endPoint x: 490, endPoint y: 244, distance: 123.0
click at [490, 244] on div "There is no ticket or credit card machine at this location. This parking lot is…" at bounding box center [554, 234] width 434 height 25
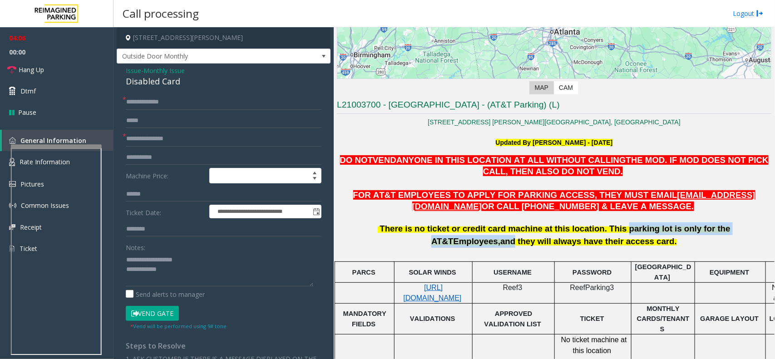
drag, startPoint x: 559, startPoint y: 223, endPoint x: 725, endPoint y: 232, distance: 165.9
click at [724, 232] on font "There is no ticket or credit card machine at this location. This parking lot is…" at bounding box center [554, 235] width 352 height 19
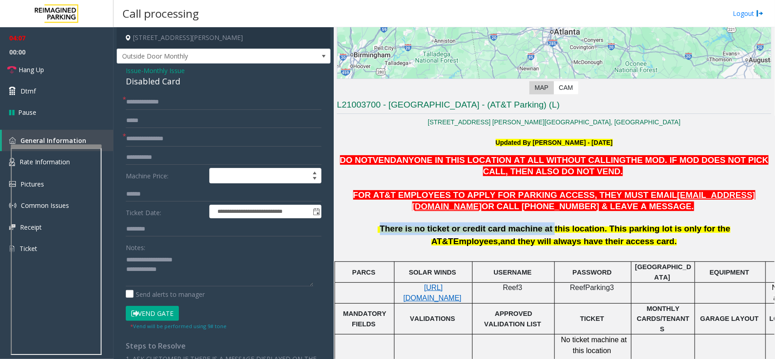
drag, startPoint x: 473, startPoint y: 232, endPoint x: 495, endPoint y: 232, distance: 22.2
click at [495, 232] on span "There is no ticket or credit card machine at this location. This parking lot is…" at bounding box center [555, 235] width 350 height 22
drag, startPoint x: 511, startPoint y: 245, endPoint x: 766, endPoint y: 239, distance: 255.1
click at [634, 238] on div "There is no ticket or credit card machine at this location. This parking lot is…" at bounding box center [554, 234] width 434 height 25
click at [616, 231] on span "There is no ticket or credit card machine at this location. This parking lot is…" at bounding box center [555, 235] width 350 height 22
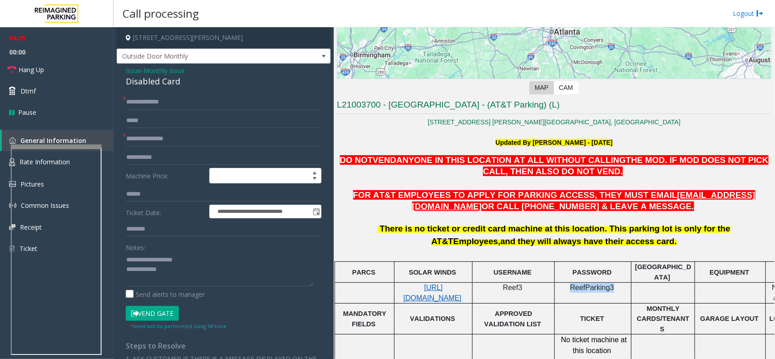
drag, startPoint x: 573, startPoint y: 286, endPoint x: 612, endPoint y: 285, distance: 38.6
click at [612, 285] on p "ReefParking3" at bounding box center [593, 293] width 70 height 20
drag, startPoint x: 605, startPoint y: 197, endPoint x: 695, endPoint y: 197, distance: 89.8
click at [695, 197] on p "FOR AT&T EMPLOYEES TO APPLY FOR PARKING ACCESS, THEY MUST EMAIL ATT@REEFPARKING…" at bounding box center [554, 201] width 434 height 23
click at [696, 234] on div "There is no ticket or credit card machine at this location. This parking lot is…" at bounding box center [554, 234] width 434 height 25
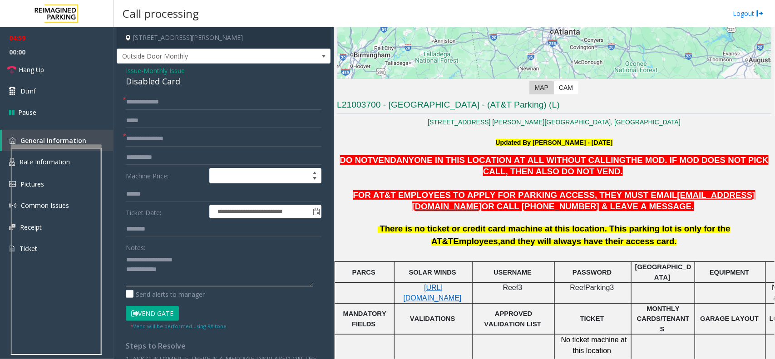
click at [187, 277] on textarea at bounding box center [219, 269] width 187 height 34
click at [252, 269] on textarea at bounding box center [219, 269] width 187 height 34
click at [53, 74] on link "Hang Up" at bounding box center [56, 69] width 113 height 21
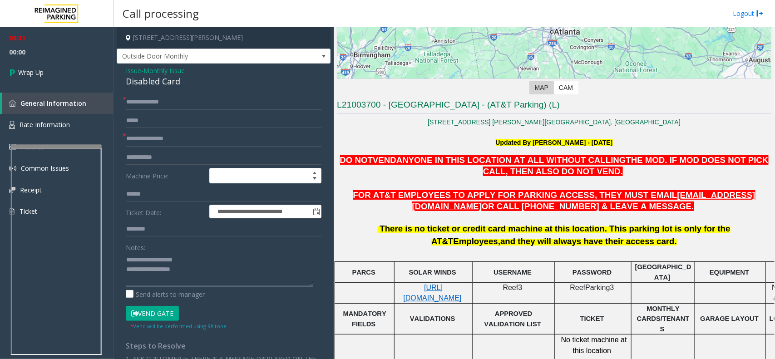
click at [218, 277] on textarea at bounding box center [219, 269] width 187 height 34
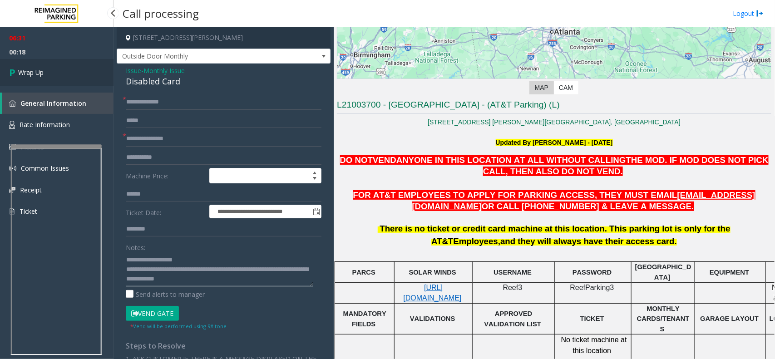
type textarea "**********"
click at [60, 68] on link "Wrap Up" at bounding box center [56, 72] width 113 height 27
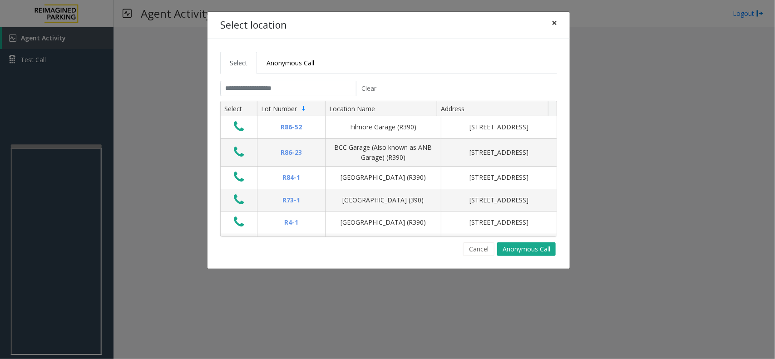
drag, startPoint x: 555, startPoint y: 21, endPoint x: 549, endPoint y: 22, distance: 5.5
click at [554, 21] on span "×" at bounding box center [553, 22] width 5 height 13
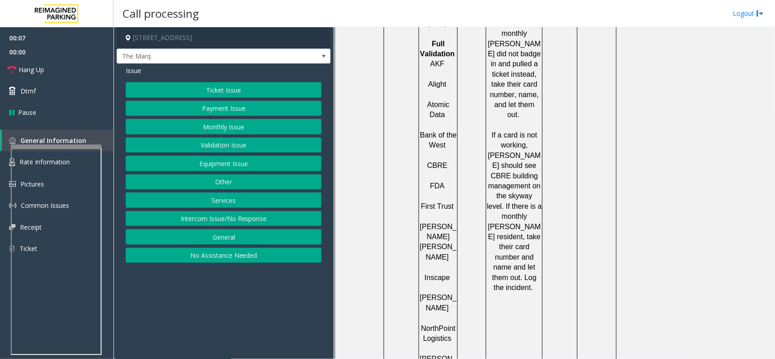
scroll to position [1191, 0]
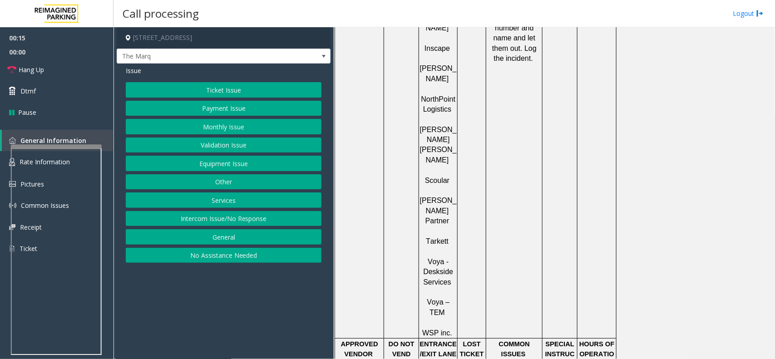
click at [243, 219] on button "Intercom Issue/No Response" at bounding box center [224, 218] width 196 height 15
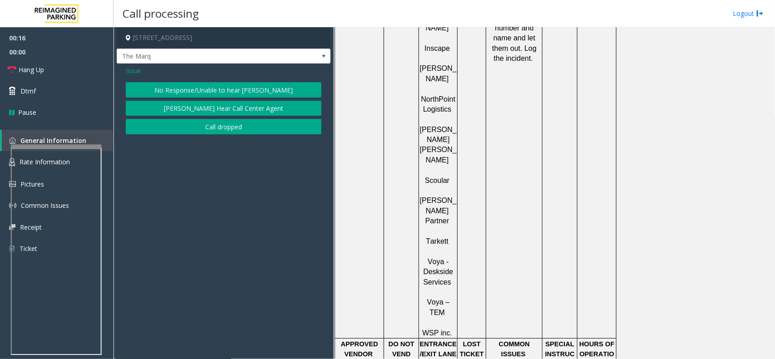
click at [136, 73] on span "Issue" at bounding box center [133, 71] width 15 height 10
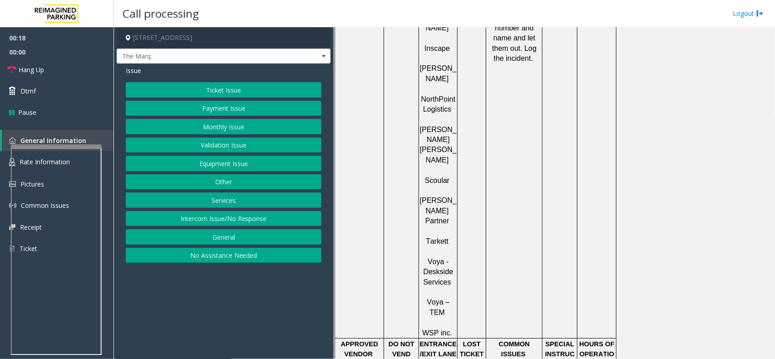
click at [228, 216] on button "Intercom Issue/No Response" at bounding box center [224, 218] width 196 height 15
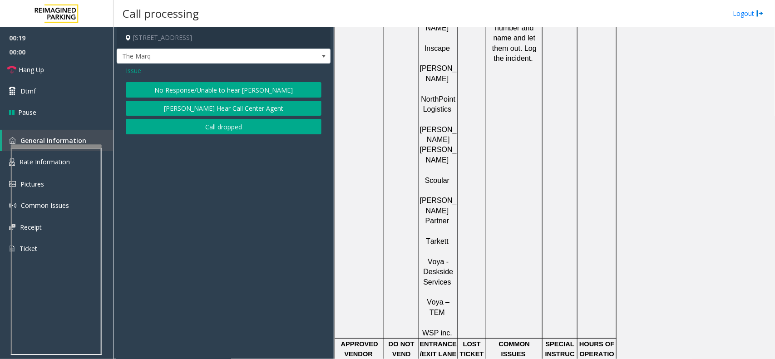
click at [132, 72] on span "Issue" at bounding box center [133, 71] width 15 height 10
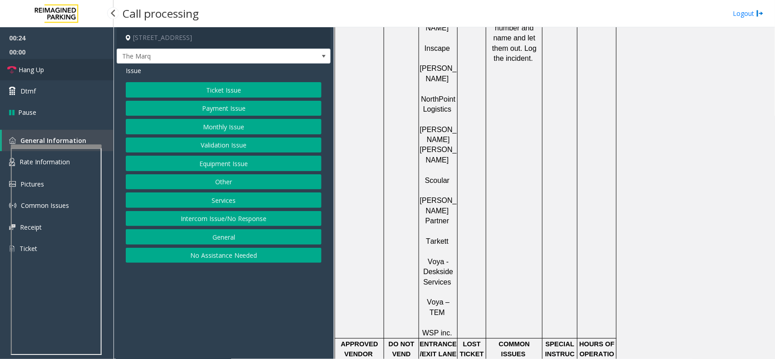
click at [48, 67] on link "Hang Up" at bounding box center [56, 69] width 113 height 21
click at [219, 262] on button "No Assistance Needed" at bounding box center [224, 255] width 196 height 15
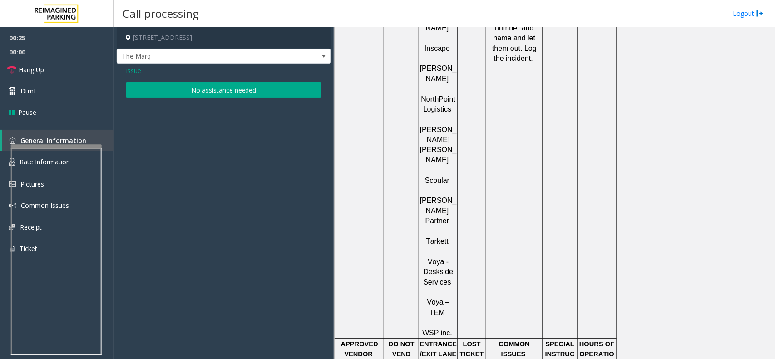
click at [190, 94] on button "No assistance needed" at bounding box center [224, 89] width 196 height 15
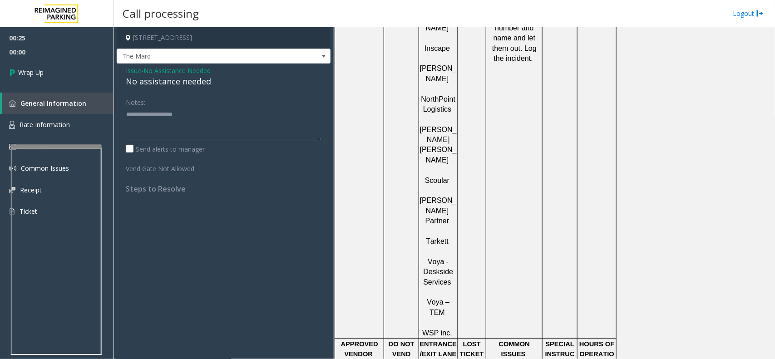
click at [173, 85] on div "No assistance needed" at bounding box center [224, 81] width 196 height 12
click at [164, 111] on textarea at bounding box center [224, 124] width 196 height 34
paste textarea "**********"
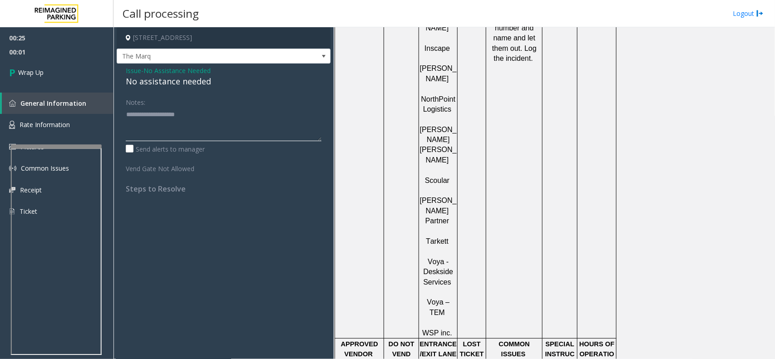
type textarea "**********"
click at [54, 53] on span "00:01" at bounding box center [56, 52] width 113 height 14
click at [57, 81] on link "Wrap Up" at bounding box center [56, 72] width 113 height 27
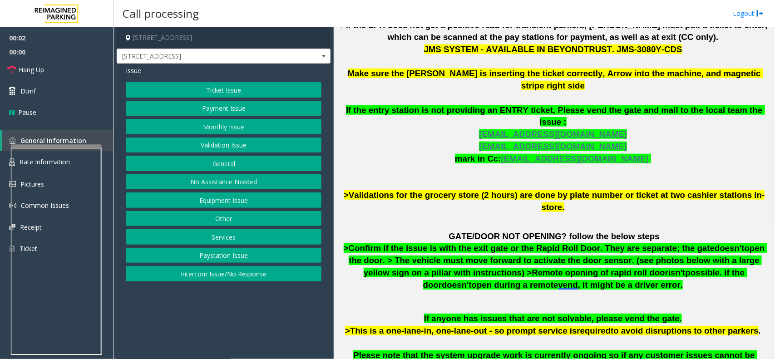
scroll to position [397, 0]
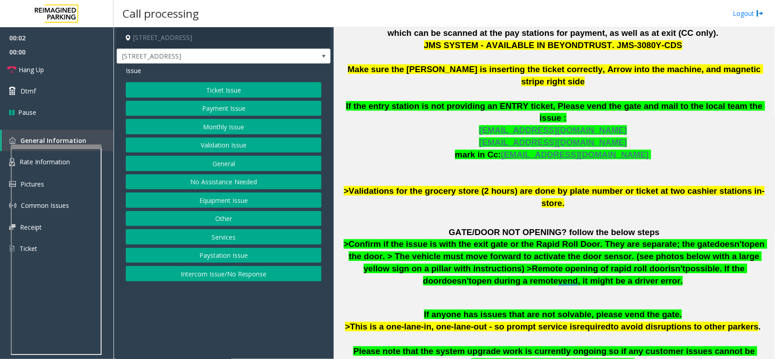
click at [214, 148] on button "Validation Issue" at bounding box center [224, 144] width 196 height 15
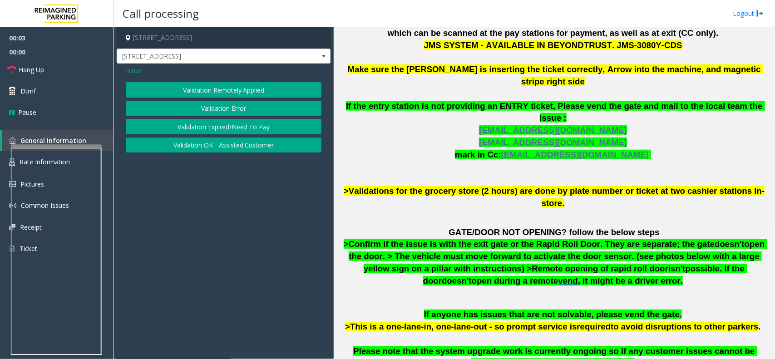
click at [252, 107] on button "Validation Error" at bounding box center [224, 108] width 196 height 15
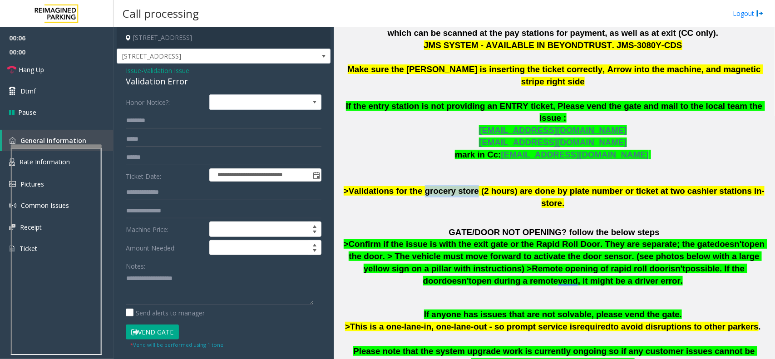
drag, startPoint x: 472, startPoint y: 167, endPoint x: 426, endPoint y: 169, distance: 46.8
click at [426, 186] on span ">Validations for the grocery store (2 hours) are done by plate number or ticket…" at bounding box center [553, 197] width 421 height 22
click at [165, 195] on input "text" at bounding box center [224, 192] width 196 height 15
paste input "**********"
type input "**********"
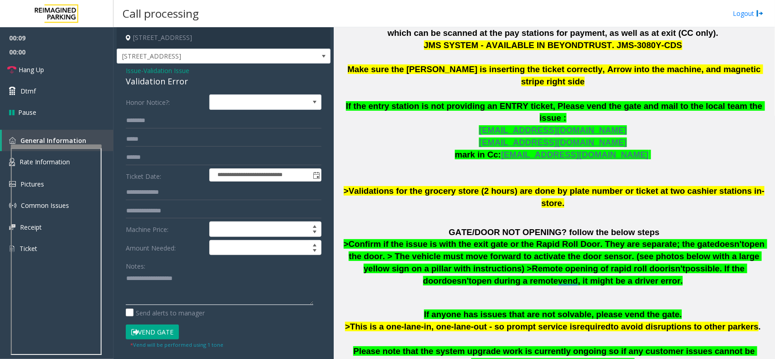
click at [214, 286] on textarea at bounding box center [219, 288] width 187 height 34
paste textarea "**********"
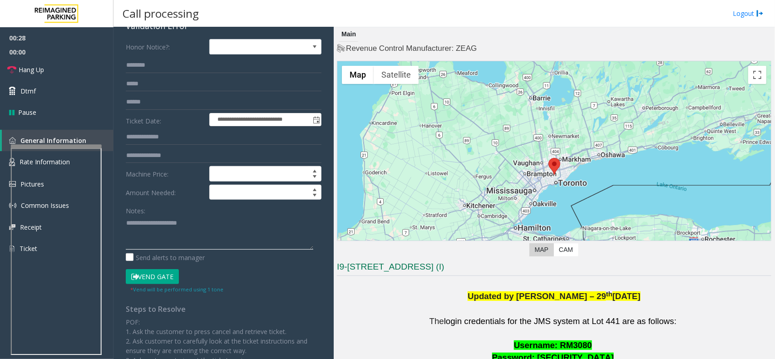
scroll to position [170, 0]
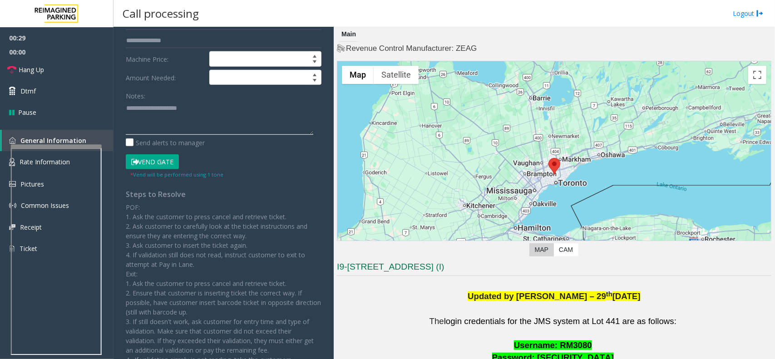
click at [216, 110] on textarea at bounding box center [219, 118] width 187 height 34
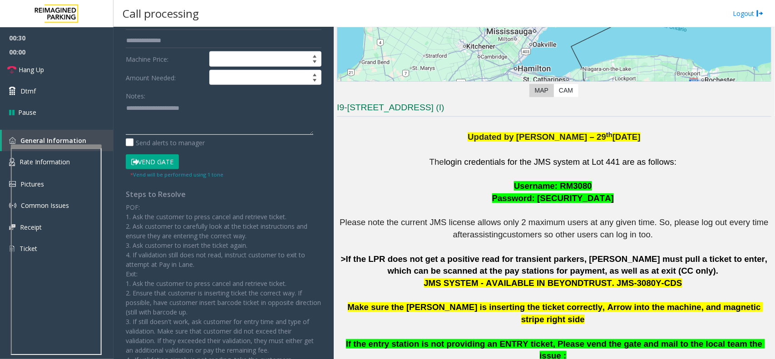
scroll to position [340, 0]
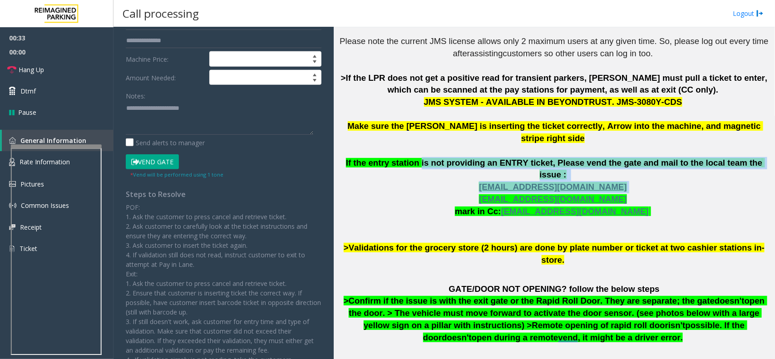
drag, startPoint x: 586, startPoint y: 160, endPoint x: 657, endPoint y: 160, distance: 70.8
click at [657, 160] on p "The login credentials for the JMS system at Lot 441 are as follows: Username: R…" at bounding box center [554, 120] width 434 height 291
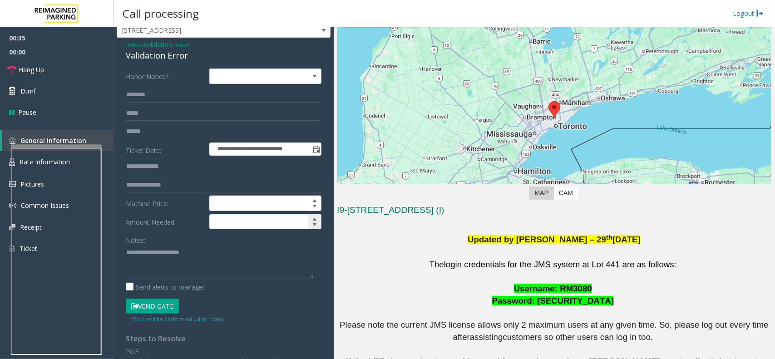
scroll to position [0, 0]
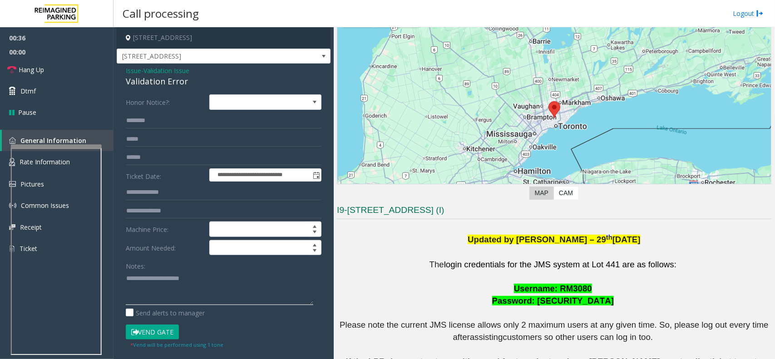
drag, startPoint x: 216, startPoint y: 277, endPoint x: 222, endPoint y: 273, distance: 7.7
click at [218, 277] on textarea at bounding box center [219, 288] width 187 height 34
type textarea "**********"
drag, startPoint x: 163, startPoint y: 109, endPoint x: 163, endPoint y: 118, distance: 9.5
click at [163, 116] on form "**********" at bounding box center [224, 221] width 196 height 255
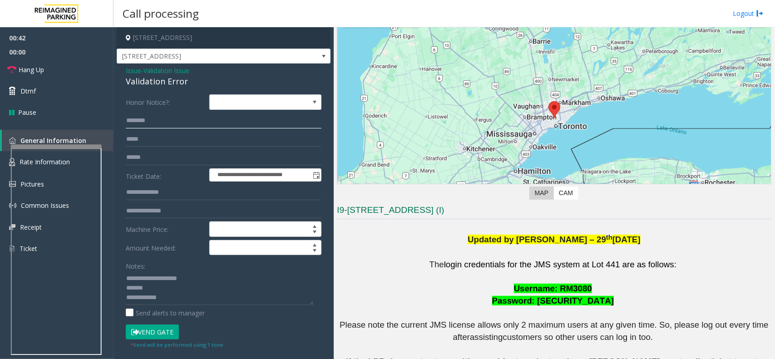
click at [163, 118] on input "text" at bounding box center [224, 120] width 196 height 15
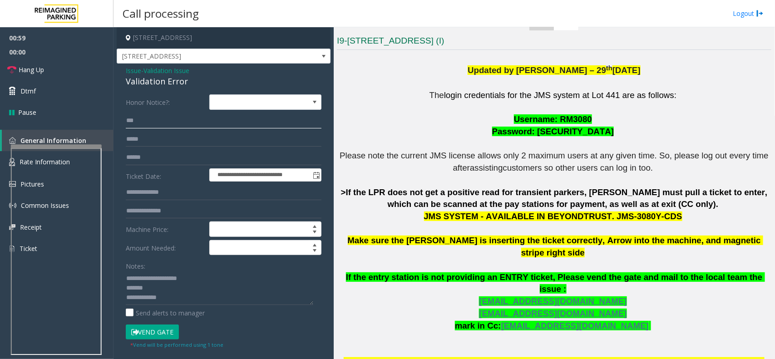
scroll to position [216, 0]
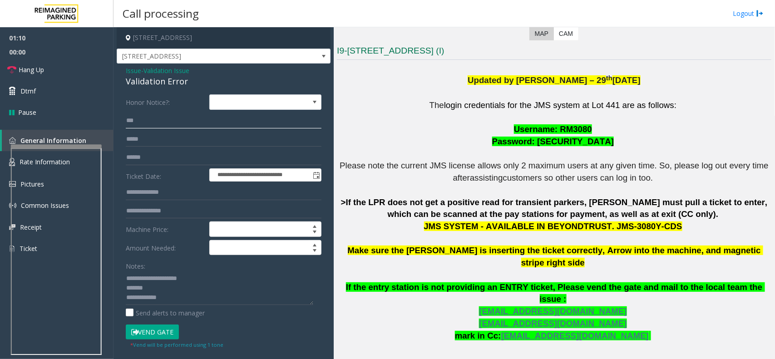
type input "***"
click at [150, 157] on input "text" at bounding box center [224, 157] width 196 height 15
type input "******"
click at [162, 325] on button "Vend Gate" at bounding box center [152, 331] width 53 height 15
click at [160, 328] on button "Vend Gate" at bounding box center [152, 331] width 53 height 15
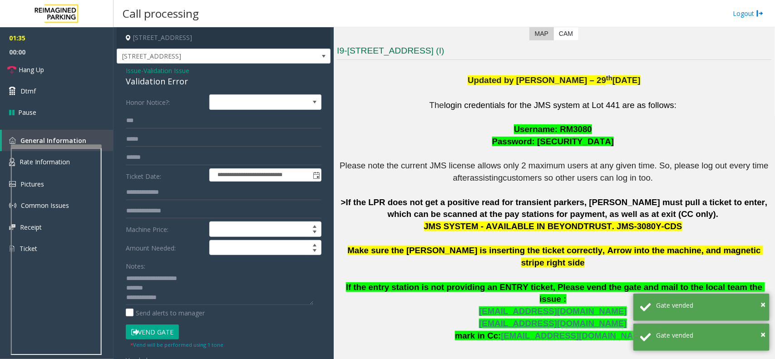
click at [178, 84] on div "Validation Error" at bounding box center [224, 81] width 196 height 12
click at [177, 84] on div "Validation Error" at bounding box center [224, 81] width 196 height 12
click at [206, 293] on textarea at bounding box center [219, 288] width 187 height 34
paste textarea "**********"
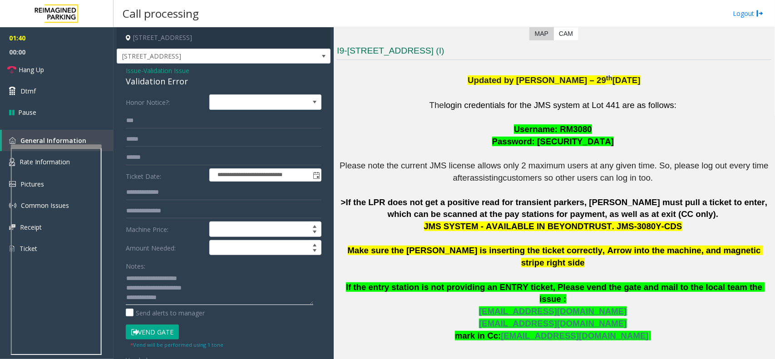
click at [225, 304] on textarea at bounding box center [219, 288] width 187 height 34
paste textarea "**********"
click at [236, 293] on textarea at bounding box center [219, 288] width 187 height 34
paste textarea "**********"
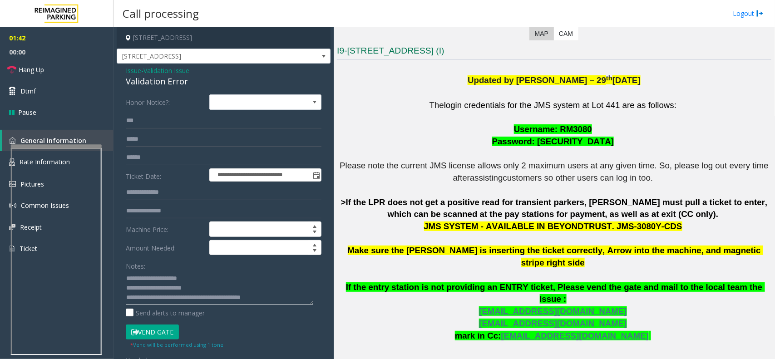
scroll to position [0, 0]
type textarea "**********"
click at [10, 63] on link "Hang Up" at bounding box center [56, 69] width 113 height 21
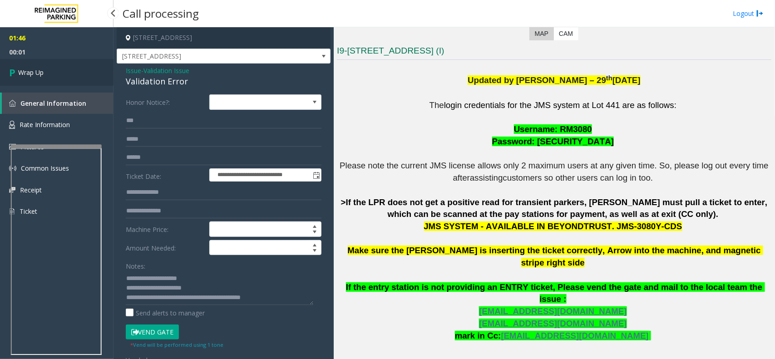
click at [41, 70] on span "Wrap Up" at bounding box center [30, 73] width 25 height 10
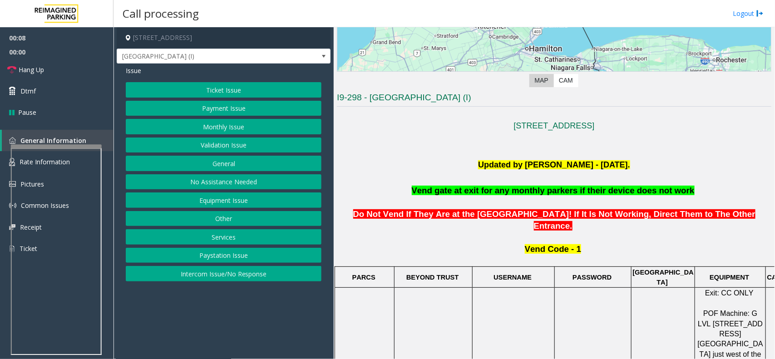
scroll to position [170, 0]
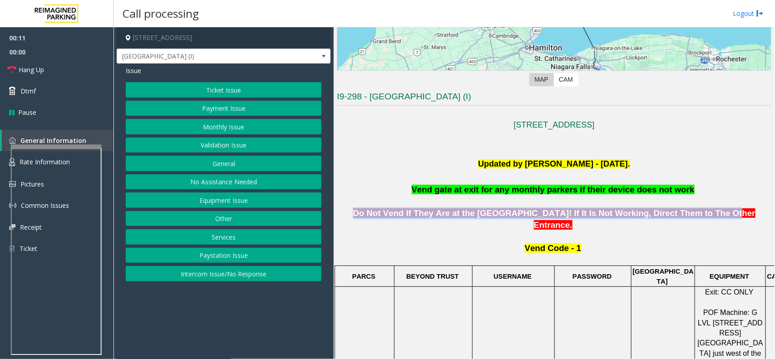
drag, startPoint x: 346, startPoint y: 216, endPoint x: 674, endPoint y: 215, distance: 327.6
click at [674, 215] on p "Do Not Vend If They Are at the Dundas Street Entry Gate! If It Is Not Working, …" at bounding box center [554, 213] width 434 height 35
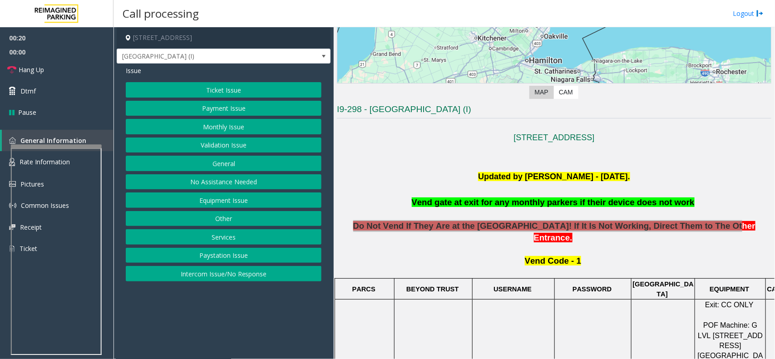
scroll to position [227, 0]
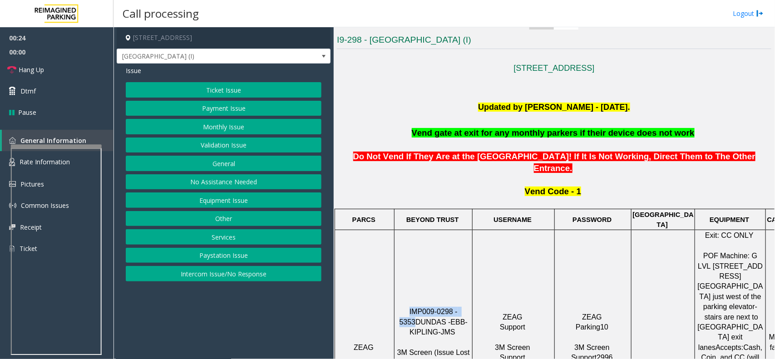
drag, startPoint x: 463, startPoint y: 273, endPoint x: 399, endPoint y: 276, distance: 63.6
click at [399, 307] on p "IMP009-0298 - 5353 DUNDAS - EBB-KIPLING-JMS 3M Screen (Issue Lost Tickets/Bypas…" at bounding box center [433, 347] width 77 height 81
click at [226, 108] on button "Payment Issue" at bounding box center [224, 108] width 196 height 15
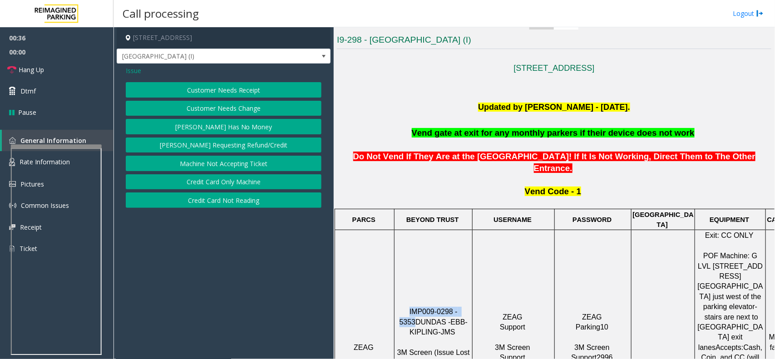
click at [252, 189] on button "Credit Card Only Machine" at bounding box center [224, 181] width 196 height 15
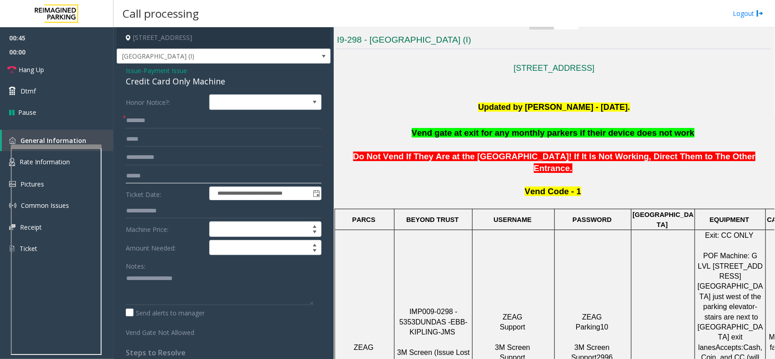
click at [150, 170] on input "text" at bounding box center [224, 175] width 196 height 15
click at [243, 296] on textarea at bounding box center [219, 288] width 187 height 34
paste textarea "**********"
click at [168, 85] on div "Credit Card Only Machine" at bounding box center [224, 81] width 196 height 12
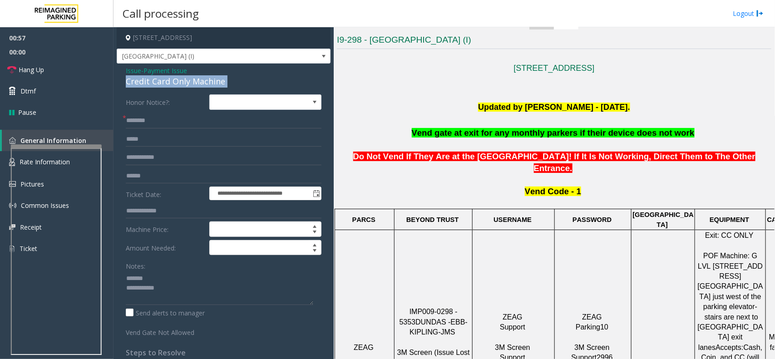
click at [168, 85] on div "Credit Card Only Machine" at bounding box center [224, 81] width 196 height 12
click at [172, 273] on textarea at bounding box center [219, 288] width 187 height 34
paste textarea "**********"
type textarea "**********"
click at [152, 162] on input "text" at bounding box center [224, 157] width 196 height 15
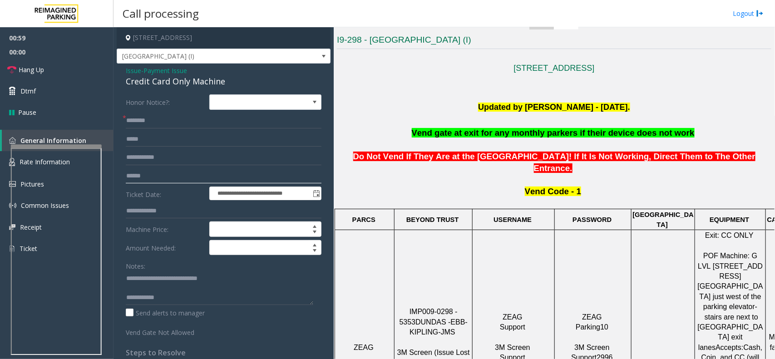
click at [162, 174] on input "text" at bounding box center [224, 175] width 196 height 15
type input "**********"
click at [165, 119] on input "text" at bounding box center [224, 120] width 196 height 15
type input "**********"
click at [187, 304] on textarea at bounding box center [219, 288] width 187 height 34
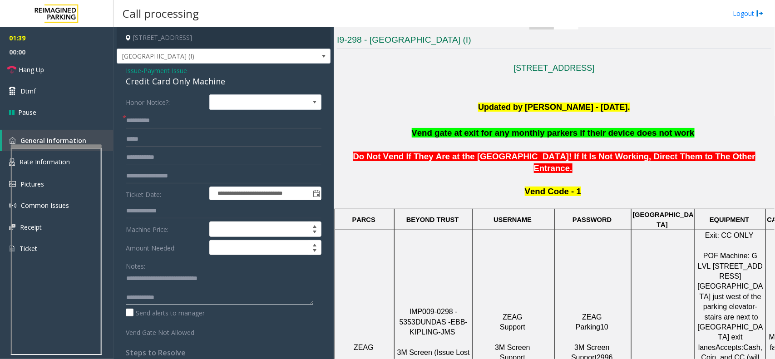
click at [144, 289] on textarea at bounding box center [219, 288] width 187 height 34
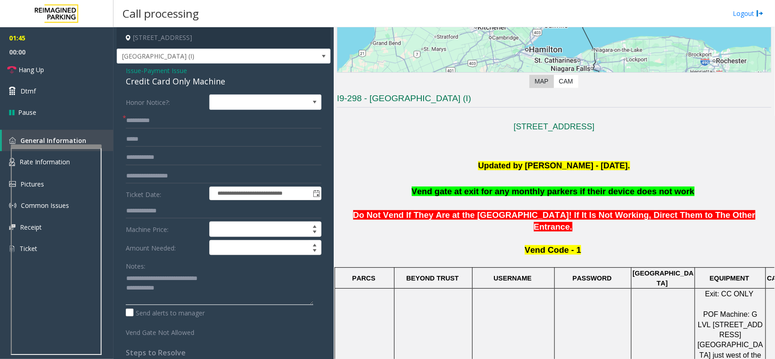
scroll to position [112, 0]
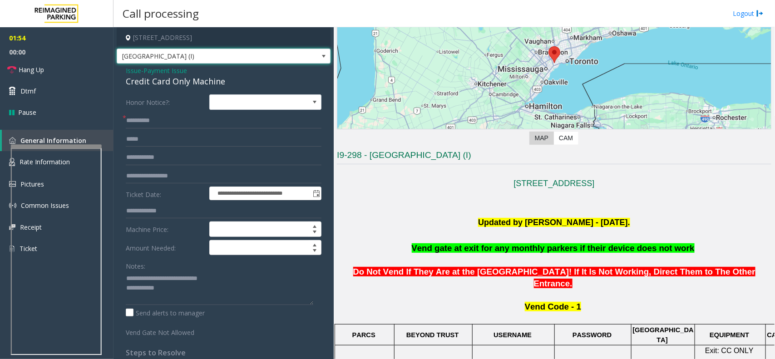
click at [202, 56] on span "[GEOGRAPHIC_DATA] (I)" at bounding box center [202, 56] width 170 height 15
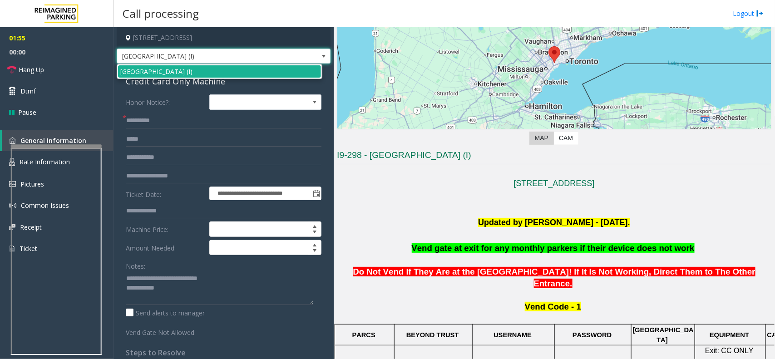
click at [489, 242] on p "Vend gate at exit for any monthly parkers if their device does not work" at bounding box center [554, 248] width 434 height 12
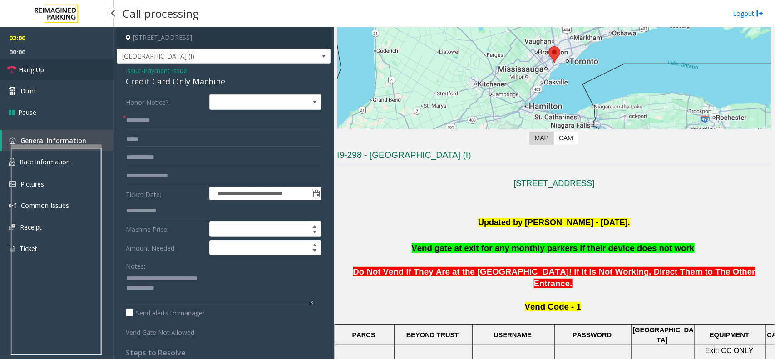
click at [58, 75] on link "Hang Up" at bounding box center [56, 69] width 113 height 21
click at [193, 291] on textarea at bounding box center [219, 288] width 187 height 34
paste textarea "**********"
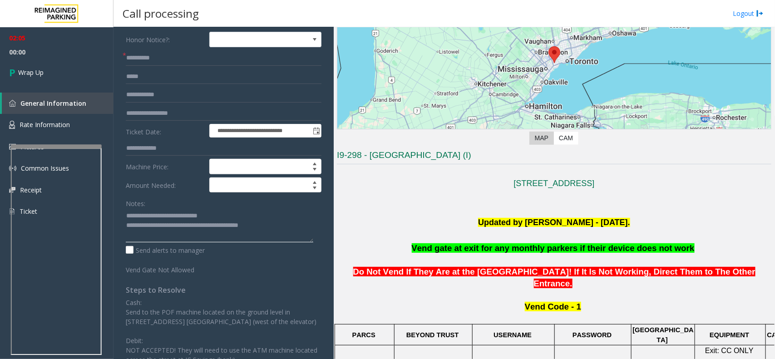
scroll to position [87, 0]
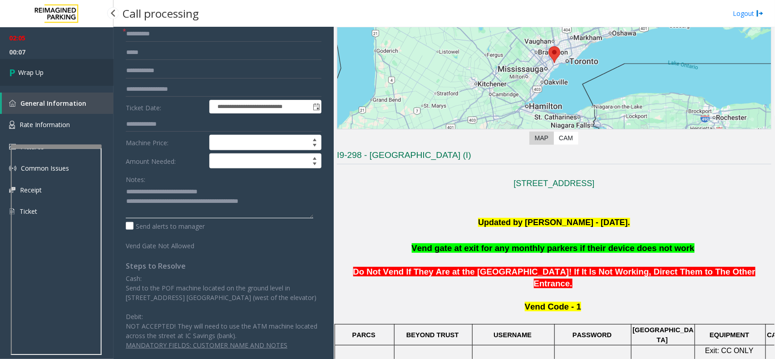
type textarea "**********"
click at [25, 69] on span "Wrap Up" at bounding box center [30, 73] width 25 height 10
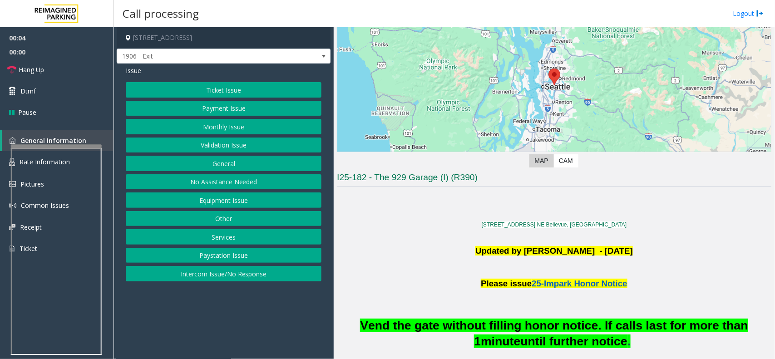
scroll to position [170, 0]
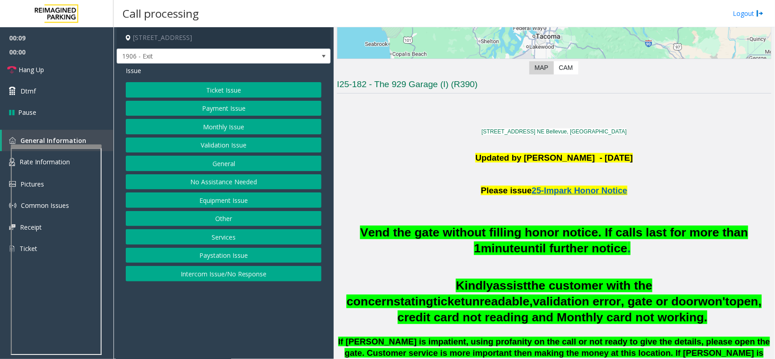
click at [208, 87] on button "Ticket Issue" at bounding box center [224, 89] width 196 height 15
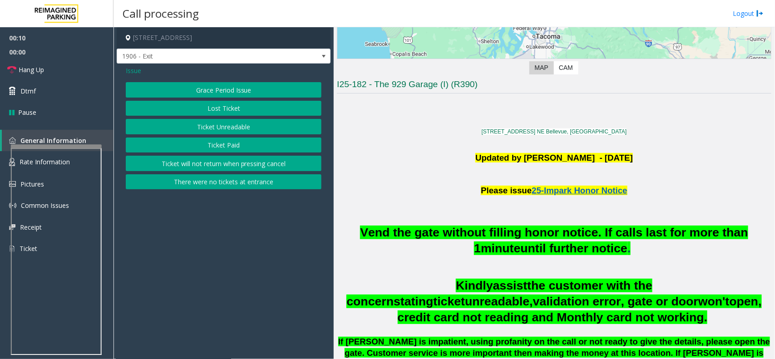
click at [206, 127] on button "Ticket Unreadable" at bounding box center [224, 126] width 196 height 15
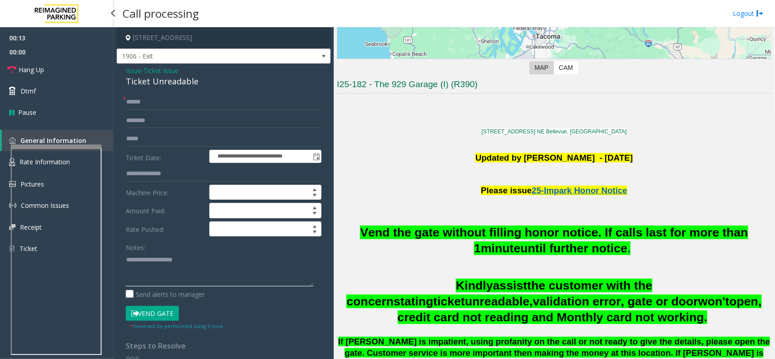
click at [139, 264] on textarea at bounding box center [219, 269] width 187 height 34
paste textarea "**********"
type textarea "**********"
click at [164, 86] on div "Ticket Unreadable" at bounding box center [224, 81] width 196 height 12
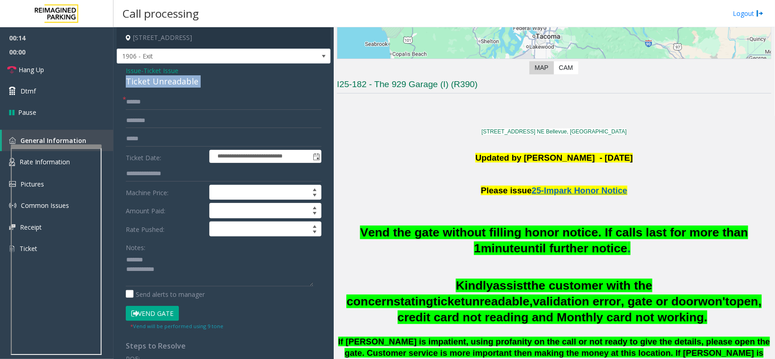
click at [164, 86] on div "Ticket Unreadable" at bounding box center [224, 81] width 196 height 12
click at [133, 74] on span "Issue" at bounding box center [133, 71] width 15 height 10
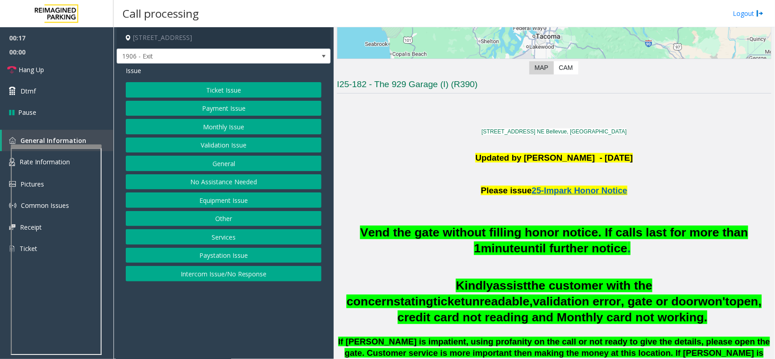
click at [219, 85] on button "Ticket Issue" at bounding box center [224, 89] width 196 height 15
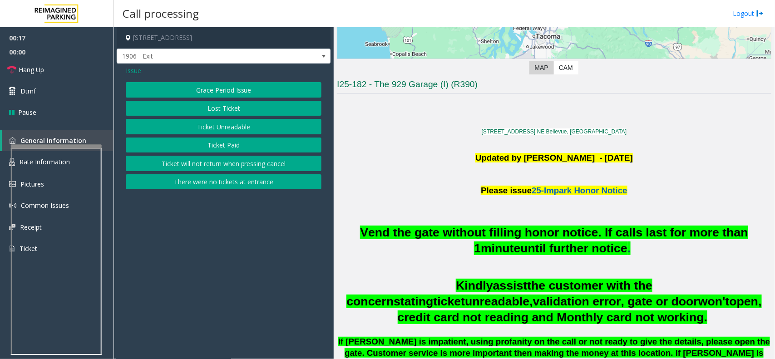
click at [232, 109] on button "Lost Ticket" at bounding box center [224, 108] width 196 height 15
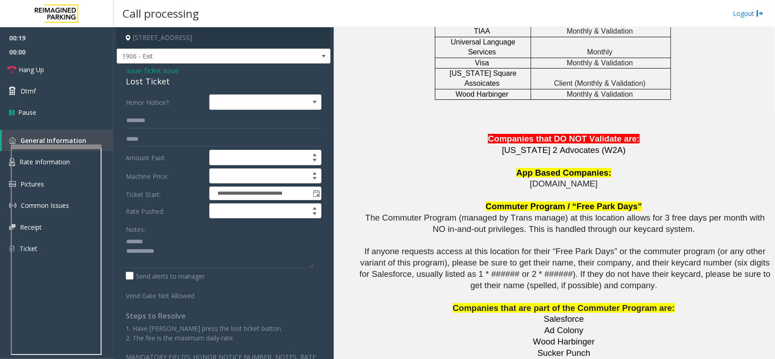
scroll to position [1988, 0]
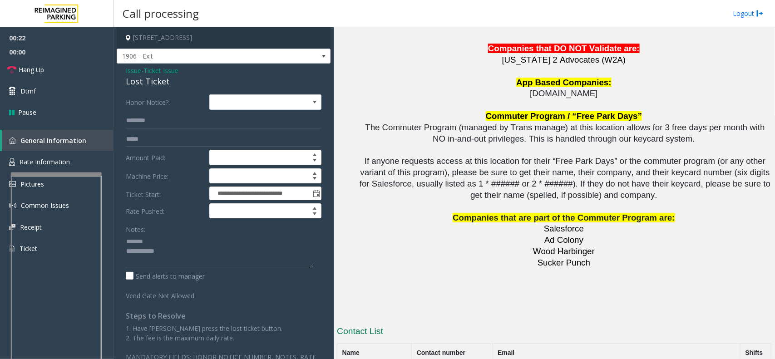
click at [48, 179] on div at bounding box center [56, 278] width 91 height 213
click at [38, 166] on link "Rate Information" at bounding box center [56, 162] width 113 height 22
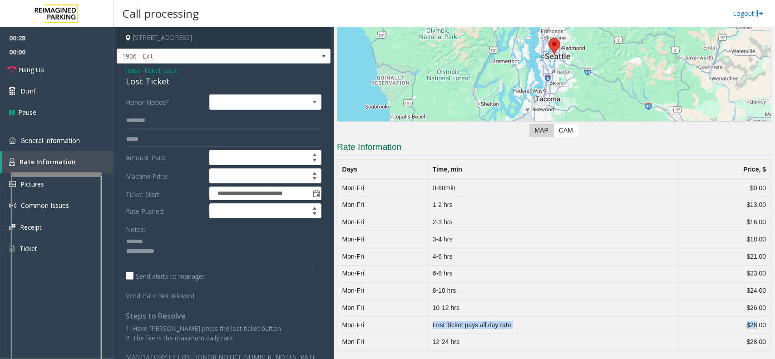
drag, startPoint x: 427, startPoint y: 324, endPoint x: 749, endPoint y: 323, distance: 321.7
click at [749, 323] on tr "Mon-Fri Lost Ticket pays all day rate $28.00" at bounding box center [554, 325] width 434 height 17
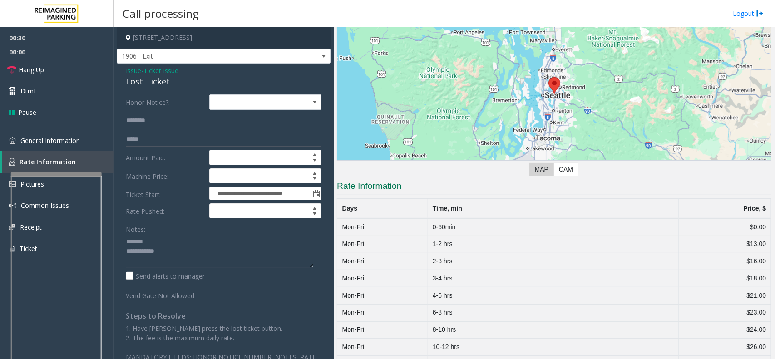
scroll to position [0, 0]
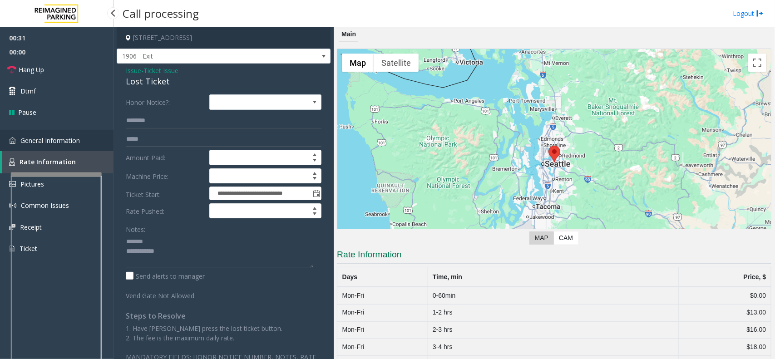
click at [52, 141] on span "General Information" at bounding box center [49, 140] width 59 height 9
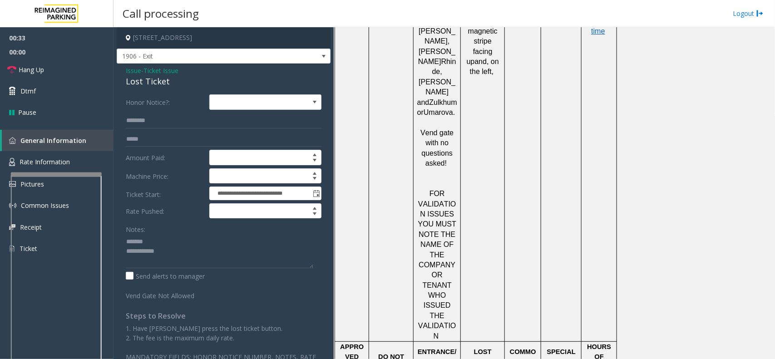
scroll to position [851, 0]
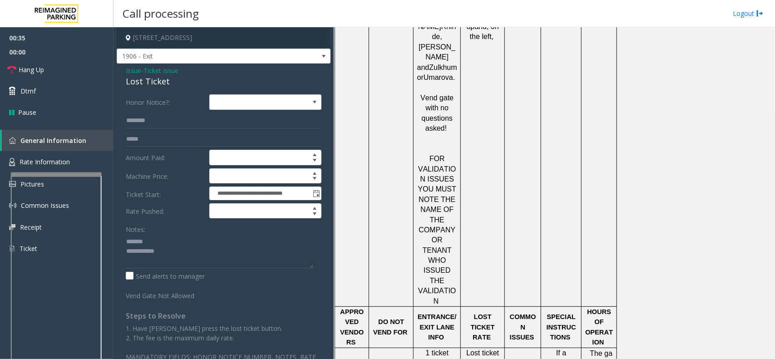
drag, startPoint x: 472, startPoint y: 218, endPoint x: 497, endPoint y: 243, distance: 35.6
click at [159, 80] on div "Lost Ticket" at bounding box center [224, 81] width 196 height 12
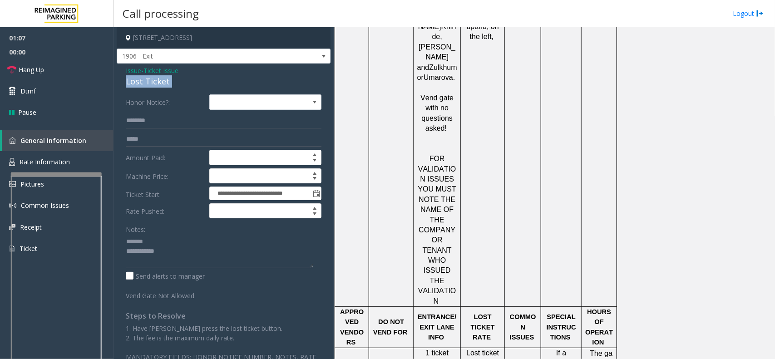
copy div "Lost Ticket"
click at [187, 239] on textarea at bounding box center [219, 251] width 187 height 34
paste textarea "**********"
click at [200, 265] on textarea at bounding box center [219, 251] width 187 height 34
click at [155, 252] on textarea at bounding box center [219, 251] width 187 height 34
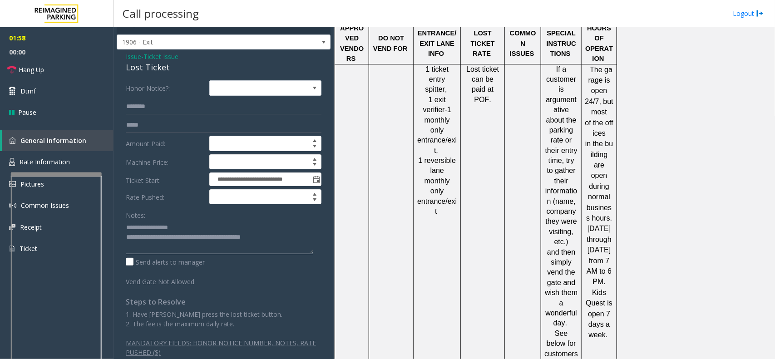
scroll to position [22, 0]
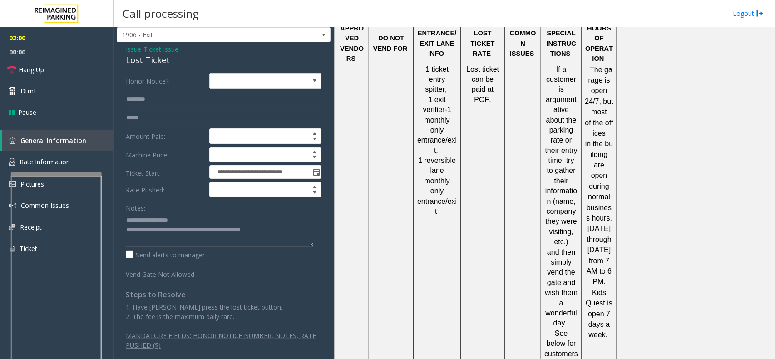
drag, startPoint x: 143, startPoint y: 315, endPoint x: 309, endPoint y: 323, distance: 165.8
click at [309, 323] on div "1. Have [PERSON_NAME] press the lost ticket button. 2. The fee is the maximum d…" at bounding box center [224, 326] width 196 height 48
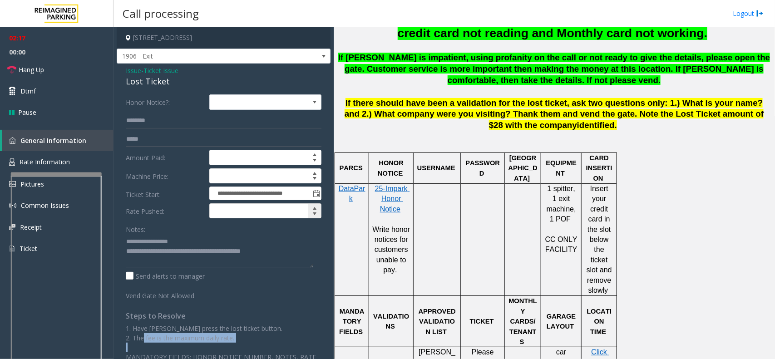
scroll to position [454, 0]
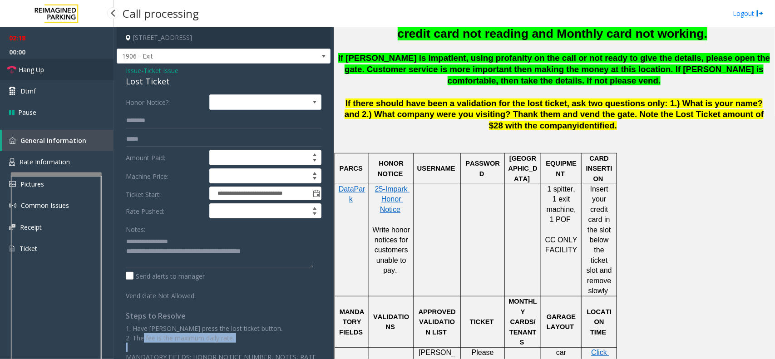
click at [12, 71] on icon at bounding box center [11, 69] width 9 height 9
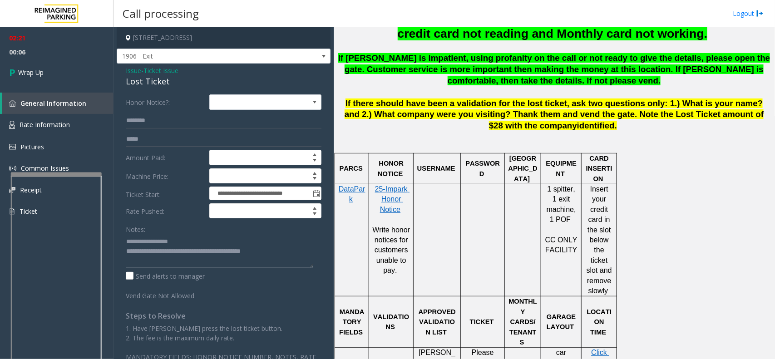
click at [278, 253] on textarea at bounding box center [219, 251] width 187 height 34
type textarea "**********"
click at [49, 70] on link "Wrap Up" at bounding box center [56, 72] width 113 height 27
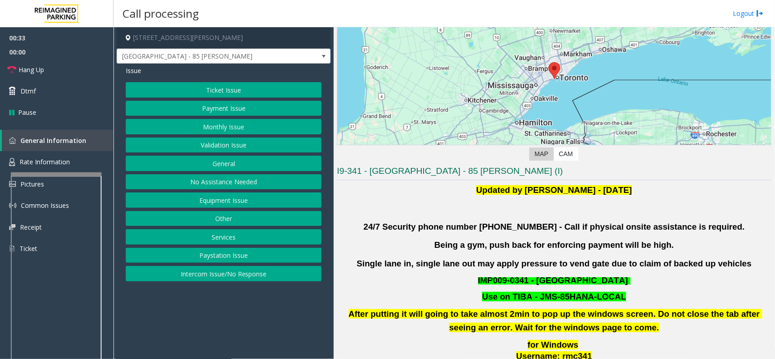
scroll to position [170, 0]
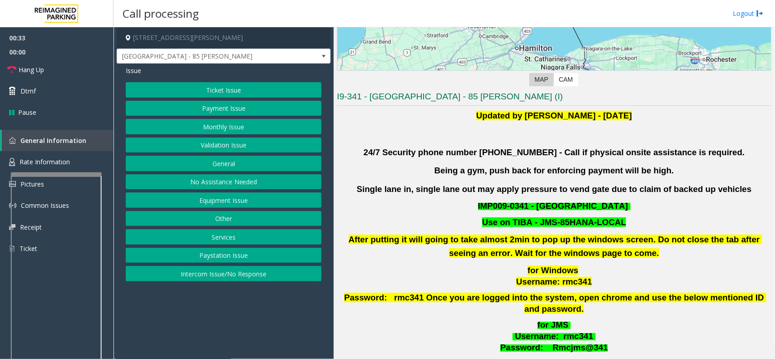
click at [207, 90] on button "Ticket Issue" at bounding box center [224, 89] width 196 height 15
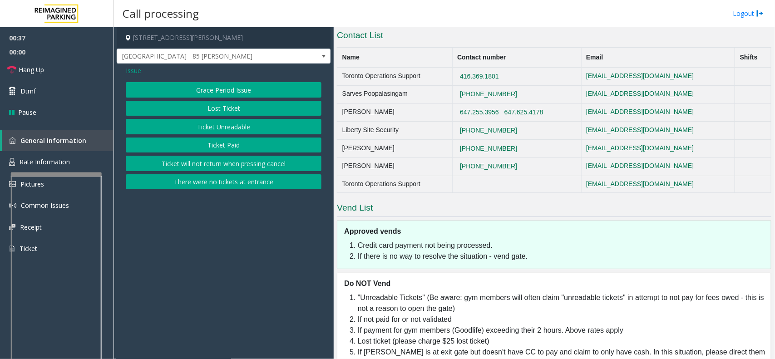
scroll to position [543, 0]
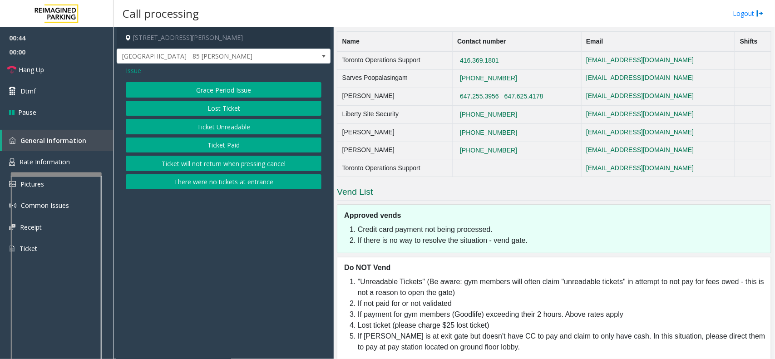
click at [126, 71] on span "Issue" at bounding box center [133, 71] width 15 height 10
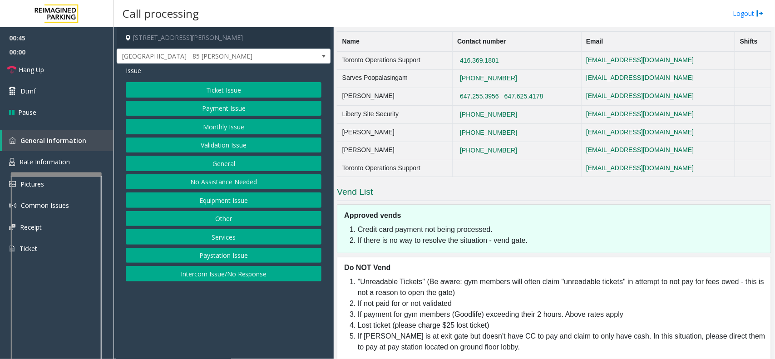
click at [214, 116] on button "Payment Issue" at bounding box center [224, 108] width 196 height 15
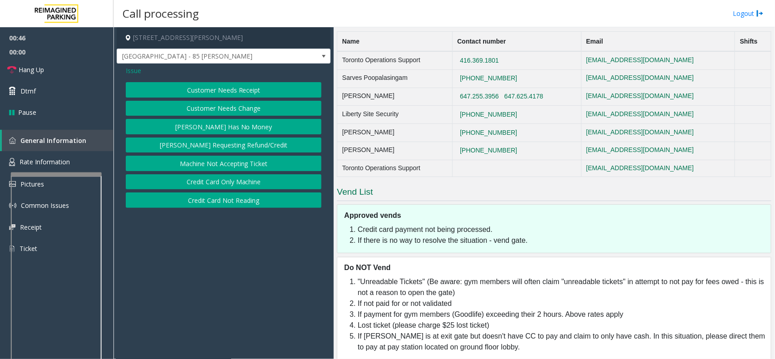
click at [250, 201] on button "Credit Card Not Reading" at bounding box center [224, 199] width 196 height 15
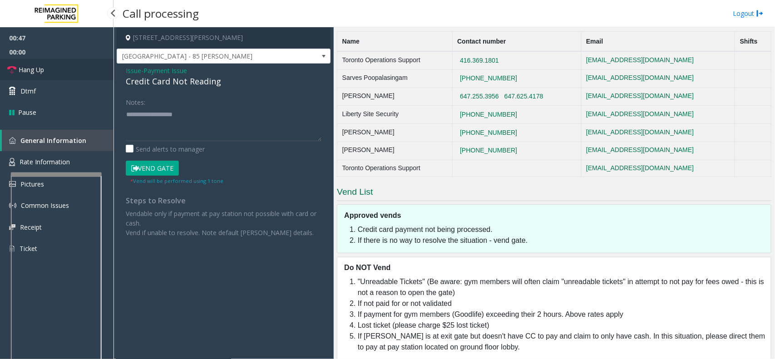
click at [45, 69] on link "Hang Up" at bounding box center [56, 69] width 113 height 21
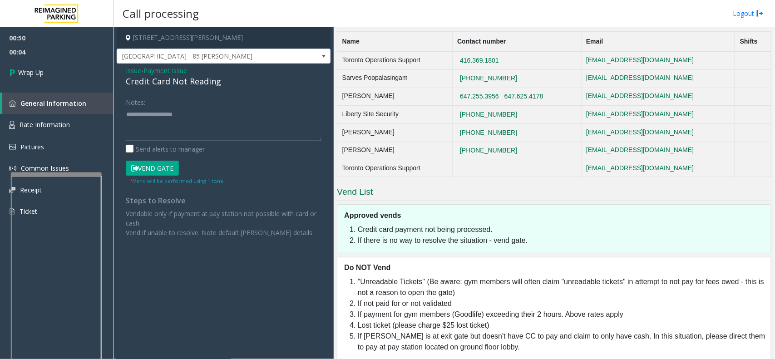
paste textarea "**********"
click at [208, 130] on textarea at bounding box center [224, 124] width 196 height 34
click at [186, 80] on div "Credit Card Not Reading" at bounding box center [224, 81] width 196 height 12
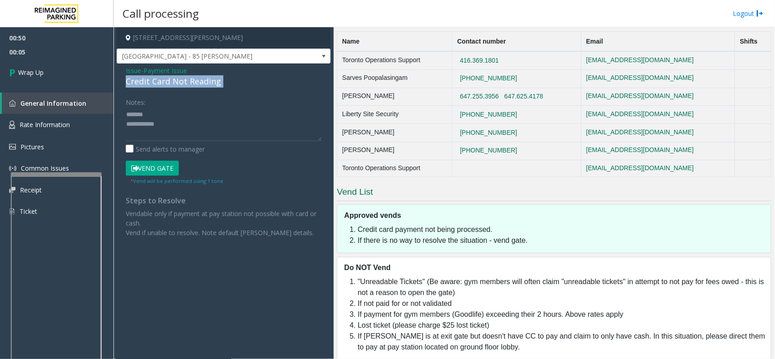
copy div "Credit Card Not Reading"
click at [184, 118] on textarea at bounding box center [224, 124] width 196 height 34
paste textarea "**********"
click at [203, 138] on textarea at bounding box center [224, 124] width 196 height 34
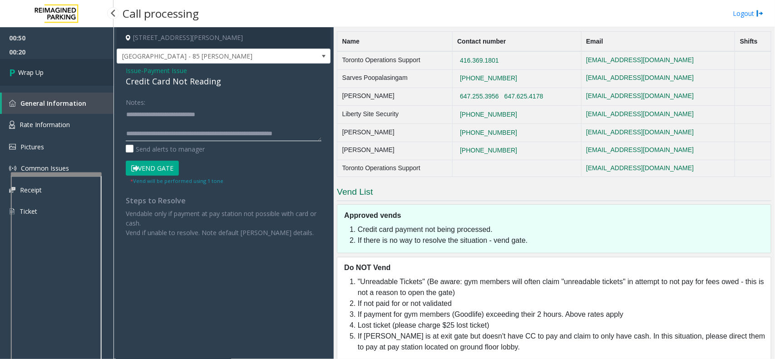
type textarea "**********"
click at [93, 71] on link "Wrap Up" at bounding box center [56, 72] width 113 height 27
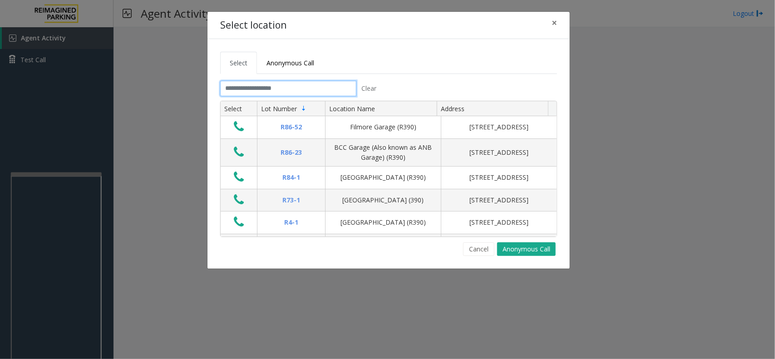
click at [261, 89] on input "text" at bounding box center [288, 88] width 136 height 15
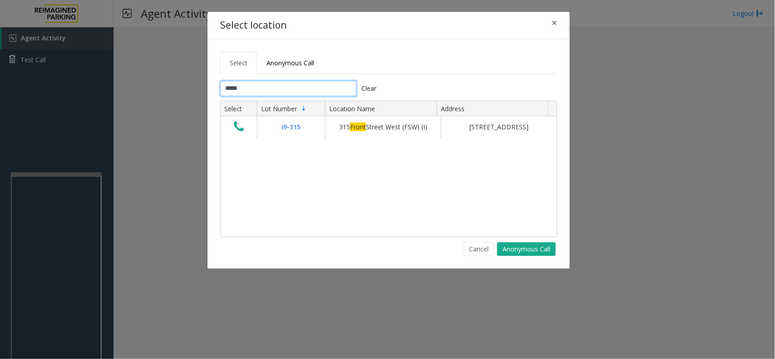
type input "*****"
drag, startPoint x: 245, startPoint y: 128, endPoint x: 254, endPoint y: 134, distance: 10.2
click at [245, 128] on button "Data table" at bounding box center [238, 127] width 15 height 15
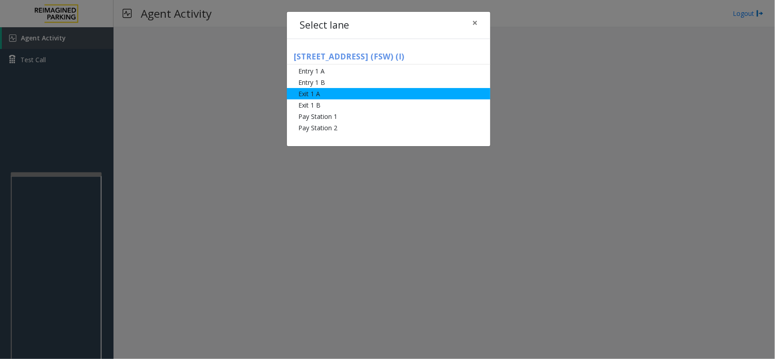
click at [372, 98] on li "Exit 1 A" at bounding box center [388, 93] width 203 height 11
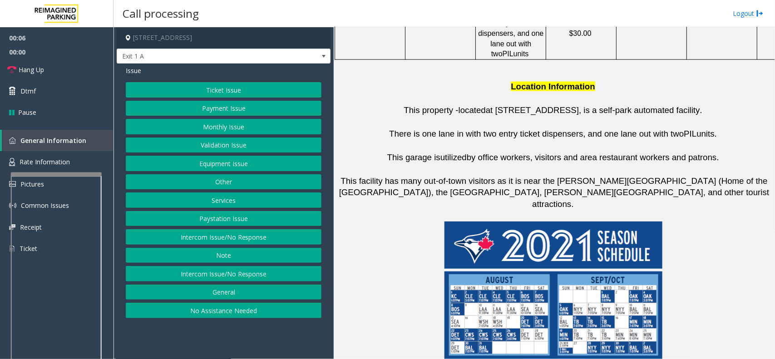
scroll to position [883, 0]
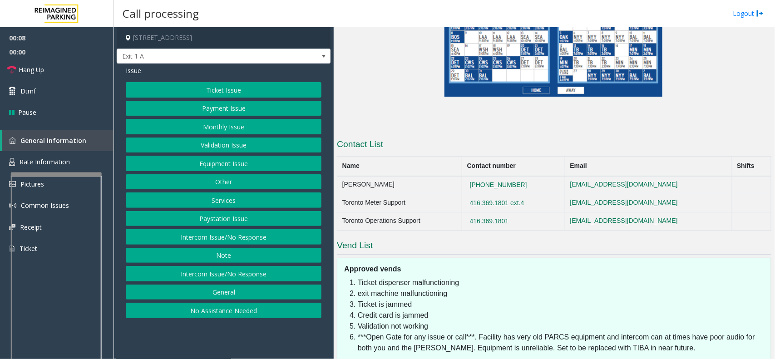
click at [191, 92] on button "Ticket Issue" at bounding box center [224, 89] width 196 height 15
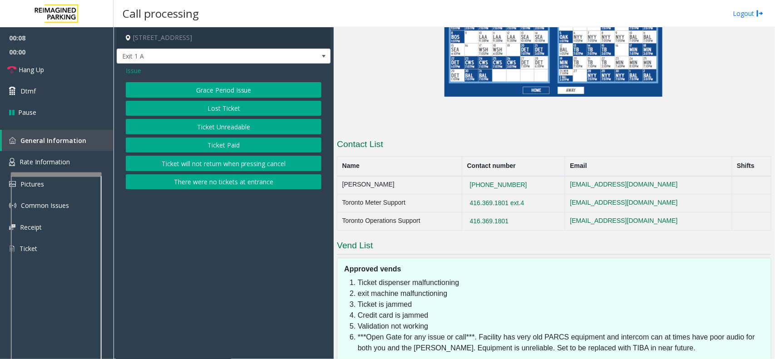
click at [213, 132] on button "Ticket Unreadable" at bounding box center [224, 126] width 196 height 15
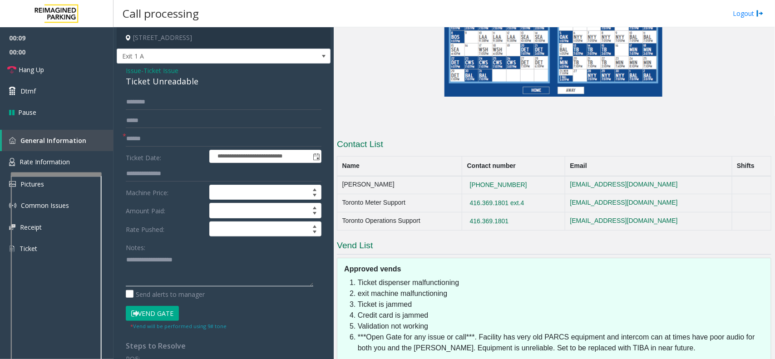
click at [182, 261] on textarea at bounding box center [219, 269] width 187 height 34
click at [137, 50] on span "Exit 1 A" at bounding box center [202, 56] width 170 height 15
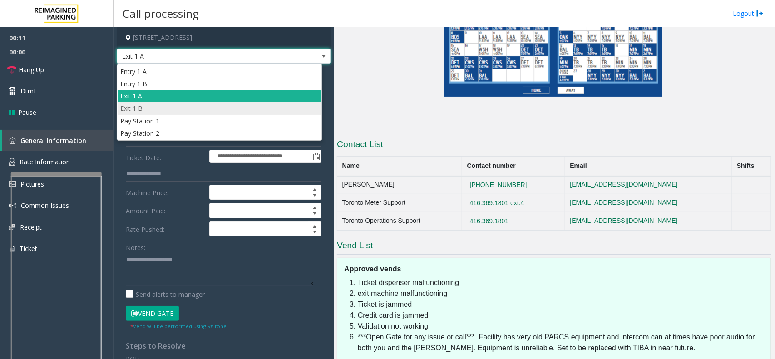
click at [162, 110] on li "Exit 1 B" at bounding box center [219, 108] width 203 height 12
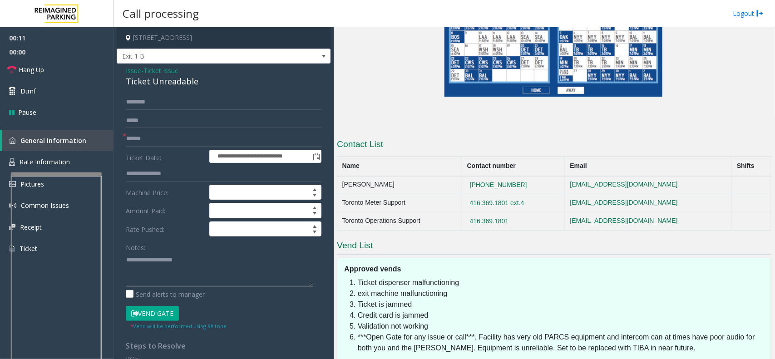
click at [172, 281] on textarea at bounding box center [219, 269] width 187 height 34
paste textarea "**********"
click at [163, 85] on div "Ticket Unreadable" at bounding box center [224, 81] width 196 height 12
click at [162, 86] on div "Ticket Unreadable" at bounding box center [224, 81] width 196 height 12
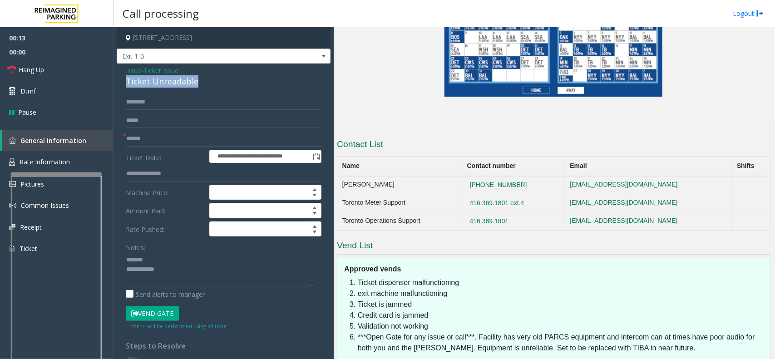
copy div "Ticket Unreadable"
click at [174, 257] on textarea at bounding box center [219, 269] width 187 height 34
paste textarea "**********"
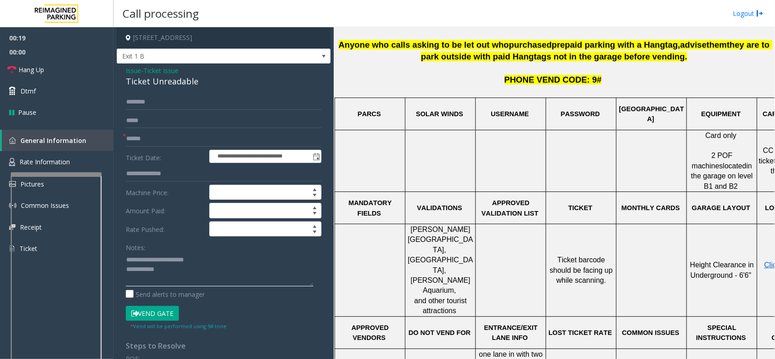
scroll to position [259, 0]
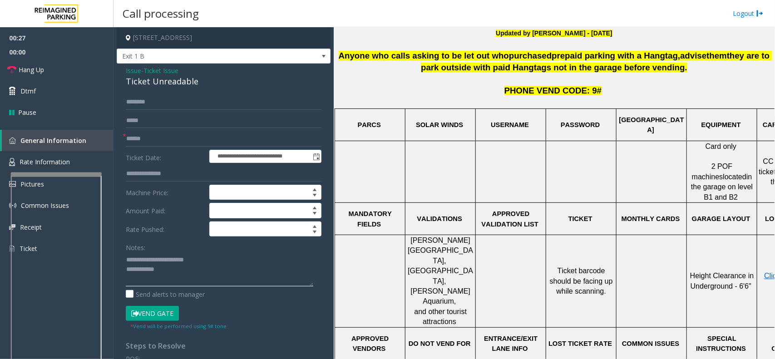
click at [223, 277] on textarea at bounding box center [219, 269] width 187 height 34
paste textarea "**********"
type textarea "**********"
click at [136, 146] on input "text" at bounding box center [224, 138] width 196 height 15
type input "*******"
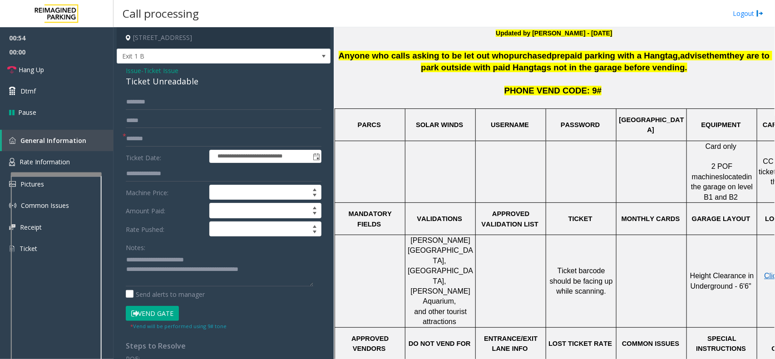
click at [149, 93] on div "**********" at bounding box center [224, 289] width 214 height 451
click at [157, 106] on input "text" at bounding box center [224, 101] width 196 height 15
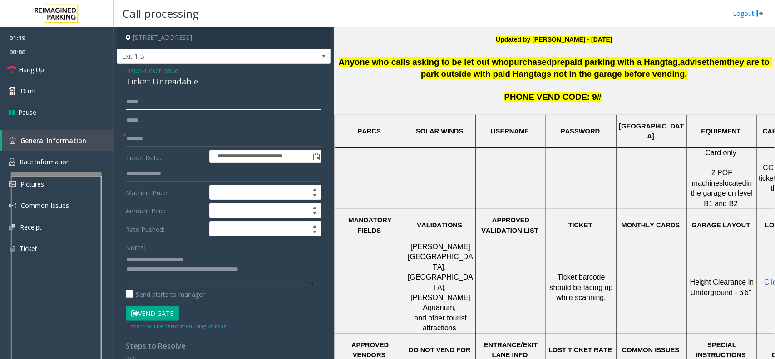
scroll to position [373, 0]
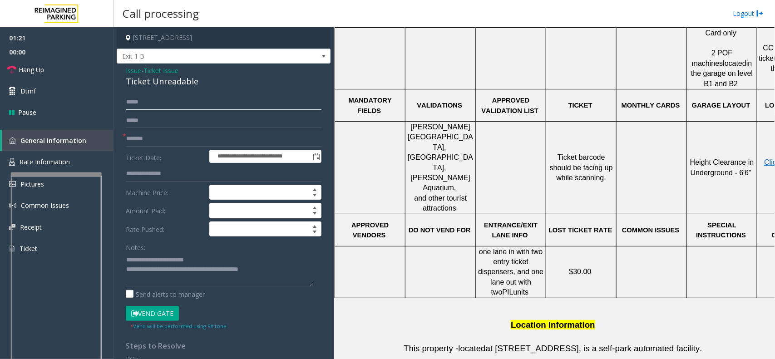
type input "*****"
click at [159, 312] on button "Vend Gate" at bounding box center [152, 313] width 53 height 15
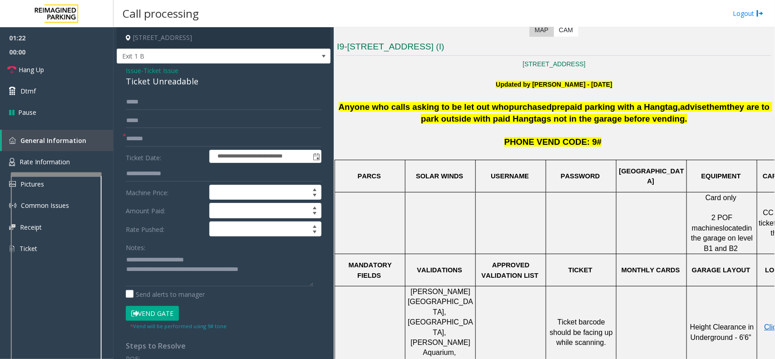
scroll to position [89, 0]
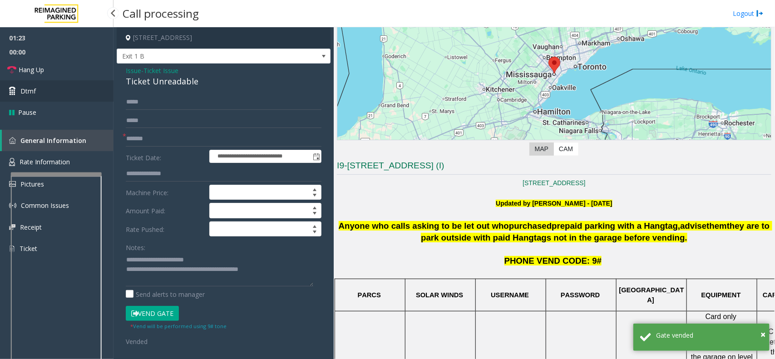
click at [71, 92] on link "Dtmf" at bounding box center [56, 90] width 113 height 21
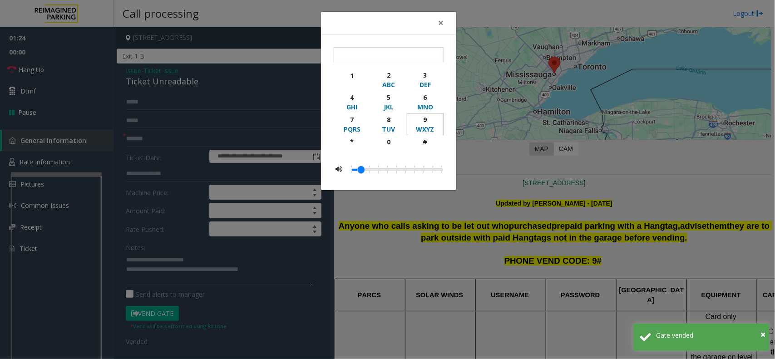
click at [427, 116] on div "9" at bounding box center [424, 120] width 25 height 10
click at [424, 142] on div "#" at bounding box center [424, 142] width 25 height 10
type input "**"
click at [443, 22] on button "×" at bounding box center [441, 23] width 18 height 22
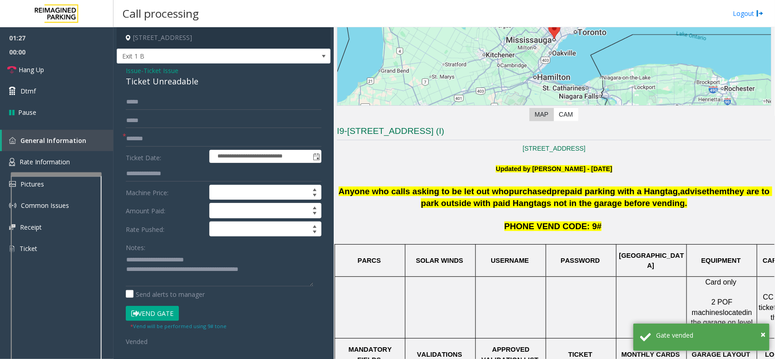
scroll to position [259, 0]
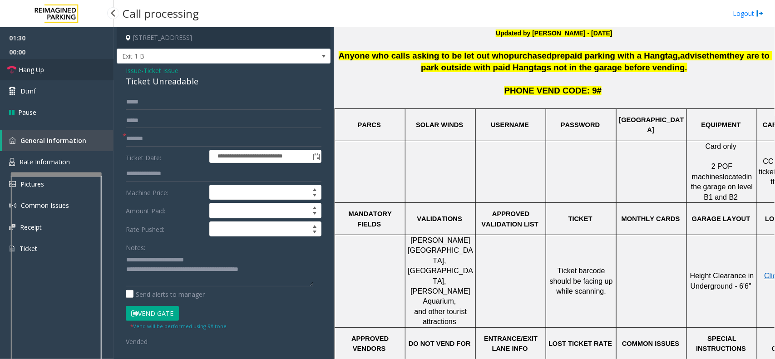
click at [55, 64] on link "Hang Up" at bounding box center [56, 69] width 113 height 21
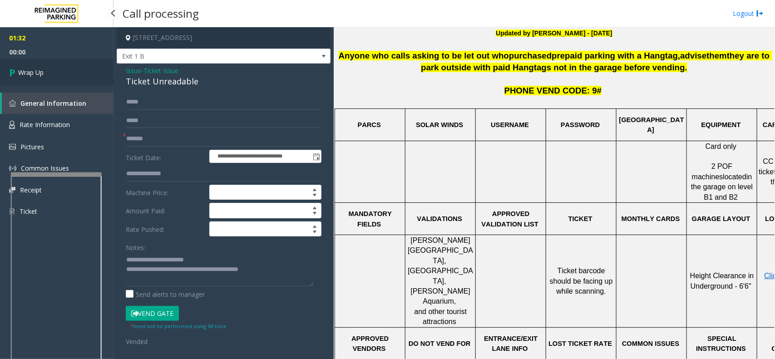
click at [70, 67] on link "Wrap Up" at bounding box center [56, 72] width 113 height 27
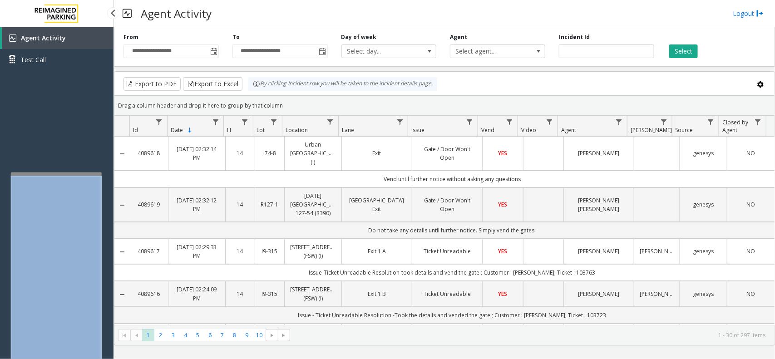
drag, startPoint x: 51, startPoint y: 175, endPoint x: 54, endPoint y: 158, distance: 17.6
click at [54, 158] on app-root "**********" at bounding box center [387, 179] width 775 height 359
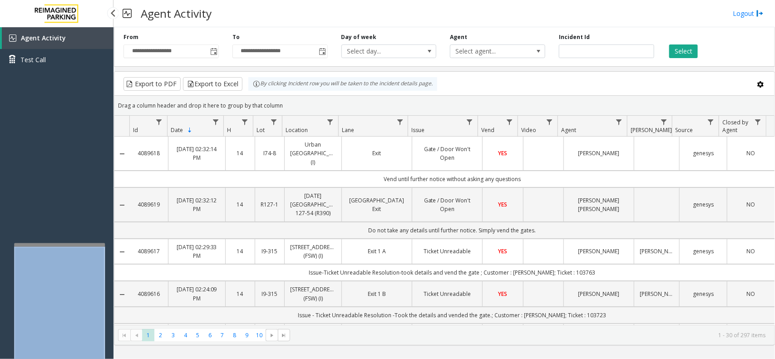
click at [54, 243] on div at bounding box center [59, 245] width 91 height 4
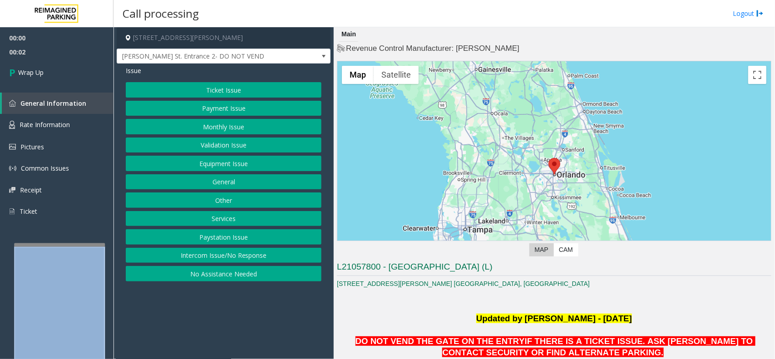
click at [207, 250] on button "Intercom Issue/No Response" at bounding box center [224, 255] width 196 height 15
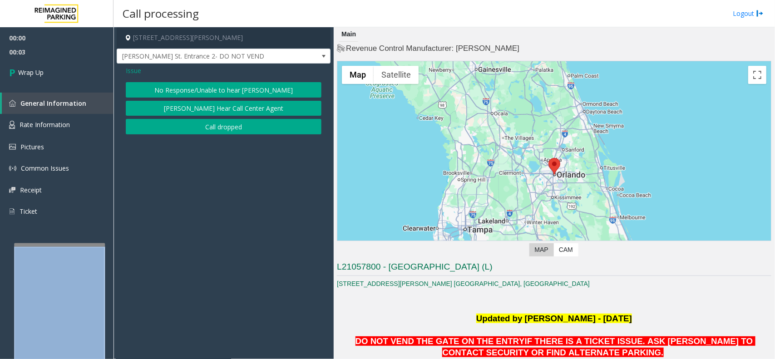
click at [222, 121] on button "Call dropped" at bounding box center [224, 126] width 196 height 15
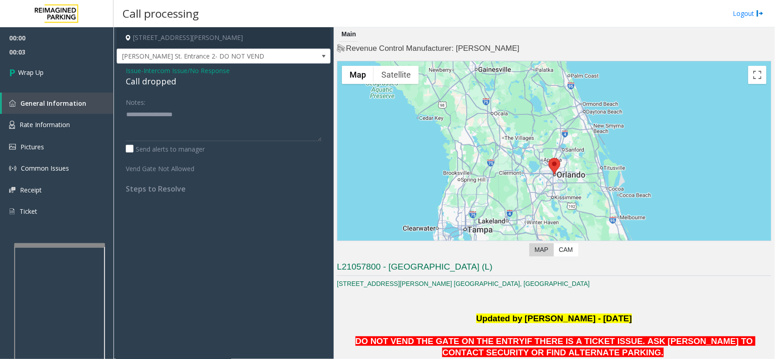
click at [166, 83] on div "Call dropped" at bounding box center [224, 81] width 196 height 12
copy div "Call dropped"
paste textarea "**********"
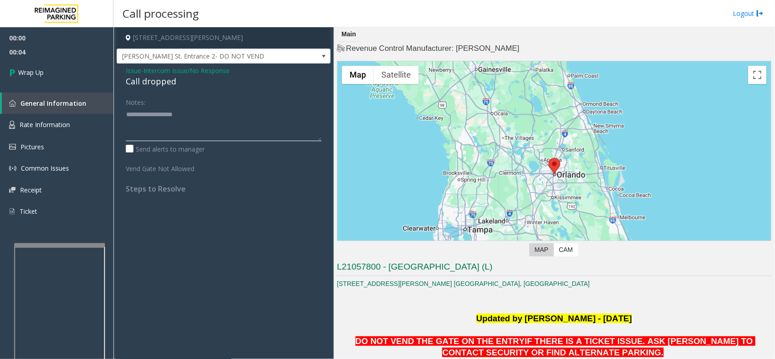
click at [175, 120] on textarea at bounding box center [224, 124] width 196 height 34
type textarea "**********"
click at [69, 79] on link "Wrap Up" at bounding box center [56, 72] width 113 height 27
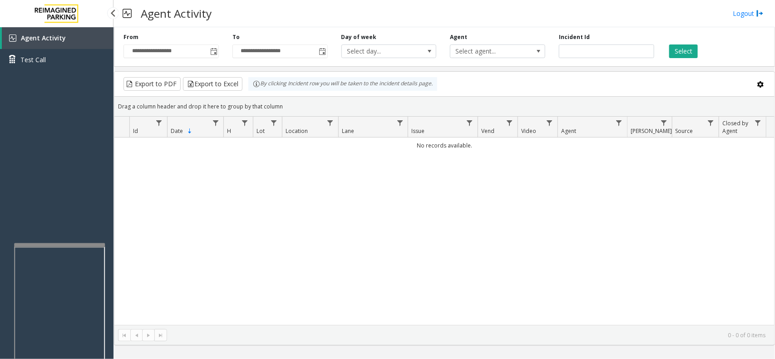
click at [65, 35] on link "Agent Activity" at bounding box center [58, 38] width 112 height 22
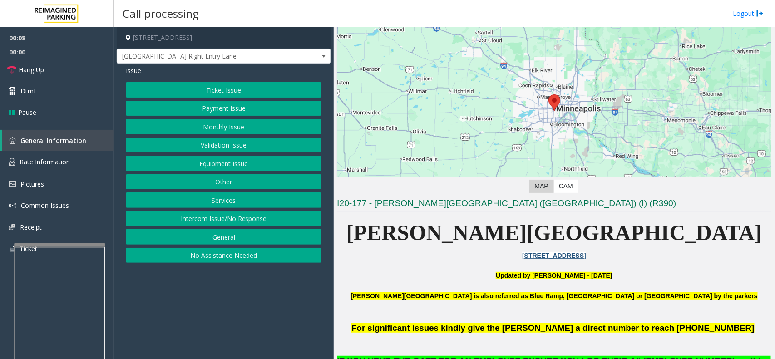
scroll to position [170, 0]
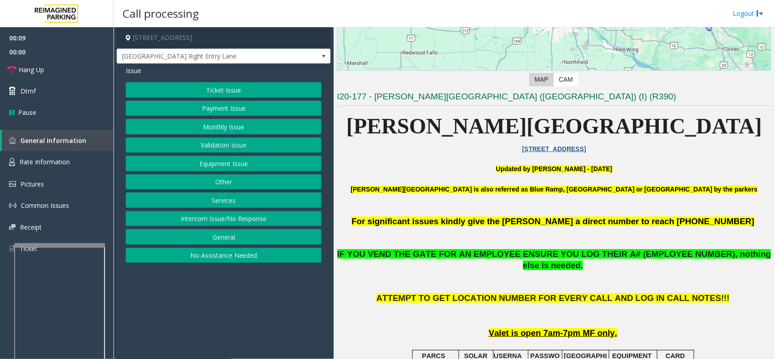
click at [228, 221] on button "Intercom Issue/No Response" at bounding box center [224, 218] width 196 height 15
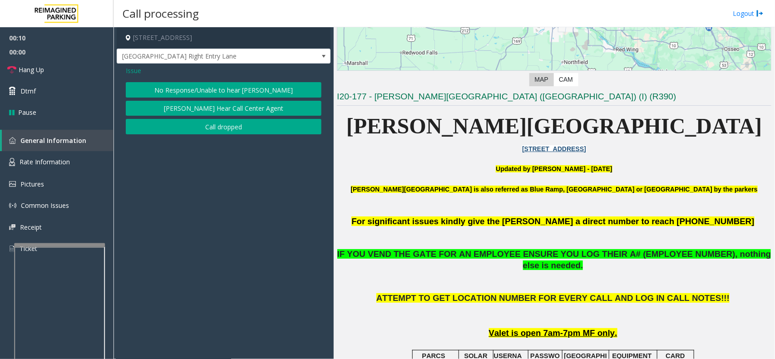
click at [216, 96] on button "No Response/Unable to hear [PERSON_NAME]" at bounding box center [224, 89] width 196 height 15
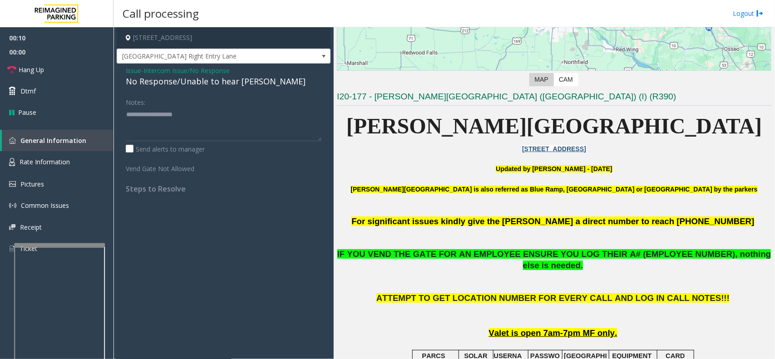
click at [201, 84] on div "No Response/Unable to hear [PERSON_NAME]" at bounding box center [224, 81] width 196 height 12
type textarea "**********"
click at [78, 69] on link "Hang Up" at bounding box center [56, 69] width 113 height 21
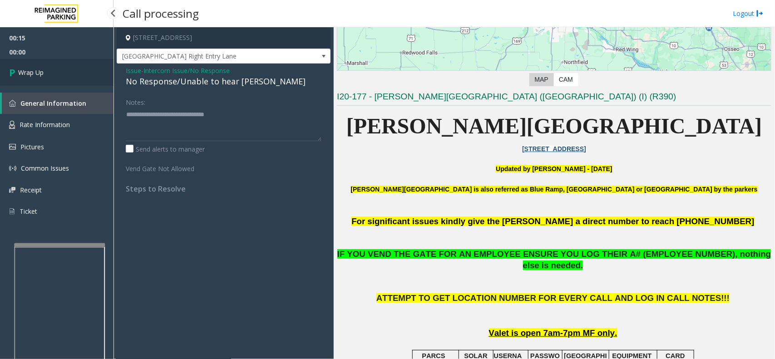
click at [78, 69] on link "Wrap Up" at bounding box center [56, 72] width 113 height 27
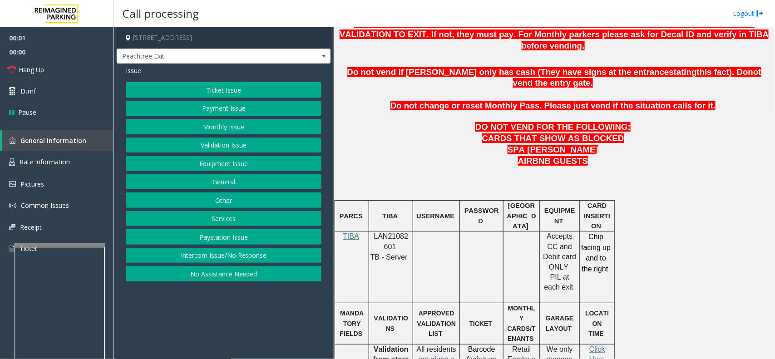
scroll to position [510, 0]
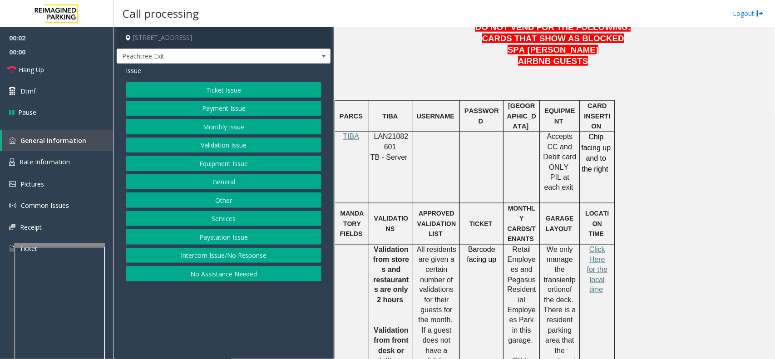
click at [386, 132] on p "LAN21082601" at bounding box center [390, 142] width 37 height 20
click at [219, 113] on button "Payment Issue" at bounding box center [224, 108] width 196 height 15
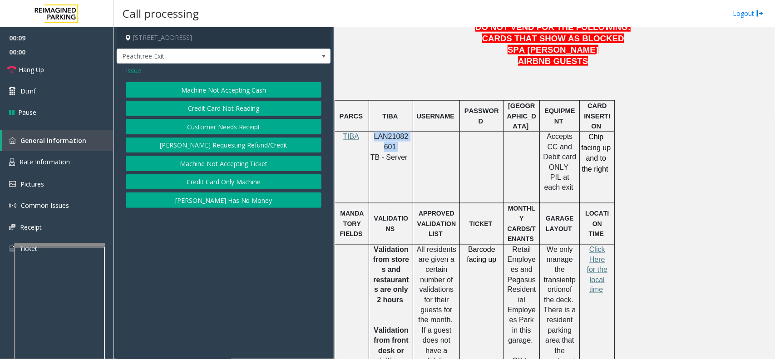
click at [238, 108] on button "Credit Card Not Reading" at bounding box center [224, 108] width 196 height 15
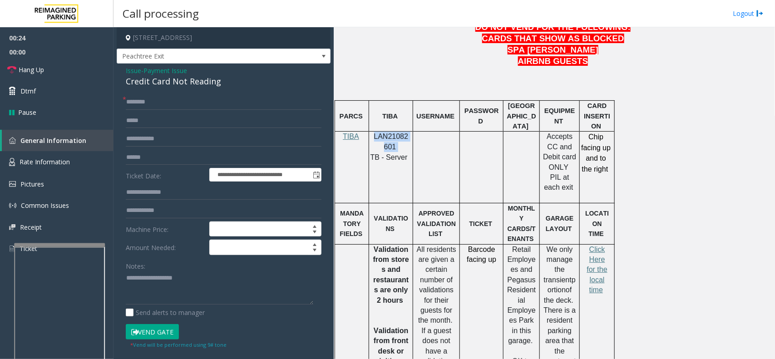
click at [396, 143] on span at bounding box center [397, 147] width 2 height 8
click at [383, 132] on p "LAN21082601" at bounding box center [390, 142] width 37 height 20
copy p "LAN21082601"
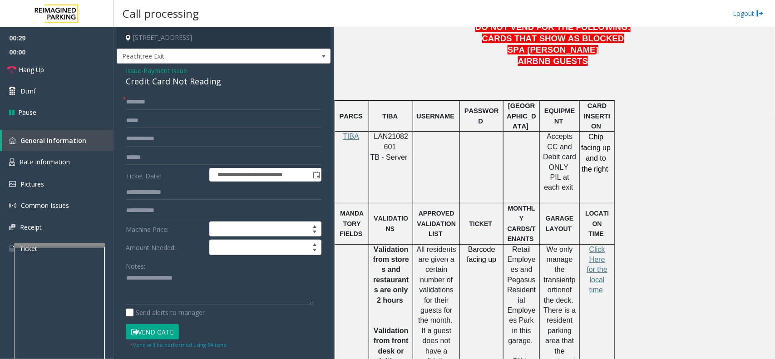
click at [131, 69] on span "Issue" at bounding box center [133, 71] width 15 height 10
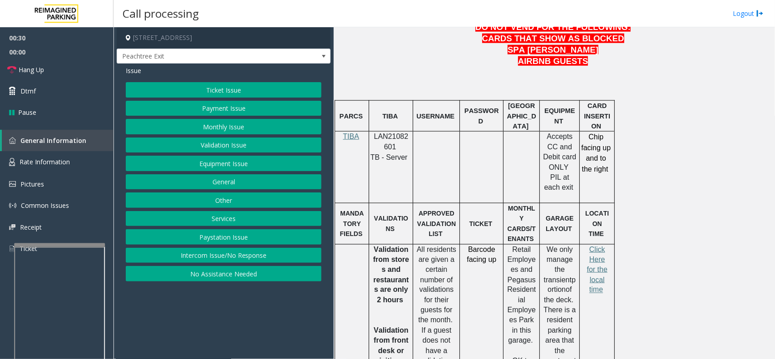
click at [221, 144] on button "Validation Issue" at bounding box center [224, 144] width 196 height 15
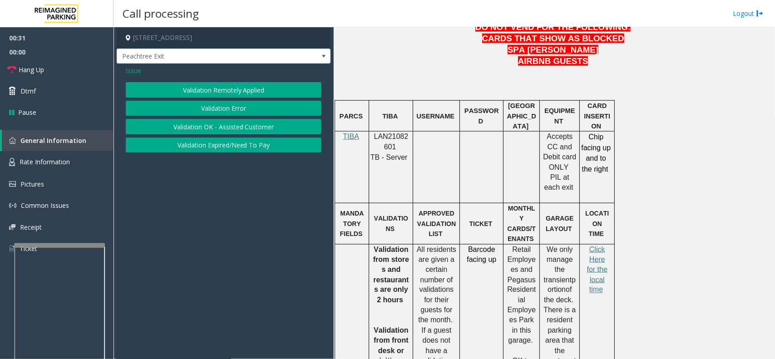
click at [232, 111] on button "Validation Error" at bounding box center [224, 108] width 196 height 15
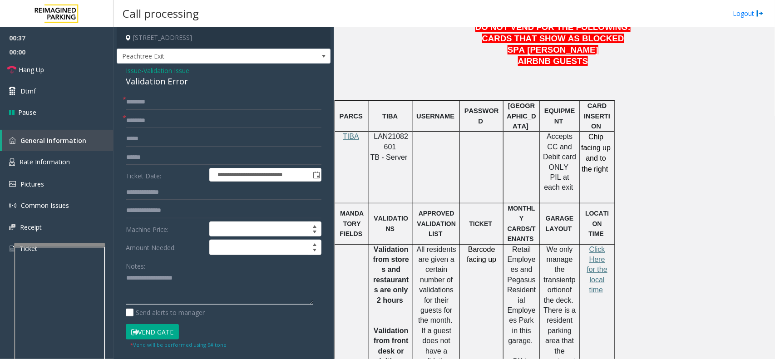
click at [190, 301] on textarea at bounding box center [219, 288] width 187 height 34
paste textarea "**********"
click at [175, 78] on div "Validation Error" at bounding box center [224, 81] width 196 height 12
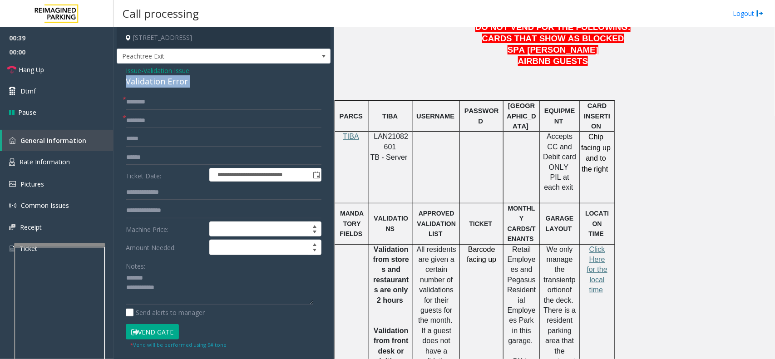
copy div "Validation Error"
click at [186, 282] on textarea at bounding box center [219, 288] width 187 height 34
paste textarea "**********"
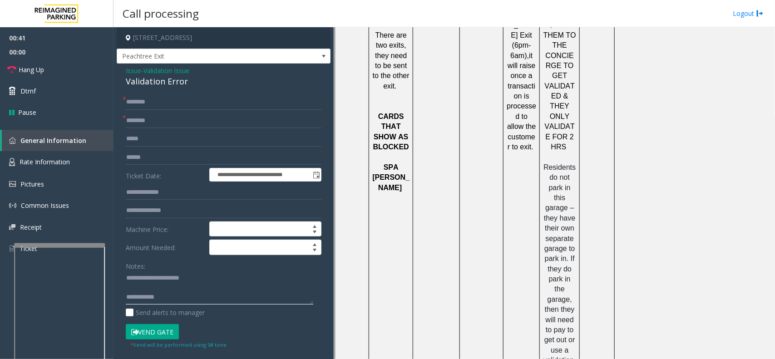
scroll to position [1211, 0]
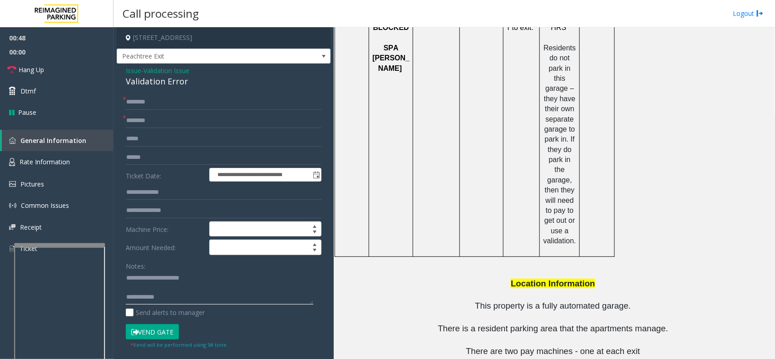
type textarea "**********"
drag, startPoint x: 463, startPoint y: 247, endPoint x: 509, endPoint y: 249, distance: 45.8
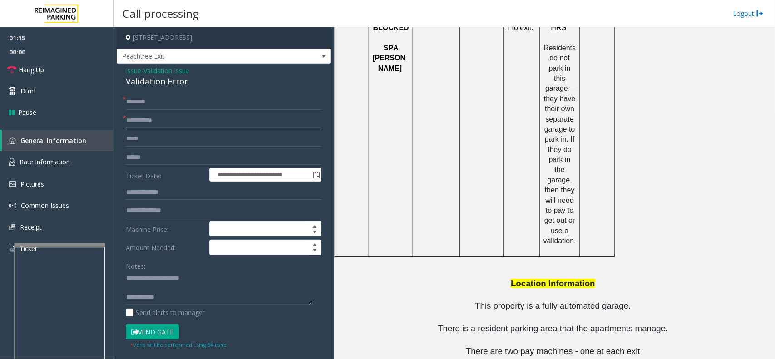
drag, startPoint x: 182, startPoint y: 125, endPoint x: 134, endPoint y: 125, distance: 47.2
click at [134, 125] on input "**********" at bounding box center [224, 120] width 196 height 15
type input "*"
click at [141, 162] on input "text" at bounding box center [224, 157] width 196 height 15
type input "********"
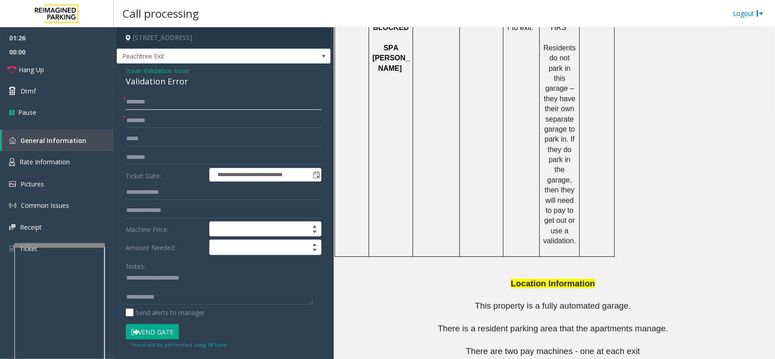
click at [150, 104] on input "text" at bounding box center [224, 101] width 196 height 15
type input "*"
type input "*****"
click at [129, 71] on span "Issue" at bounding box center [133, 71] width 15 height 10
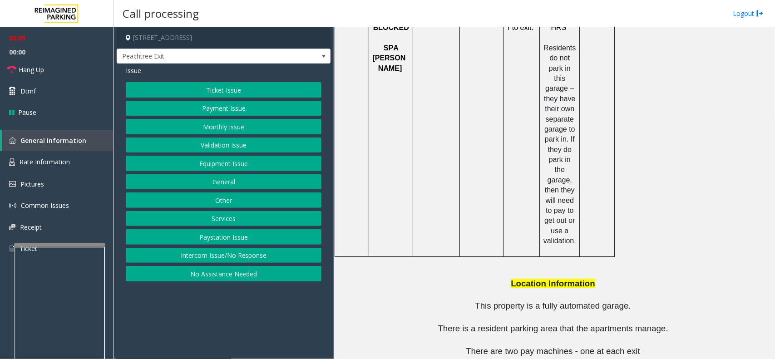
click at [223, 109] on button "Payment Issue" at bounding box center [224, 108] width 196 height 15
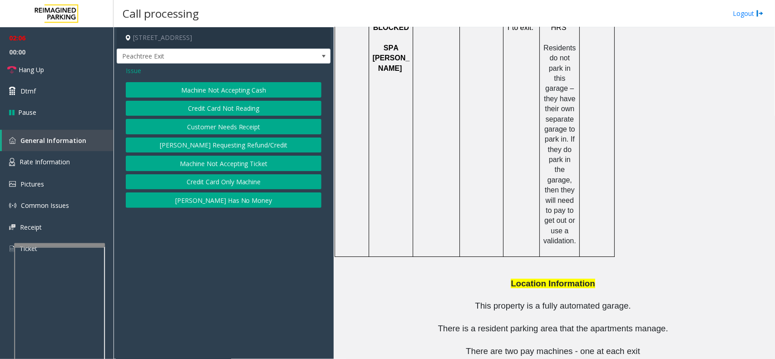
click at [231, 103] on button "Credit Card Not Reading" at bounding box center [224, 108] width 196 height 15
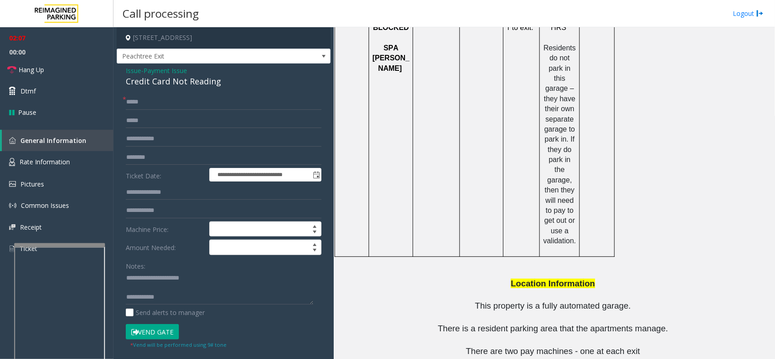
click at [163, 83] on div "Credit Card Not Reading" at bounding box center [224, 81] width 196 height 12
copy div "Credit Card Not Reading"
drag, startPoint x: 144, startPoint y: 277, endPoint x: 223, endPoint y: 280, distance: 79.0
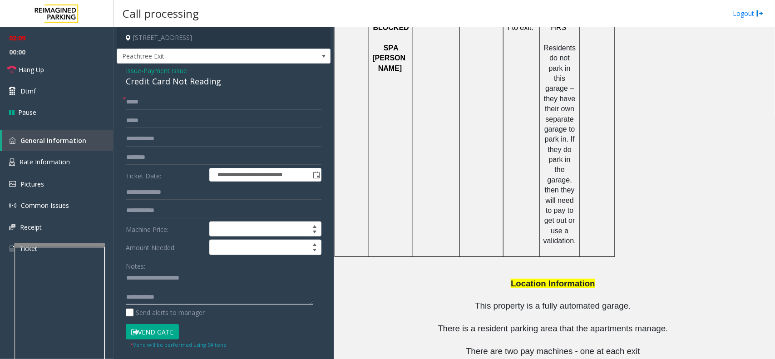
click at [223, 280] on textarea at bounding box center [219, 288] width 187 height 34
click at [214, 289] on textarea at bounding box center [219, 288] width 187 height 34
drag, startPoint x: 146, startPoint y: 280, endPoint x: 219, endPoint y: 282, distance: 73.1
click at [218, 282] on textarea at bounding box center [219, 288] width 187 height 34
paste textarea "*******"
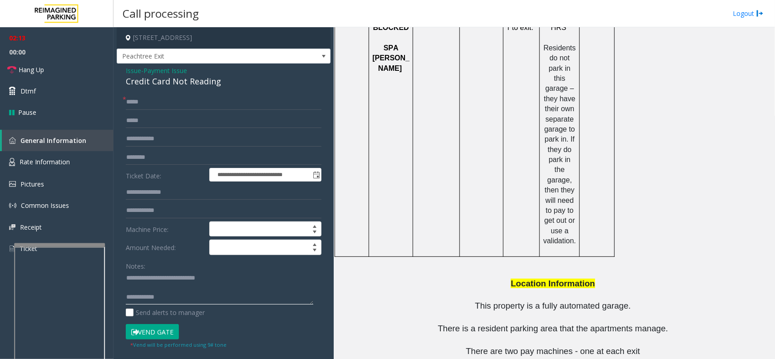
click at [161, 289] on textarea at bounding box center [219, 288] width 187 height 34
click at [182, 292] on textarea at bounding box center [219, 288] width 187 height 34
click at [196, 296] on textarea at bounding box center [219, 288] width 187 height 34
paste textarea "**********"
type textarea "**********"
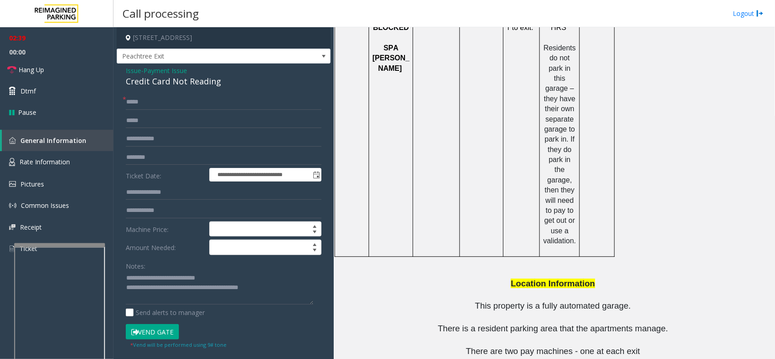
drag, startPoint x: 147, startPoint y: 328, endPoint x: 153, endPoint y: 328, distance: 6.4
click at [147, 328] on button "Vend Gate" at bounding box center [152, 331] width 53 height 15
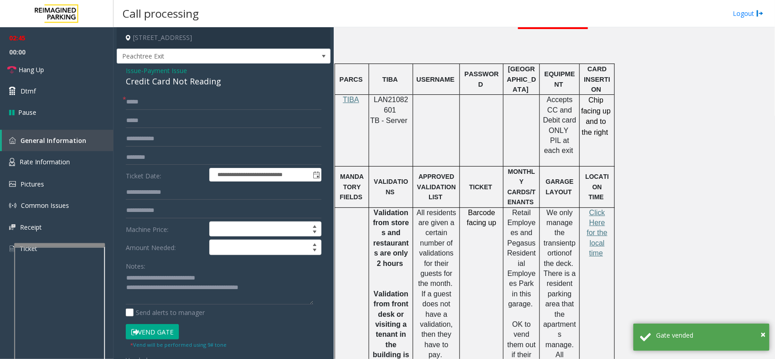
scroll to position [473, 0]
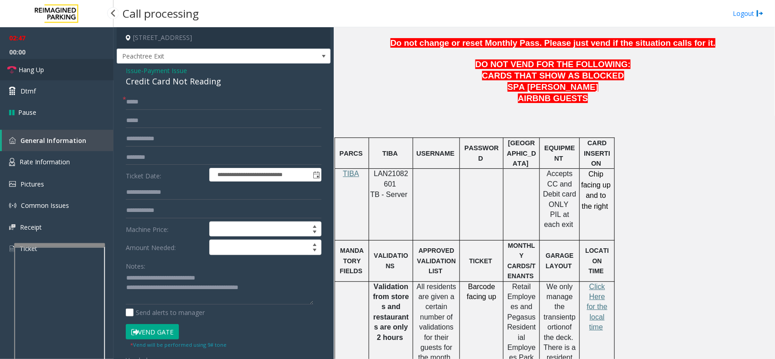
click at [51, 73] on link "Hang Up" at bounding box center [56, 69] width 113 height 21
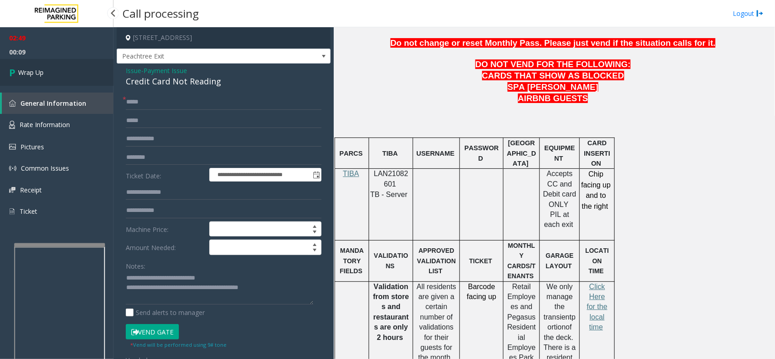
click at [37, 68] on span "Wrap Up" at bounding box center [30, 73] width 25 height 10
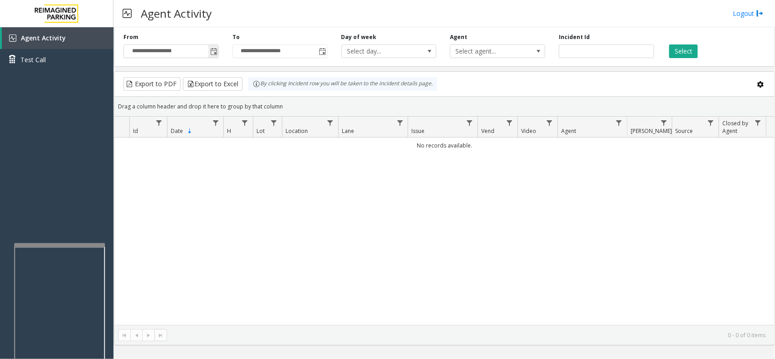
click at [216, 49] on span "Toggle popup" at bounding box center [213, 51] width 7 height 7
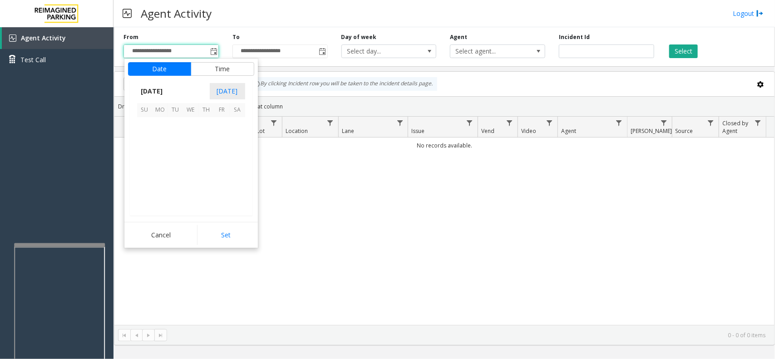
scroll to position [162886, 0]
click at [146, 92] on span "[DATE]" at bounding box center [152, 91] width 30 height 14
click at [144, 153] on span "Sep" at bounding box center [148, 155] width 22 height 22
click at [177, 184] on span "30" at bounding box center [175, 186] width 15 height 15
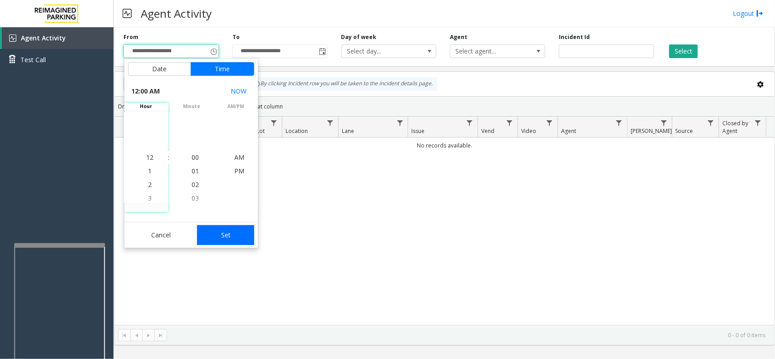
click at [224, 232] on button "Set" at bounding box center [225, 235] width 57 height 20
type input "**********"
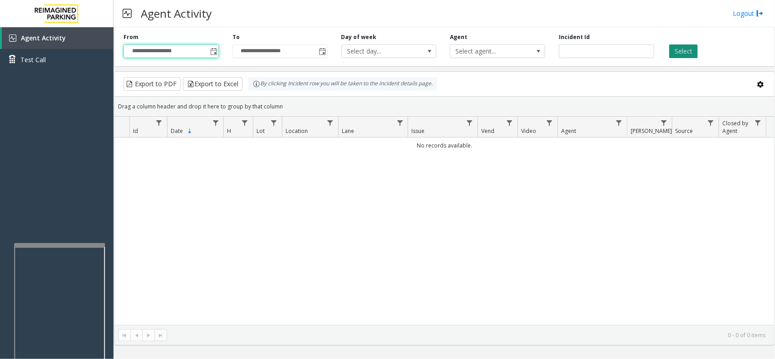
click at [684, 50] on button "Select" at bounding box center [683, 51] width 29 height 14
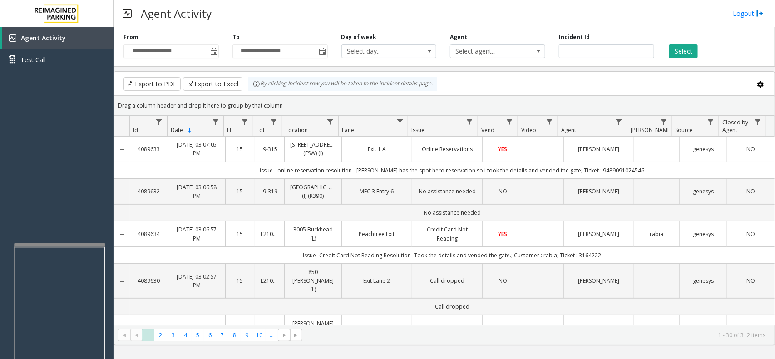
click at [417, 246] on td "Credit Card Not Reading" at bounding box center [447, 233] width 70 height 25
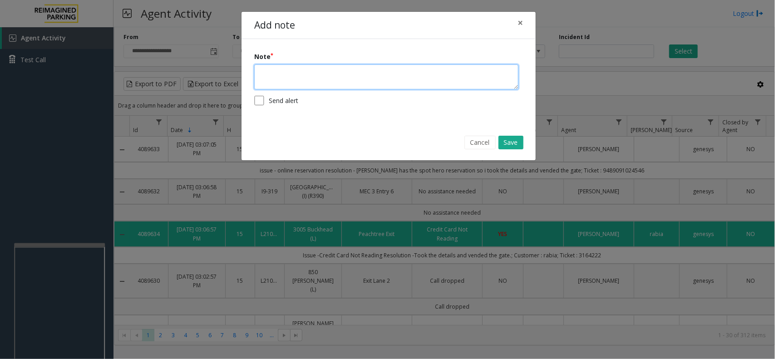
click at [370, 87] on textarea at bounding box center [386, 76] width 264 height 25
type textarea "**********"
click at [529, 145] on div "Cancel Save" at bounding box center [388, 142] width 281 height 23
click at [517, 144] on button "Save" at bounding box center [510, 143] width 25 height 14
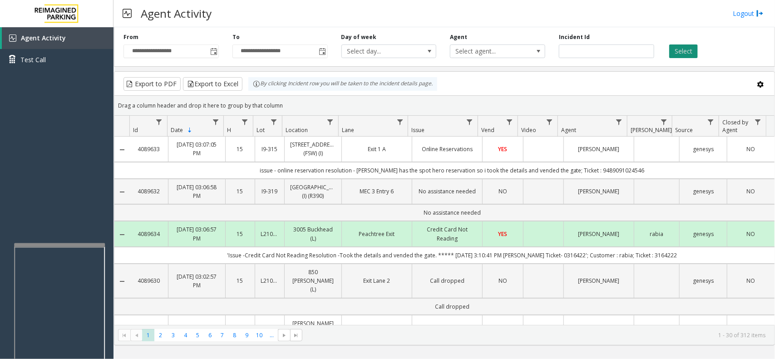
click at [690, 46] on button "Select" at bounding box center [683, 51] width 29 height 14
click at [750, 53] on div "Select" at bounding box center [715, 45] width 109 height 25
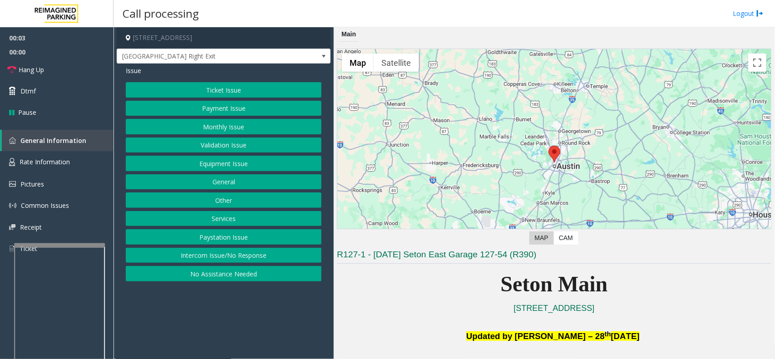
click at [229, 169] on button "Equipment Issue" at bounding box center [224, 163] width 196 height 15
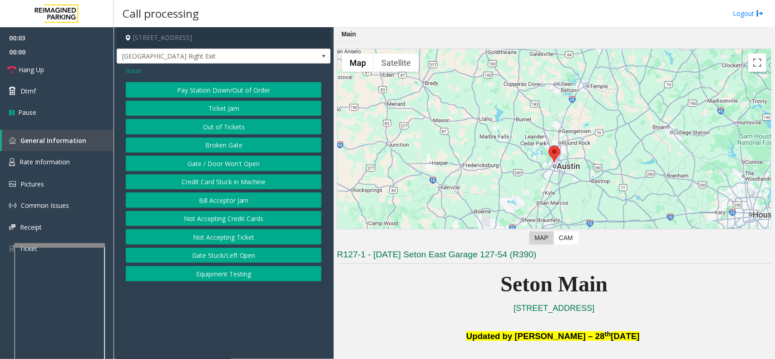
click at [228, 162] on button "Gate / Door Won't Open" at bounding box center [224, 163] width 196 height 15
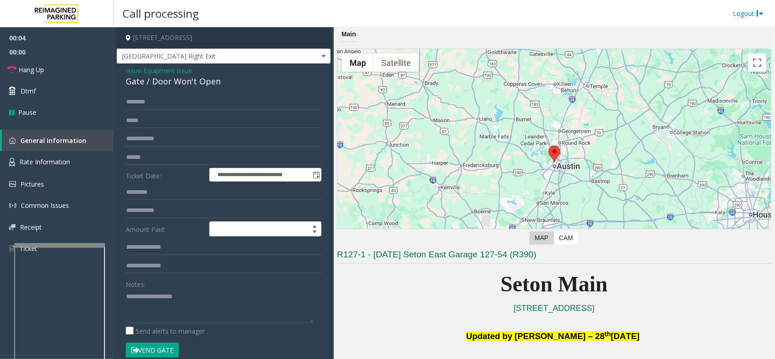
click at [158, 345] on button "Vend Gate" at bounding box center [152, 350] width 53 height 15
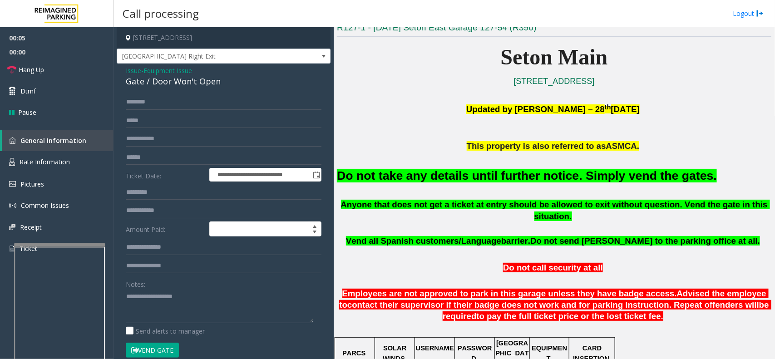
click at [467, 170] on font "Do not take any details until further notice. Simply vend the gates." at bounding box center [527, 176] width 380 height 14
click at [464, 171] on font "Do not take any details until further notice. Simply vend the gates." at bounding box center [527, 176] width 380 height 14
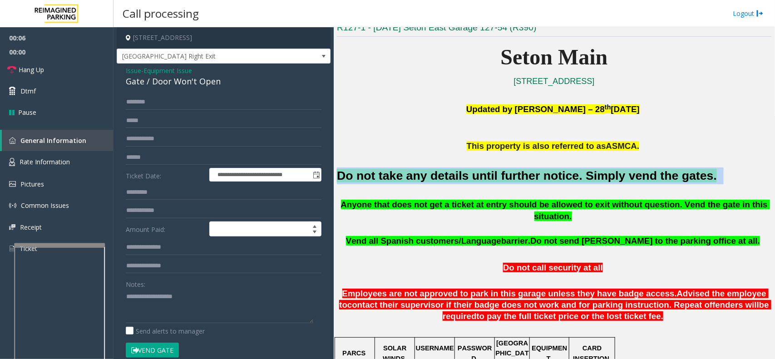
click at [464, 171] on font "Do not take any details until further notice. Simply vend the gates." at bounding box center [527, 176] width 380 height 14
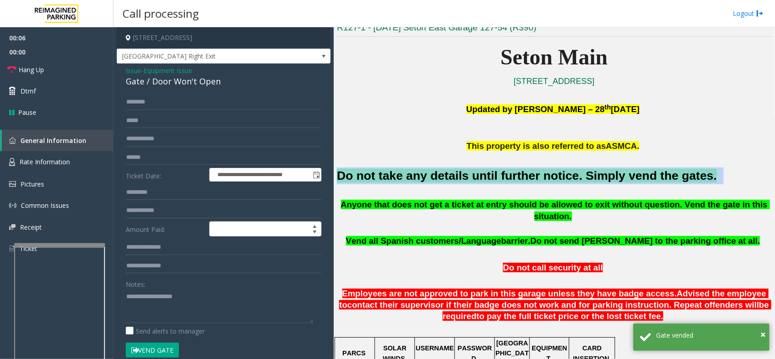
copy h2 "Do not take any details until further notice. Simply vend the gates."
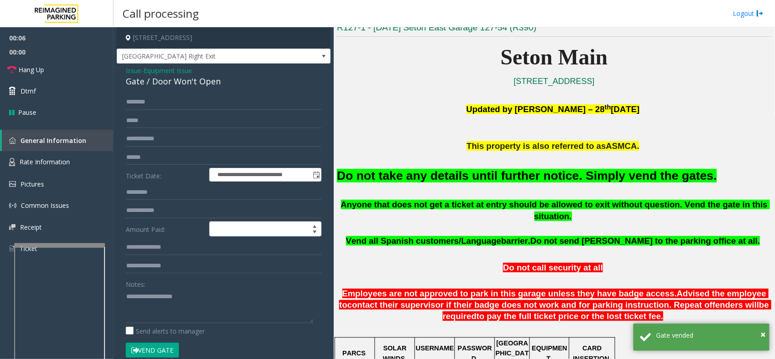
drag, startPoint x: 121, startPoint y: 291, endPoint x: 164, endPoint y: 299, distance: 43.3
click at [139, 295] on div "**********" at bounding box center [223, 292] width 209 height 397
click at [164, 299] on textarea at bounding box center [219, 306] width 187 height 34
click at [169, 301] on textarea at bounding box center [219, 306] width 187 height 34
paste textarea "**********"
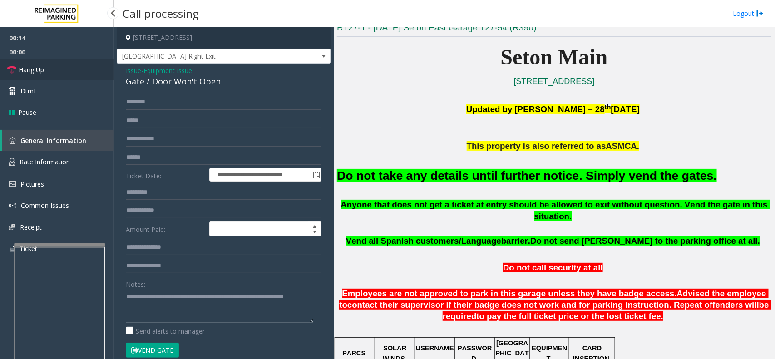
type textarea "**********"
click at [41, 63] on link "Hang Up" at bounding box center [56, 69] width 113 height 21
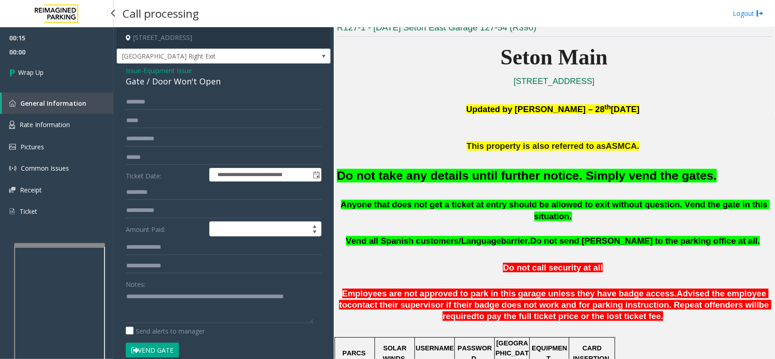
click at [41, 63] on link "Wrap Up" at bounding box center [56, 72] width 113 height 27
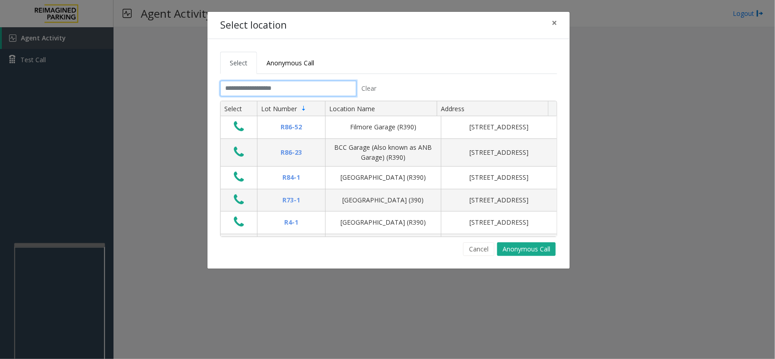
click at [273, 92] on input "text" at bounding box center [288, 88] width 136 height 15
click at [565, 22] on div "Select location ×" at bounding box center [388, 26] width 362 height 28
click at [552, 23] on span "×" at bounding box center [553, 22] width 5 height 13
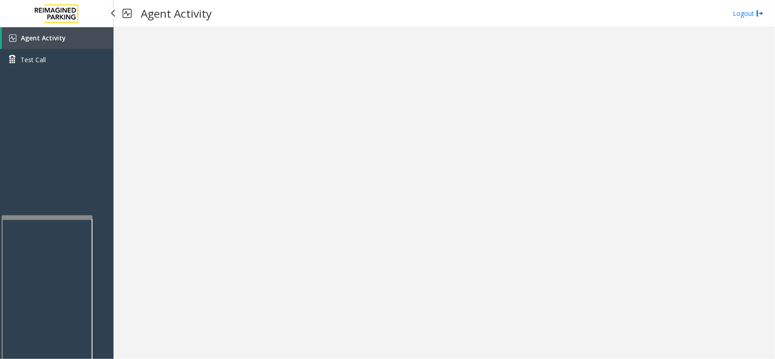
click at [45, 212] on app-root "Agent Activity Test Call × Close Powered by Umojo © 2025 Agent Activity Logout ×" at bounding box center [387, 179] width 775 height 359
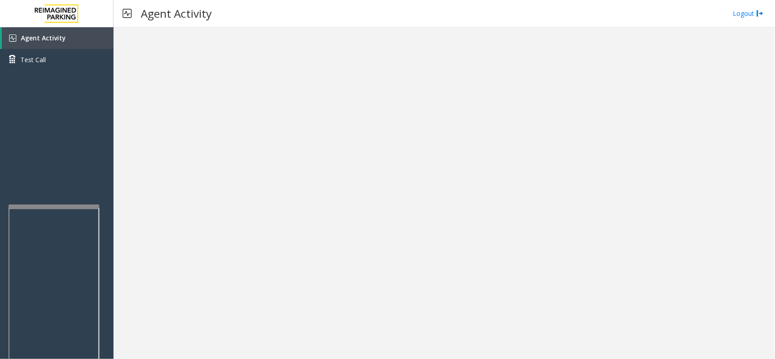
click at [64, 205] on div at bounding box center [54, 207] width 91 height 4
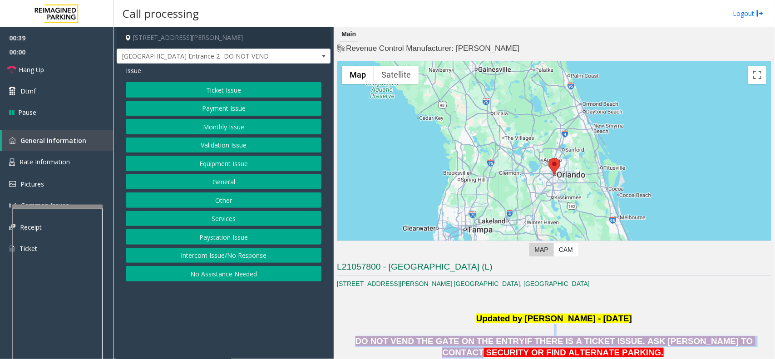
drag, startPoint x: 370, startPoint y: 332, endPoint x: 714, endPoint y: 339, distance: 343.6
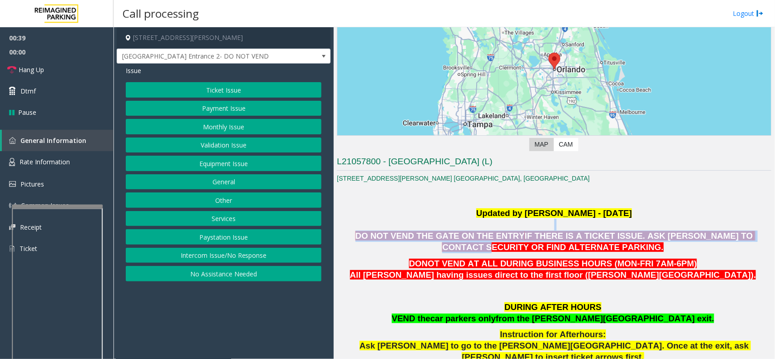
scroll to position [113, 0]
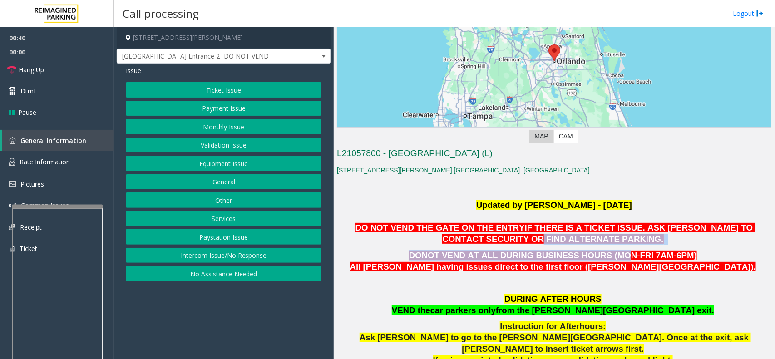
drag, startPoint x: 495, startPoint y: 236, endPoint x: 611, endPoint y: 248, distance: 116.7
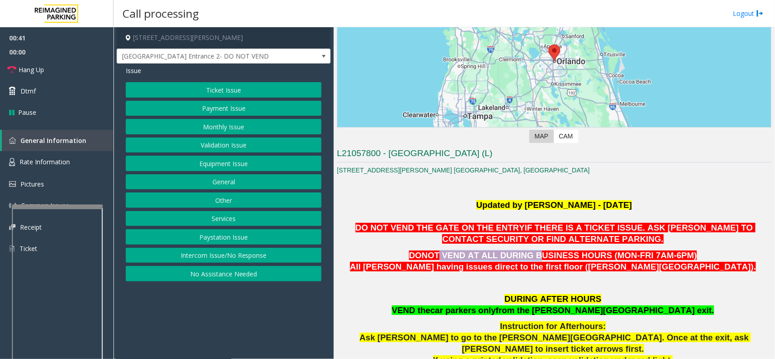
drag, startPoint x: 468, startPoint y: 258, endPoint x: 575, endPoint y: 258, distance: 106.6
click at [575, 258] on p "DONOT VEND AT ALL DURING BUSINESS HOURS (MON-FRI 7AM-6PM) All parkers having is…" at bounding box center [554, 261] width 434 height 23
click at [547, 265] on span "All [PERSON_NAME] having issues direct to the first floor ([PERSON_NAME][GEOGRA…" at bounding box center [553, 267] width 406 height 10
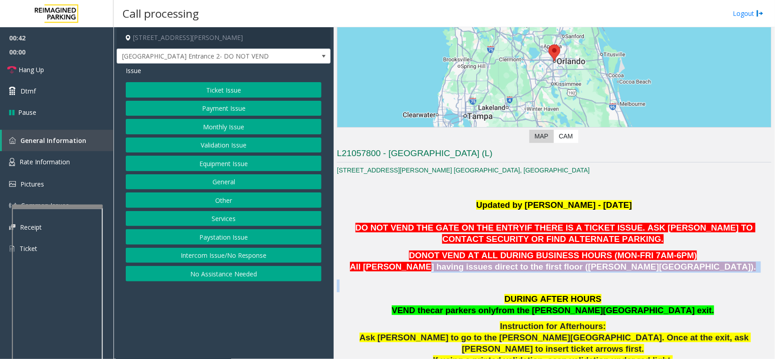
drag, startPoint x: 584, startPoint y: 275, endPoint x: 613, endPoint y: 279, distance: 29.7
click at [59, 66] on link "Hang Up" at bounding box center [56, 69] width 113 height 21
click at [220, 162] on button "Equipment Issue" at bounding box center [224, 163] width 196 height 15
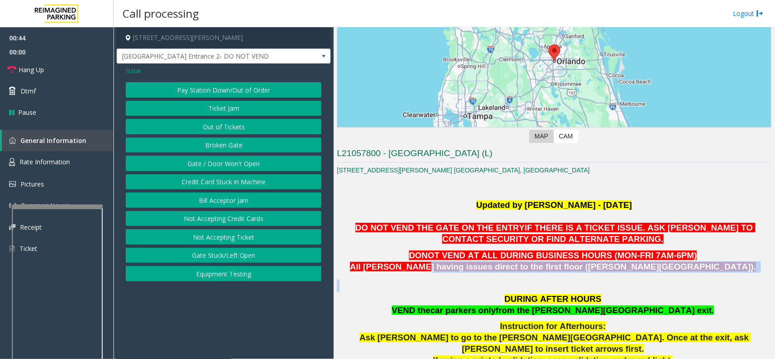
click at [230, 162] on button "Gate / Door Won't Open" at bounding box center [224, 163] width 196 height 15
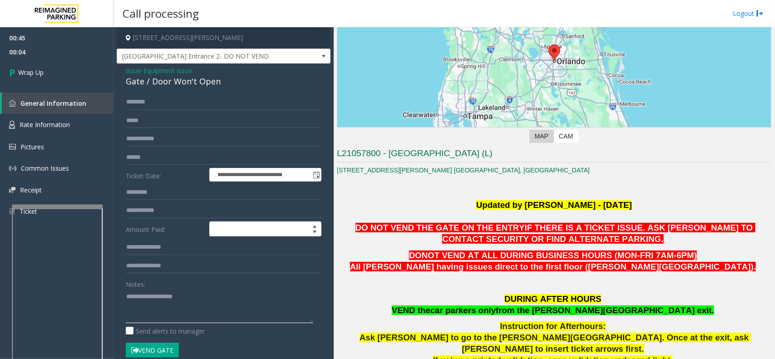
paste textarea "**********"
drag, startPoint x: 154, startPoint y: 294, endPoint x: 154, endPoint y: 289, distance: 5.0
click at [154, 294] on textarea at bounding box center [219, 306] width 187 height 34
click at [182, 92] on div "**********" at bounding box center [224, 289] width 214 height 450
click at [185, 79] on div "Gate / Door Won't Open" at bounding box center [224, 81] width 196 height 12
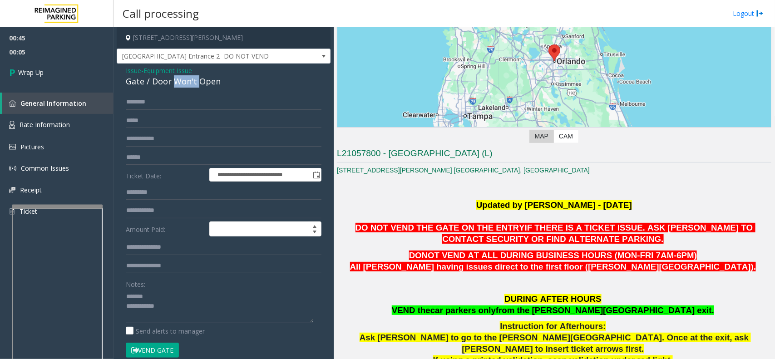
click at [185, 80] on div "Gate / Door Won't Open" at bounding box center [224, 81] width 196 height 12
copy div "Gate / Door Won't Open"
click at [167, 292] on textarea at bounding box center [219, 306] width 187 height 34
paste textarea "**********"
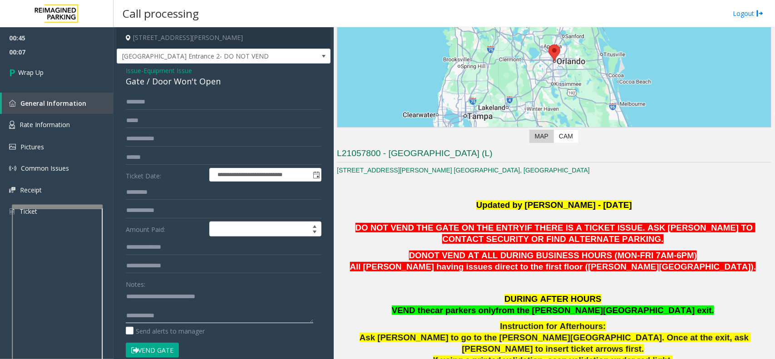
click at [188, 316] on textarea at bounding box center [219, 306] width 187 height 34
click at [213, 315] on textarea at bounding box center [219, 306] width 187 height 34
type textarea "**********"
click at [40, 78] on link "Wrap Up" at bounding box center [56, 72] width 113 height 27
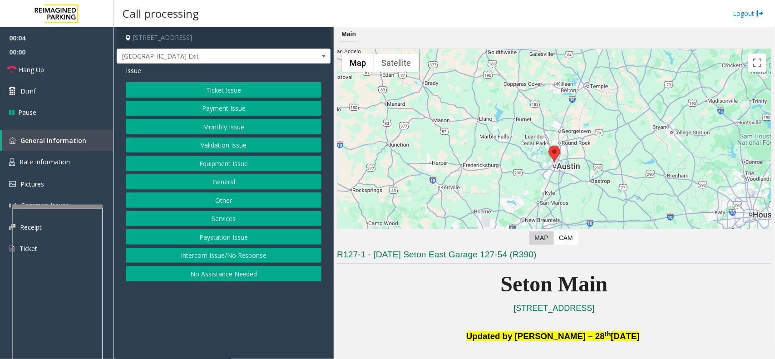
click at [240, 161] on button "Equipment Issue" at bounding box center [224, 163] width 196 height 15
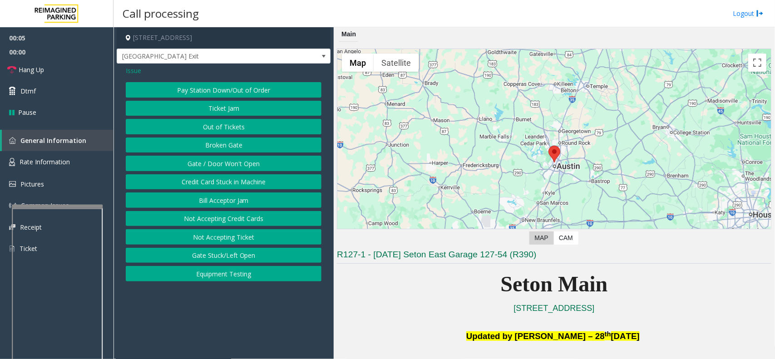
click at [225, 167] on button "Gate / Door Won't Open" at bounding box center [224, 163] width 196 height 15
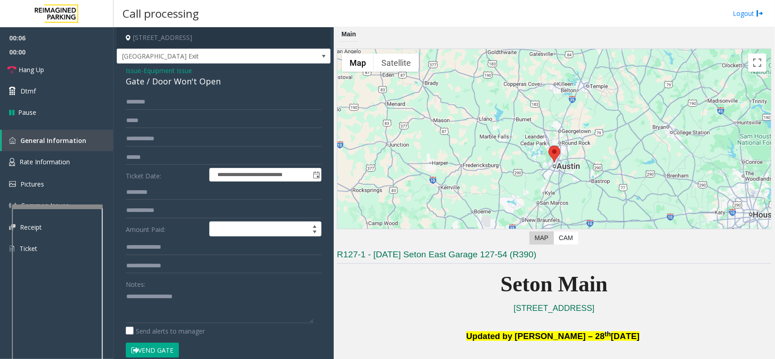
click at [149, 348] on button "Vend Gate" at bounding box center [152, 350] width 53 height 15
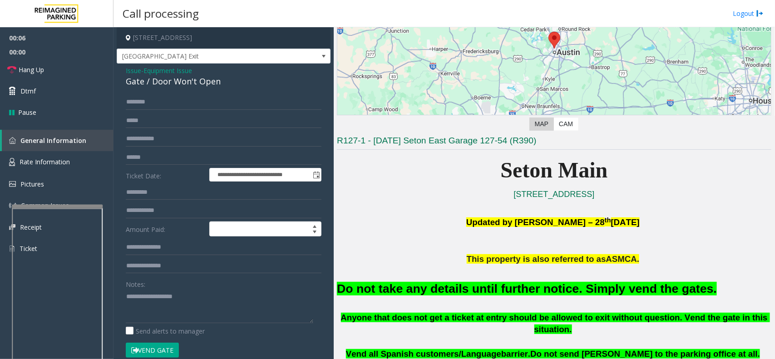
scroll to position [227, 0]
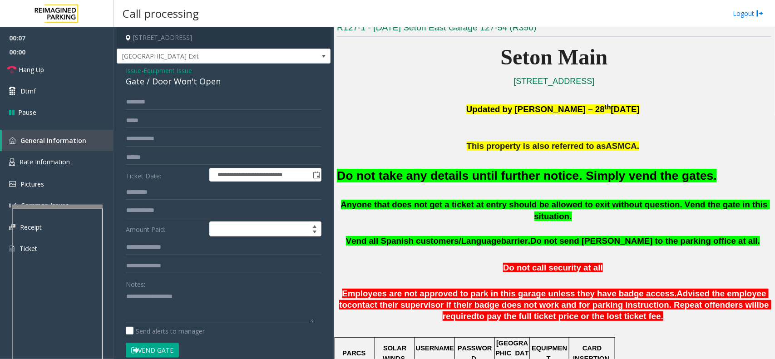
click at [520, 182] on font "Do not take any details until further notice. Simply vend the gates." at bounding box center [527, 176] width 380 height 14
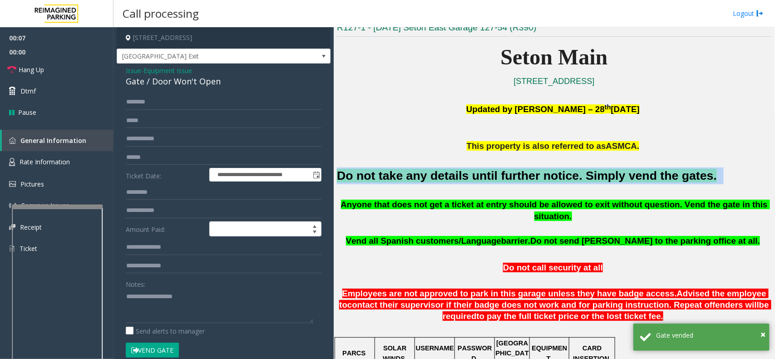
click at [520, 182] on font "Do not take any details until further notice. Simply vend the gates." at bounding box center [527, 176] width 380 height 14
copy h2 "Do not take any details until further notice. Simply vend the gates."
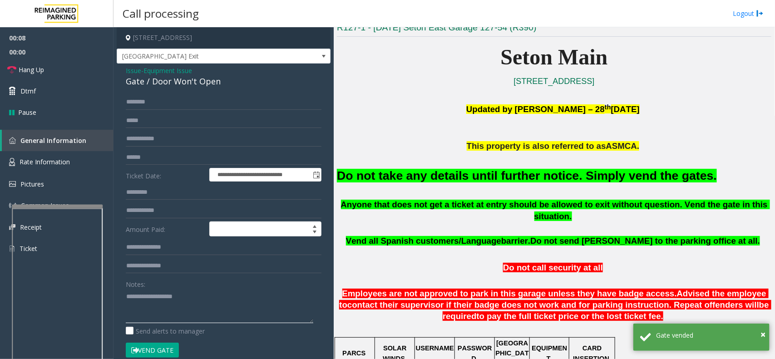
paste textarea "**********"
click at [196, 290] on textarea at bounding box center [219, 306] width 187 height 34
type textarea "**********"
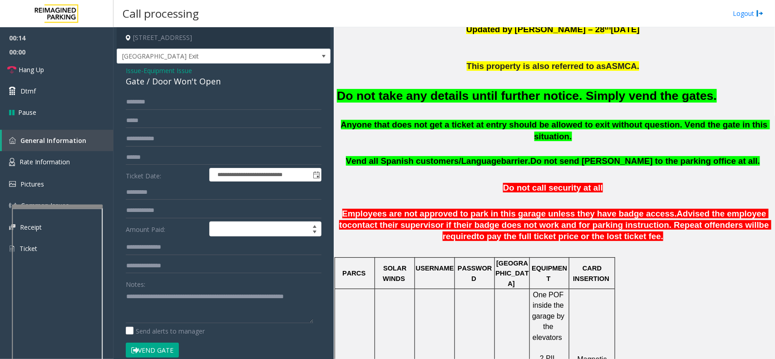
scroll to position [397, 0]
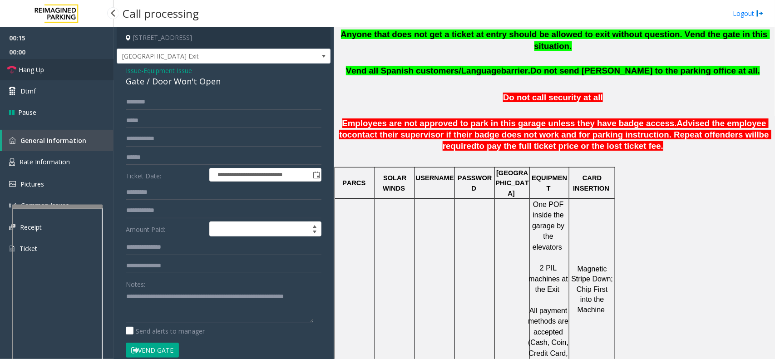
click at [20, 74] on span "Hang Up" at bounding box center [31, 70] width 25 height 10
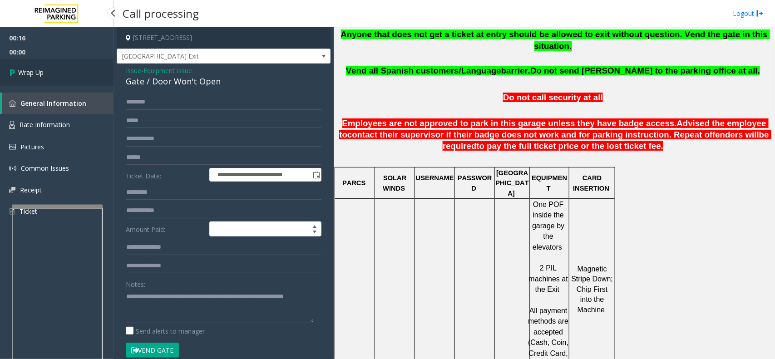
click at [20, 74] on span "Wrap Up" at bounding box center [30, 73] width 25 height 10
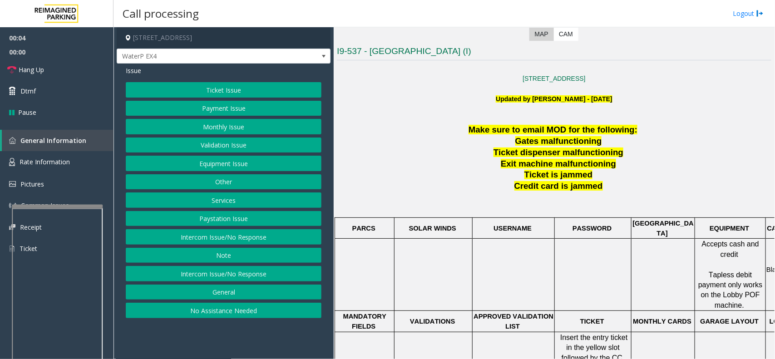
scroll to position [397, 0]
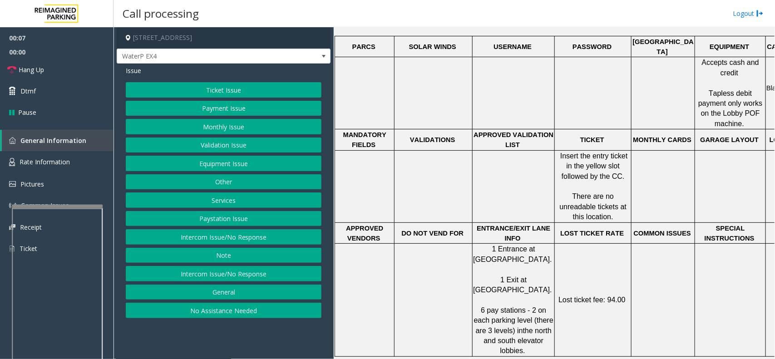
drag, startPoint x: 223, startPoint y: 225, endPoint x: 221, endPoint y: 232, distance: 7.5
click at [223, 226] on button "Paystation Issue" at bounding box center [224, 218] width 196 height 15
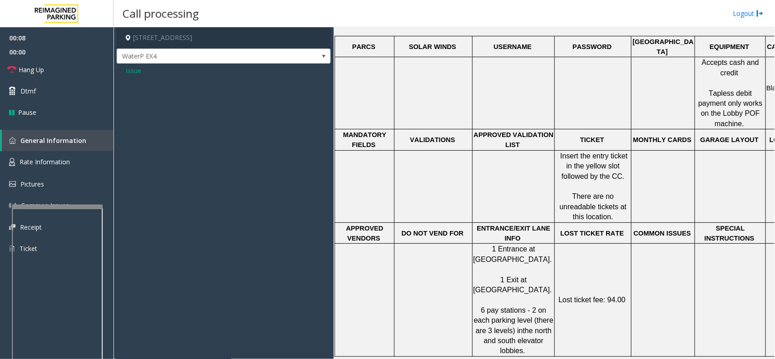
click at [126, 74] on span "Issue" at bounding box center [133, 71] width 15 height 10
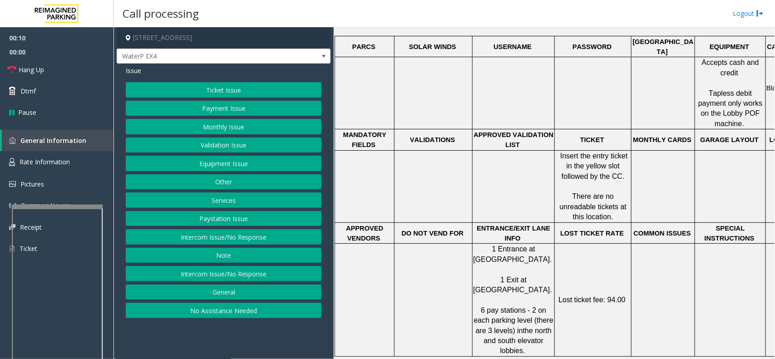
click at [210, 237] on button "Intercom Issue/No Response" at bounding box center [224, 236] width 196 height 15
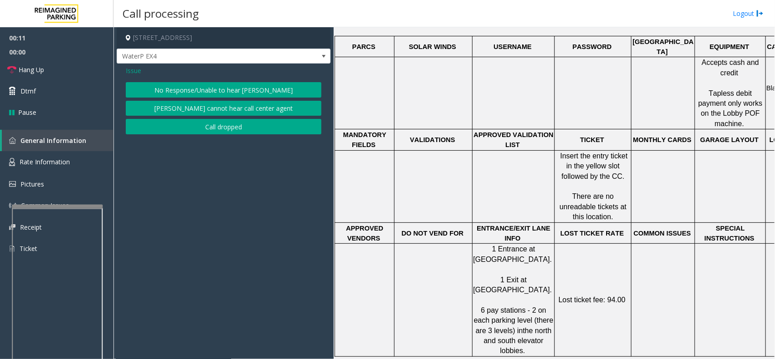
click at [191, 88] on button "No Response/Unable to hear [PERSON_NAME]" at bounding box center [224, 89] width 196 height 15
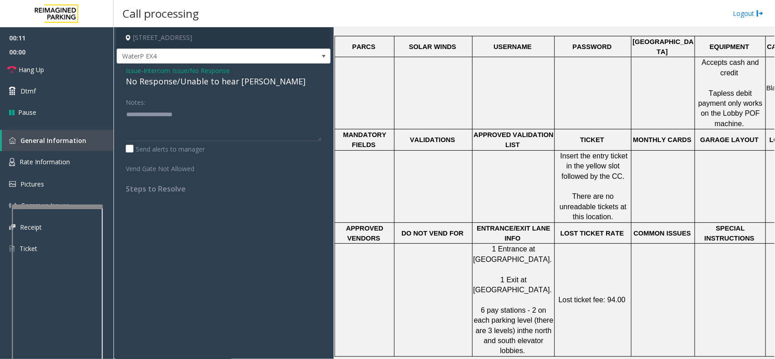
click at [192, 82] on div "No Response/Unable to hear [PERSON_NAME]" at bounding box center [224, 81] width 196 height 12
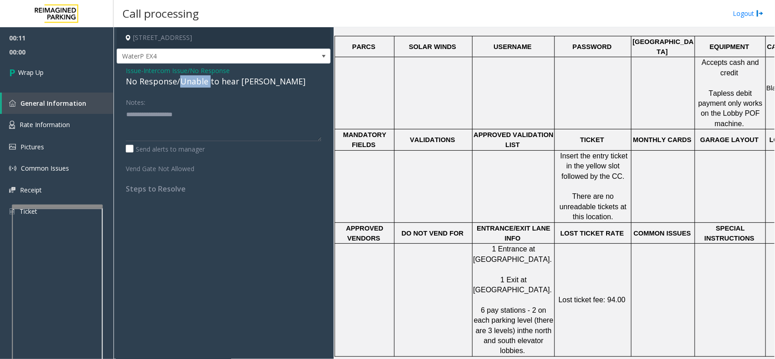
click at [192, 82] on div "No Response/Unable to hear [PERSON_NAME]" at bounding box center [224, 81] width 196 height 12
click at [135, 70] on span "Issue" at bounding box center [133, 71] width 15 height 10
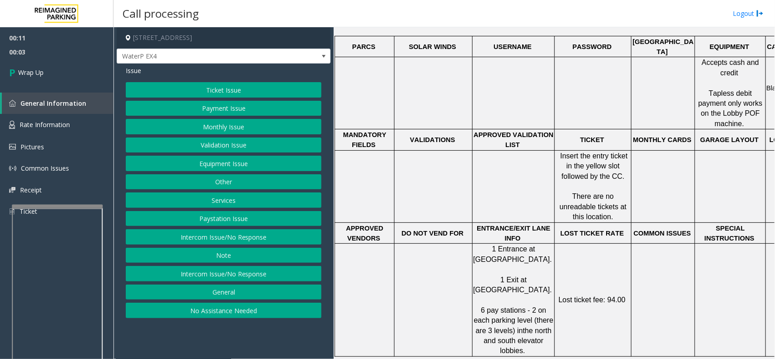
click at [234, 273] on button "Intercom Issue/No Response" at bounding box center [224, 273] width 196 height 15
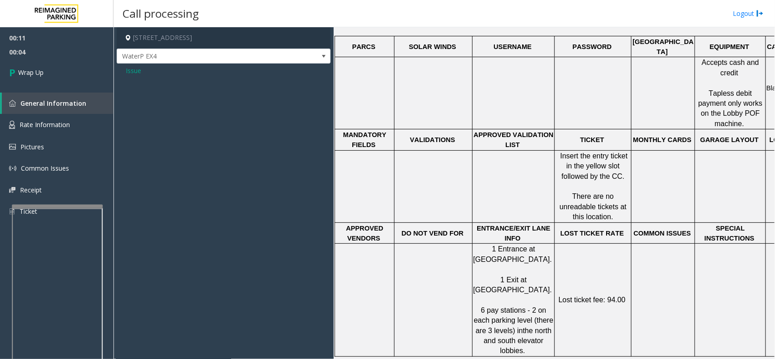
click at [134, 72] on span "Issue" at bounding box center [133, 71] width 15 height 10
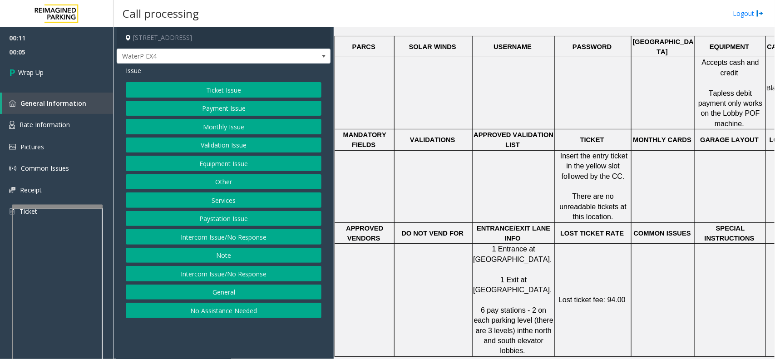
click at [210, 242] on button "Intercom Issue/No Response" at bounding box center [224, 236] width 196 height 15
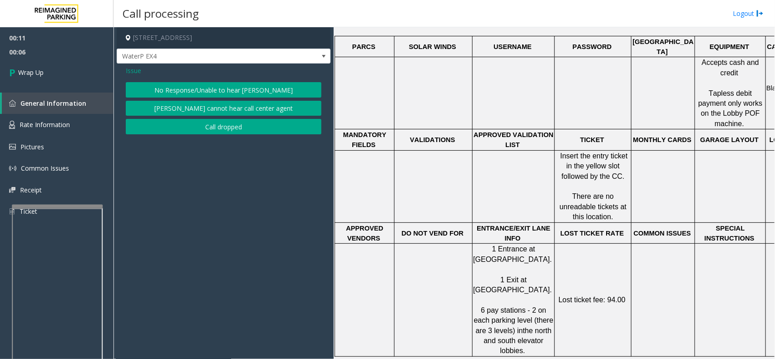
click at [200, 132] on button "Call dropped" at bounding box center [224, 126] width 196 height 15
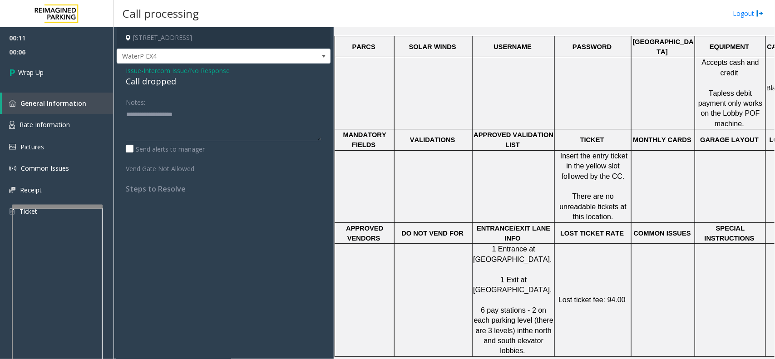
click at [151, 82] on div "Call dropped" at bounding box center [224, 81] width 196 height 12
type textarea "**********"
click at [58, 78] on link "Wrap Up" at bounding box center [56, 72] width 113 height 27
